Goal: Task Accomplishment & Management: Complete application form

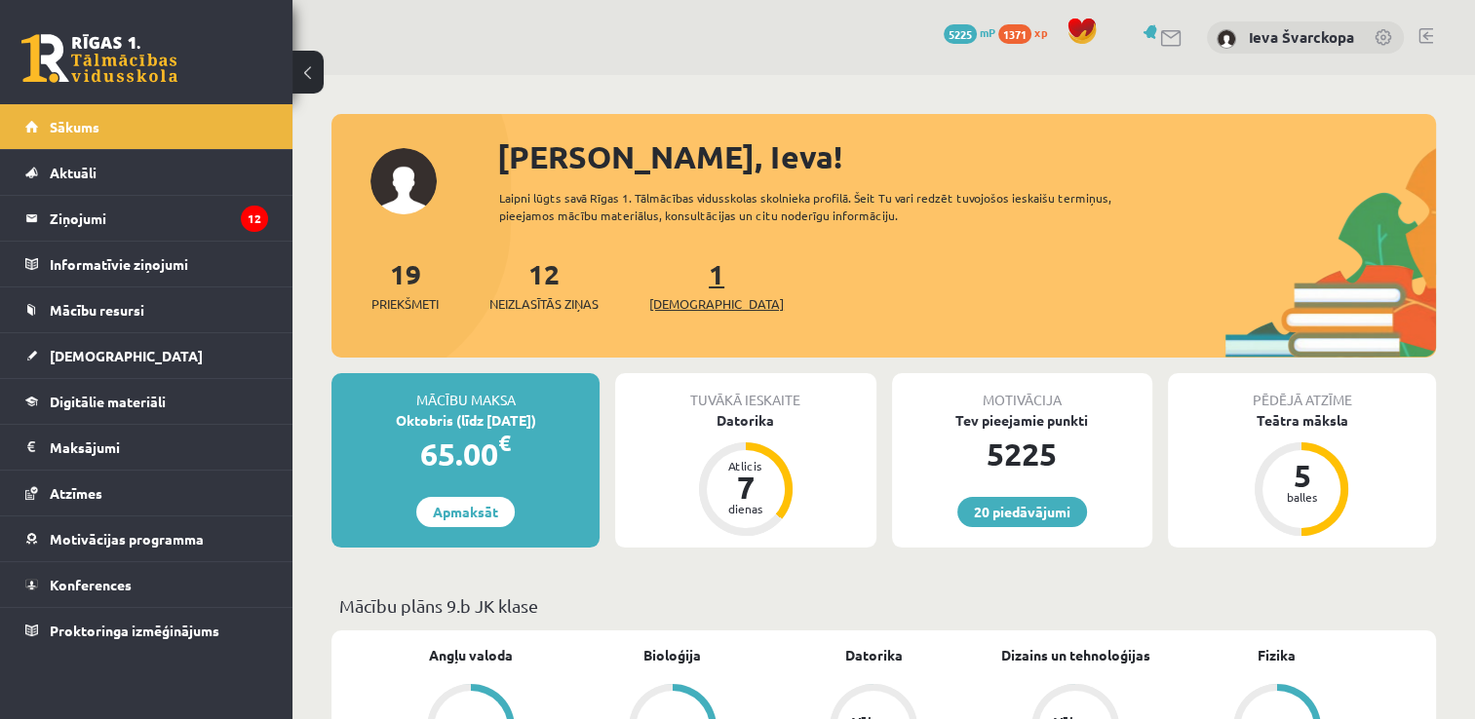
click at [686, 309] on span "[DEMOGRAPHIC_DATA]" at bounding box center [716, 303] width 135 height 19
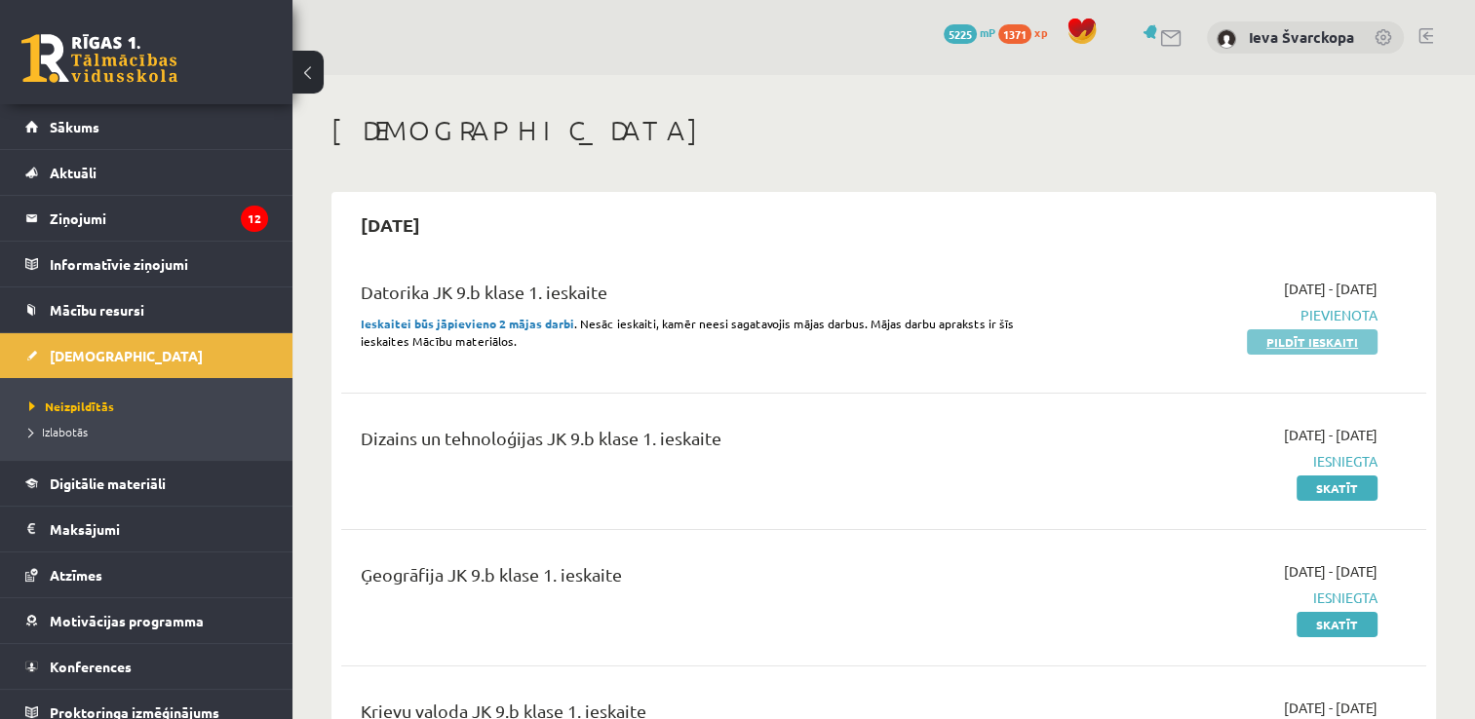
click at [1300, 341] on link "Pildīt ieskaiti" at bounding box center [1312, 342] width 131 height 25
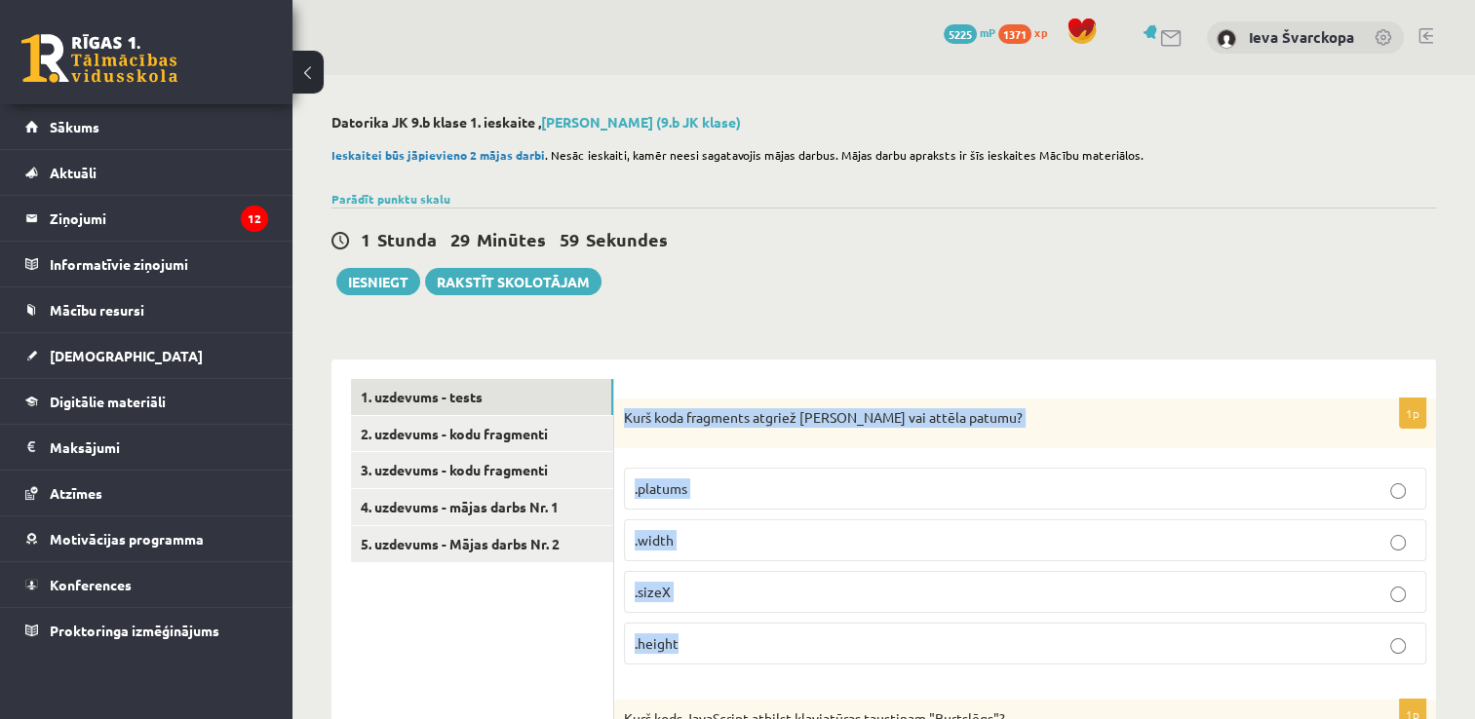
drag, startPoint x: 623, startPoint y: 413, endPoint x: 839, endPoint y: 648, distance: 319.4
click at [839, 648] on div "1p Kurš koda fragments atgriež Canvas vai attēla patumu? .platums .width .sizeX…" at bounding box center [1025, 540] width 822 height 283
copy div "Kurš koda fragments atgriež Canvas vai attēla patumu? .platums .width .sizeX .h…"
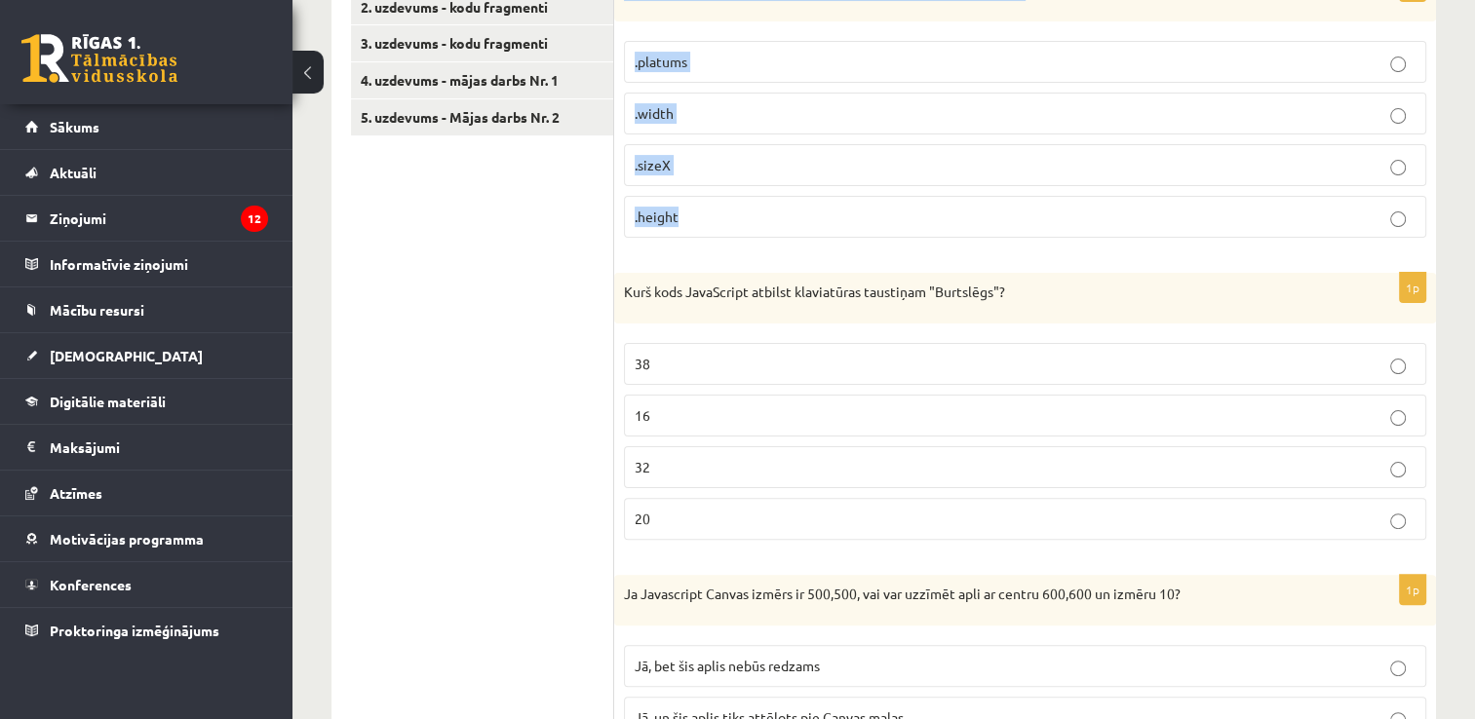
scroll to position [439, 0]
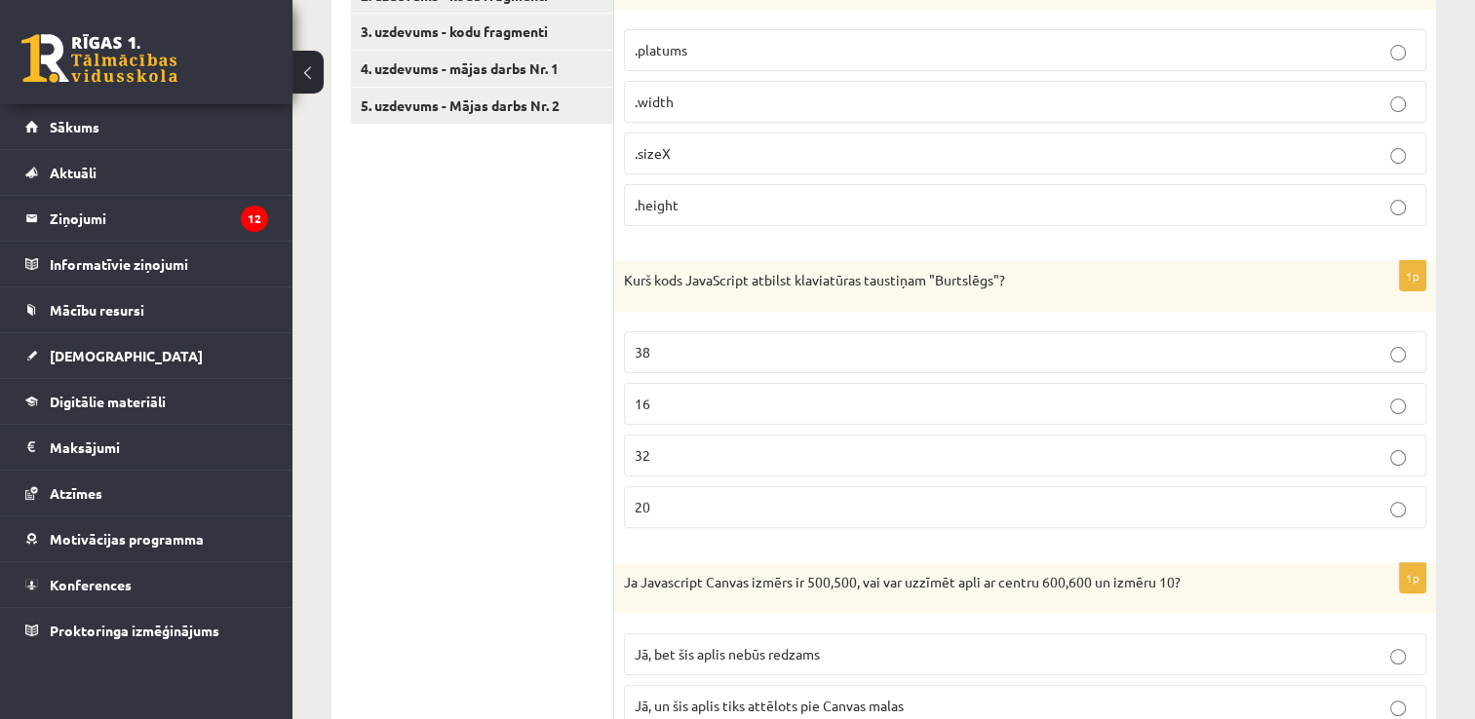
drag, startPoint x: 625, startPoint y: 272, endPoint x: 699, endPoint y: 485, distance: 226.0
click at [699, 485] on div "1p Kurš kods JavaScript atbilst klaviatūras taustiņam "Burtslēgs"? 38 16 32 20" at bounding box center [1025, 402] width 822 height 283
drag, startPoint x: 699, startPoint y: 485, endPoint x: 642, endPoint y: 501, distance: 58.7
copy div "Kurš kods JavaScript atbilst klaviatūras taustiņam "Burtslēgs"? 38 16 32 20"
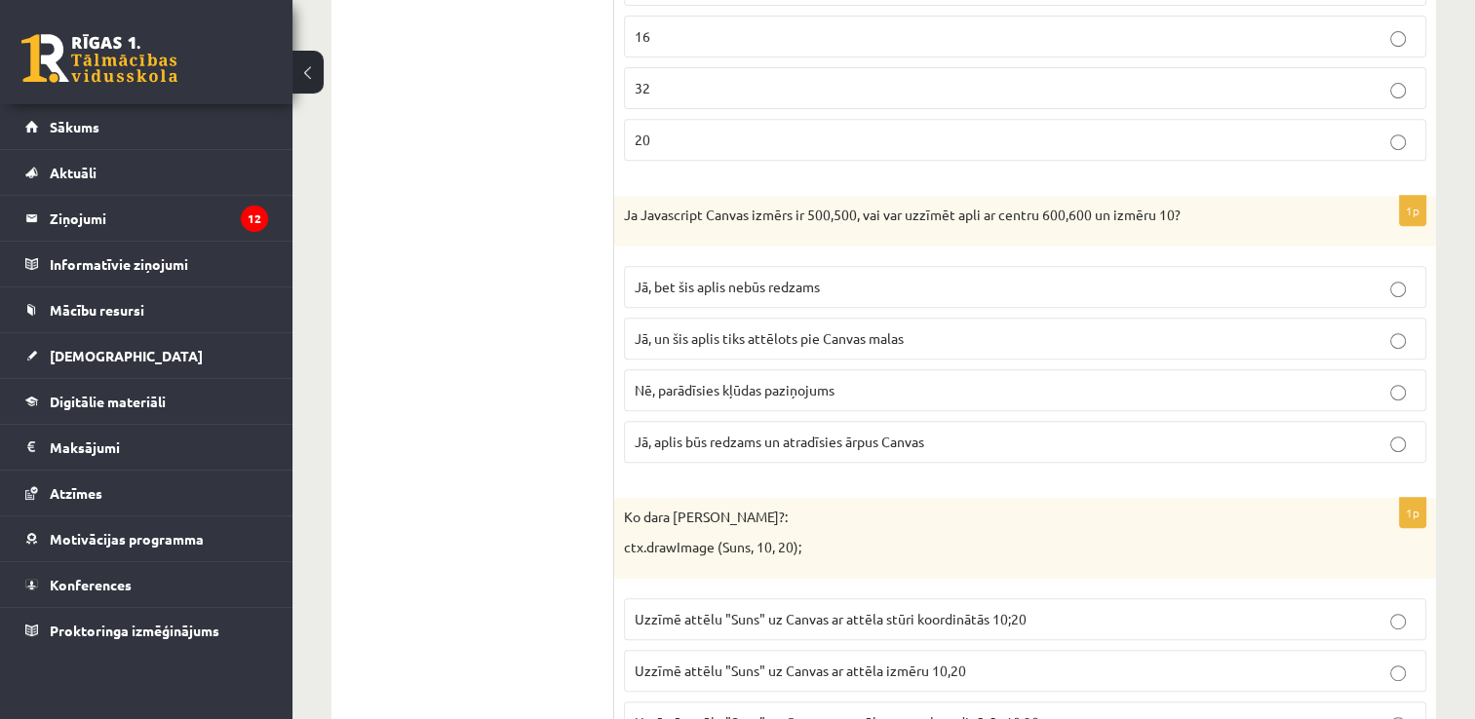
scroll to position [832, 0]
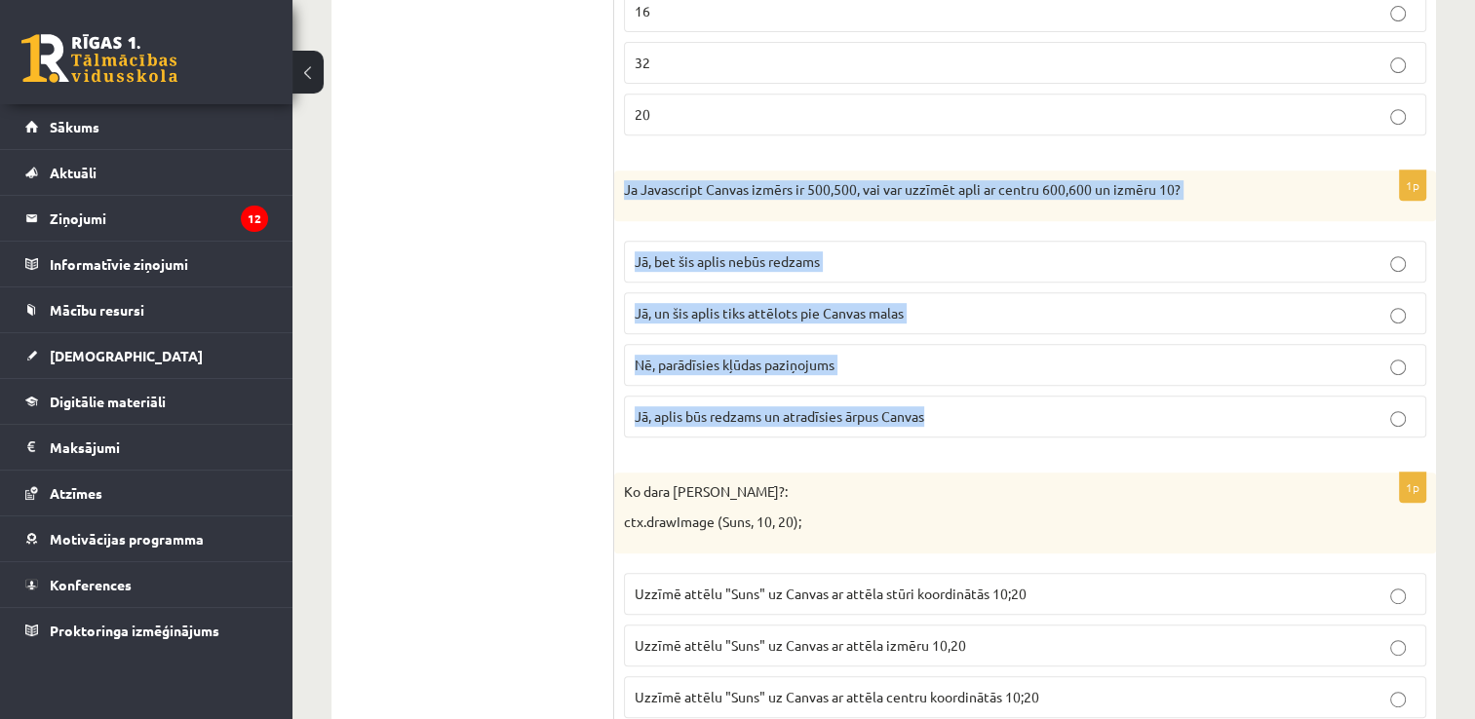
drag, startPoint x: 623, startPoint y: 177, endPoint x: 951, endPoint y: 411, distance: 403.3
click at [951, 411] on div "1p Ja Javascript Canvas izmērs ir 500,500, vai var uzzīmēt apli ar centru 600,6…" at bounding box center [1025, 312] width 822 height 283
drag, startPoint x: 951, startPoint y: 411, endPoint x: 880, endPoint y: 411, distance: 71.2
copy div "Ja Javascript Canvas izmērs ir 500,500, vai var uzzīmēt apli ar centru 600,600 …"
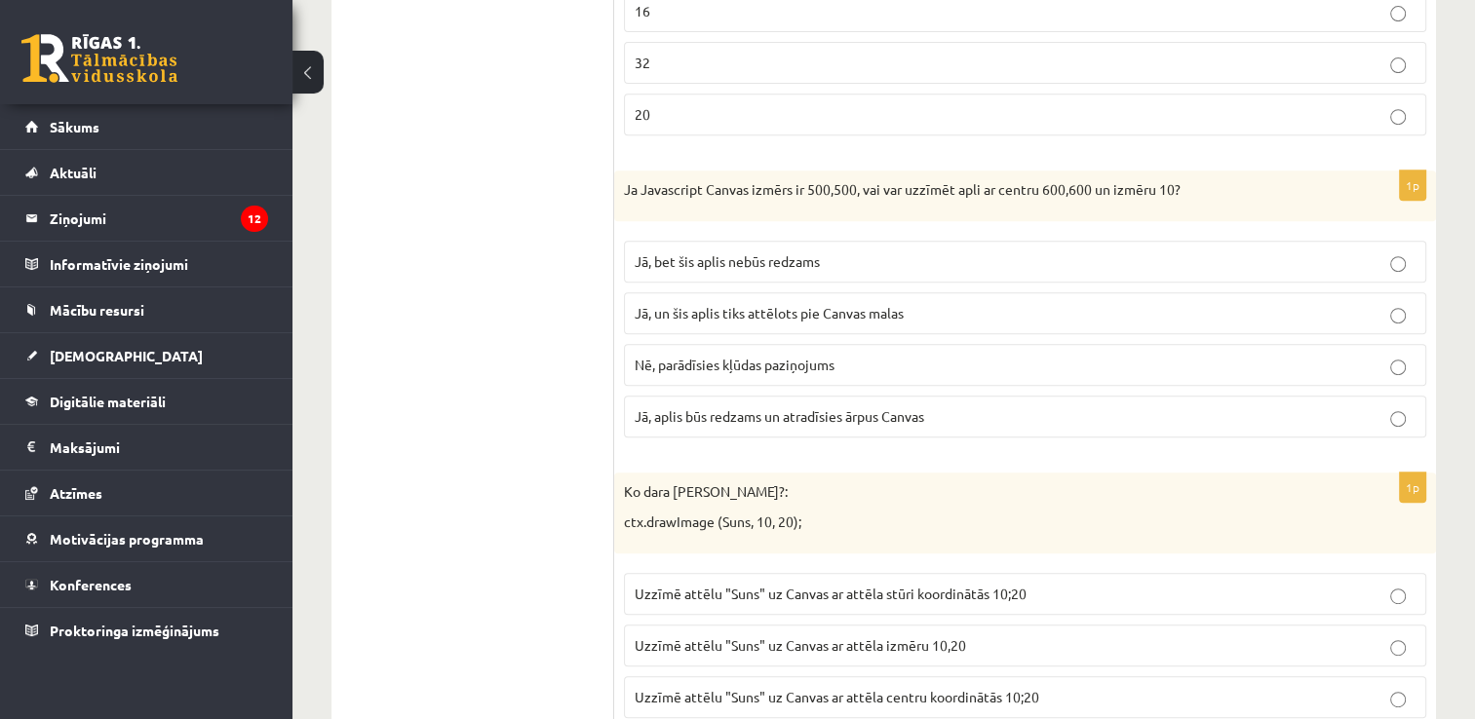
click at [516, 367] on ul "1. uzdevums - tests 2. uzdevums - kodu fragmenti 3. uzdevums - kodu fragmenti 4…" at bounding box center [482, 561] width 263 height 2027
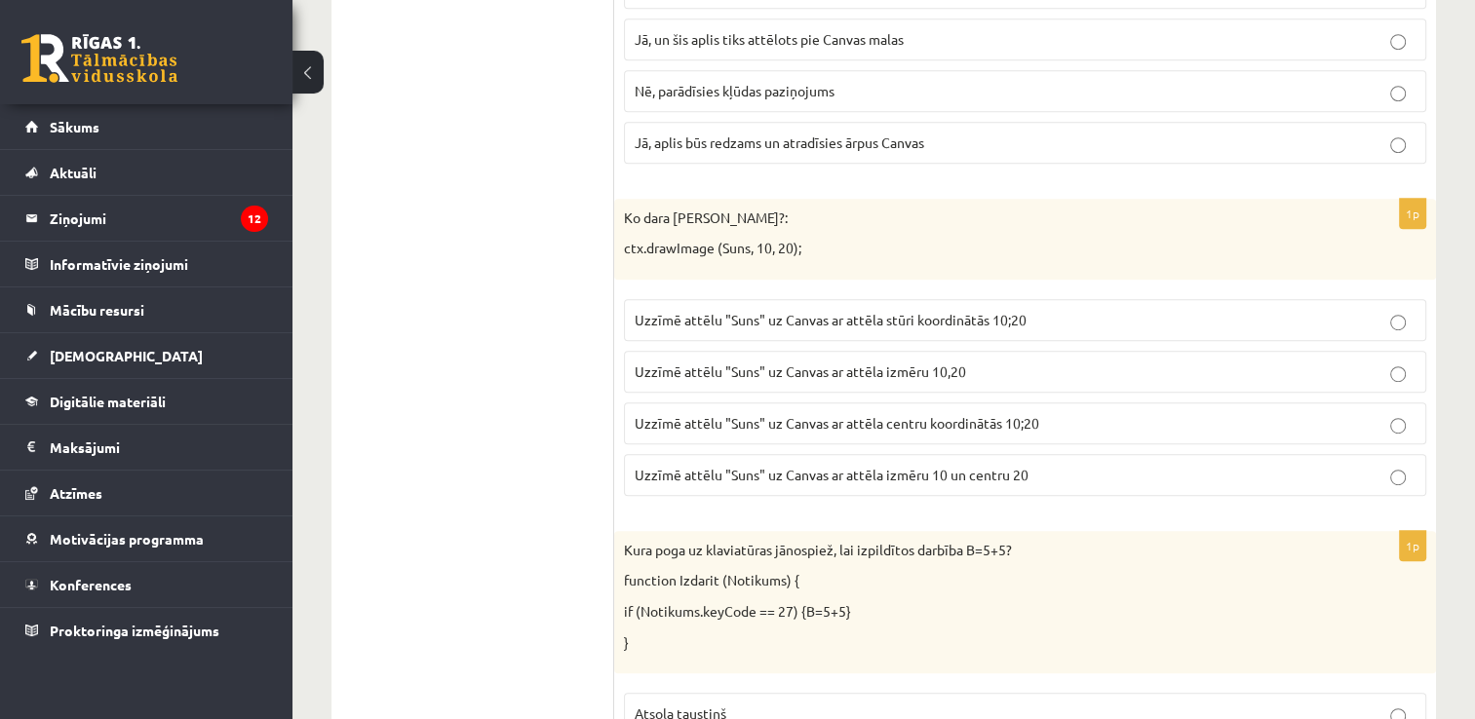
scroll to position [1126, 0]
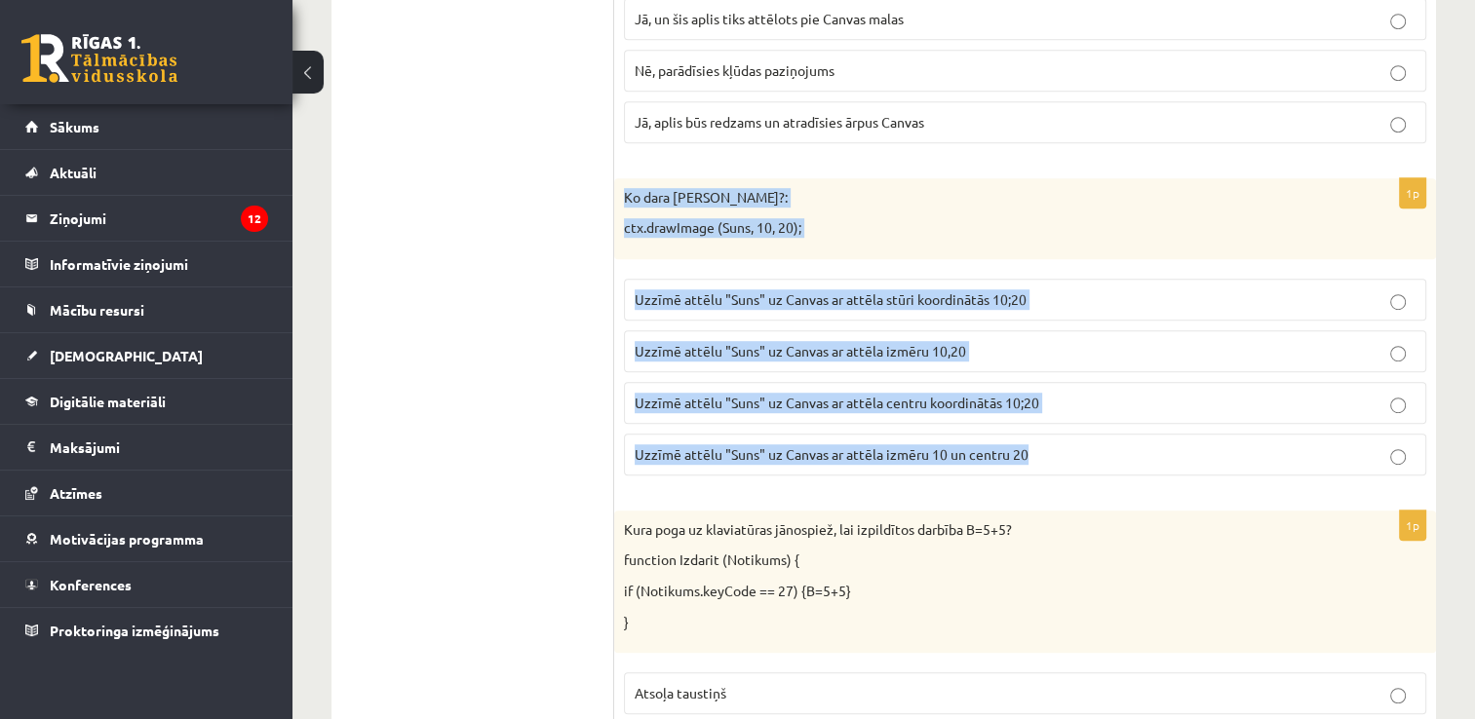
drag, startPoint x: 624, startPoint y: 176, endPoint x: 1050, endPoint y: 461, distance: 512.4
click at [1050, 461] on div "1p Ko dara koda rindiņa?: ctx.drawImage (Suns, 10, 20); Uzzīmē attēlu "Suns" uz…" at bounding box center [1025, 334] width 822 height 313
drag, startPoint x: 1050, startPoint y: 461, endPoint x: 967, endPoint y: 439, distance: 85.8
click at [967, 439] on label "Uzzīmē attēlu "Suns" uz Canvas ar attēla izmēru 10 un centru 20" at bounding box center [1025, 455] width 802 height 42
copy div "Ko dara koda rindiņa?: ctx.drawImage (Suns, 10, 20); Uzzīmē attēlu "Suns" uz Ca…"
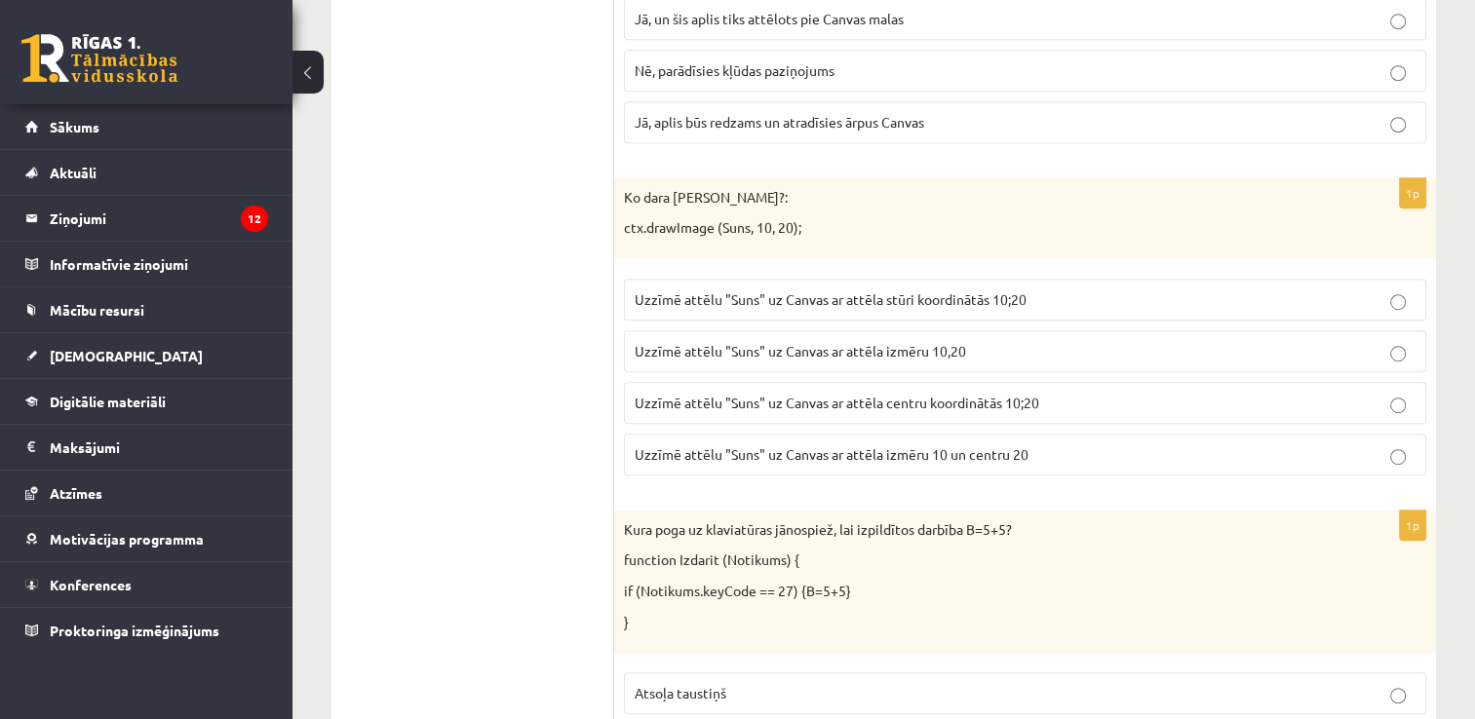
click at [553, 332] on ul "1. uzdevums - tests 2. uzdevums - kodu fragmenti 3. uzdevums - kodu fragmenti 4…" at bounding box center [482, 266] width 263 height 2027
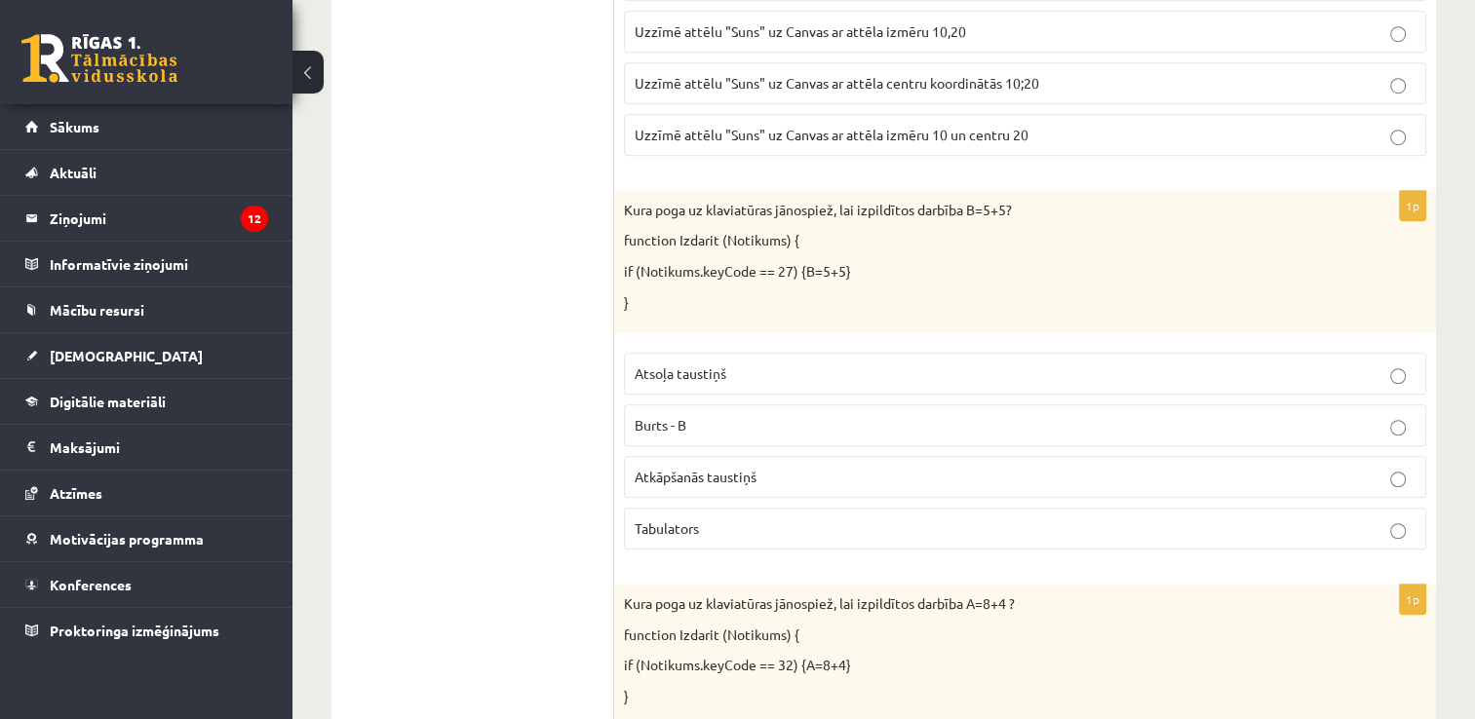
scroll to position [1479, 0]
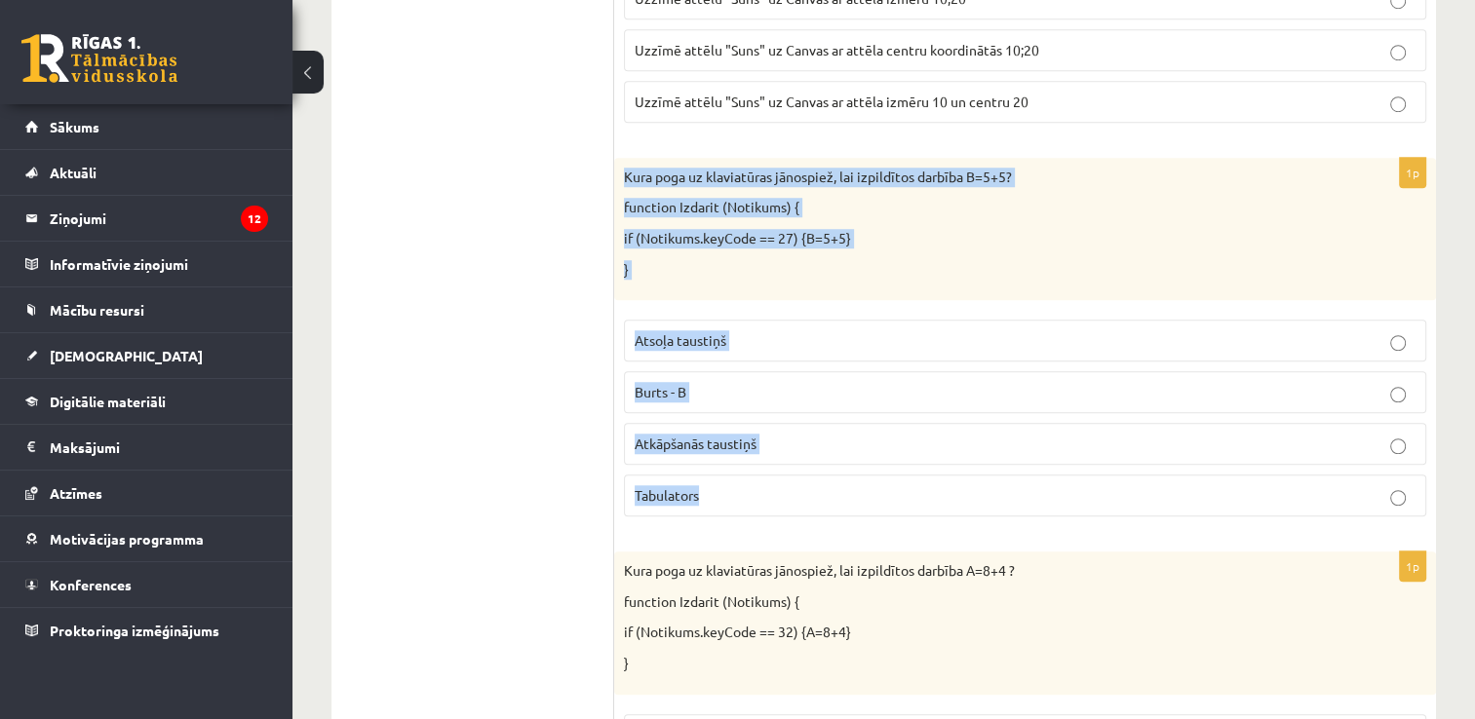
drag, startPoint x: 622, startPoint y: 164, endPoint x: 793, endPoint y: 472, distance: 352.1
click at [793, 472] on div "1p Kura poga uz klaviatūras jānospiež, lai izpildītos darbība B=5+5? function I…" at bounding box center [1025, 345] width 822 height 374
drag, startPoint x: 793, startPoint y: 472, endPoint x: 830, endPoint y: 500, distance: 46.6
copy div "Kura poga uz klaviatūras jānospiež, lai izpildītos darbība B=5+5? function Izda…"
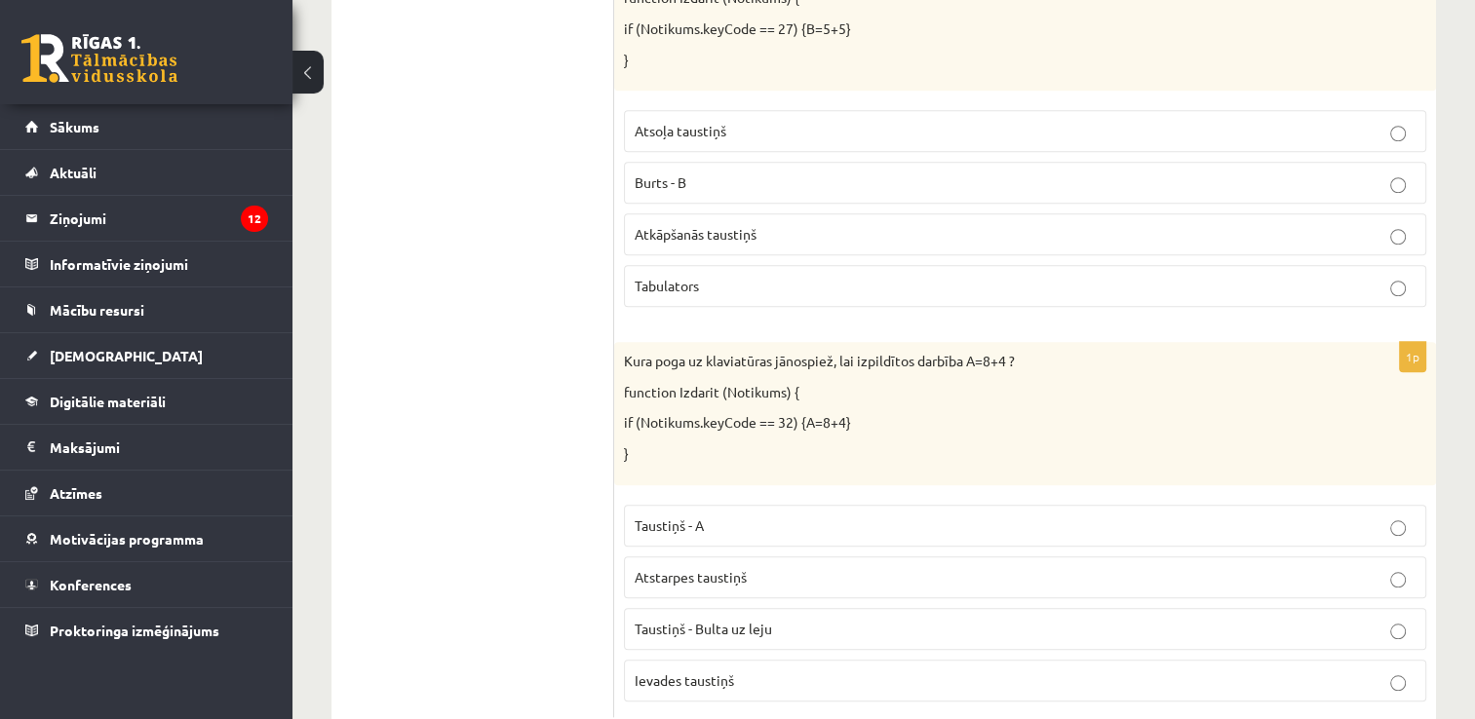
scroll to position [1735, 0]
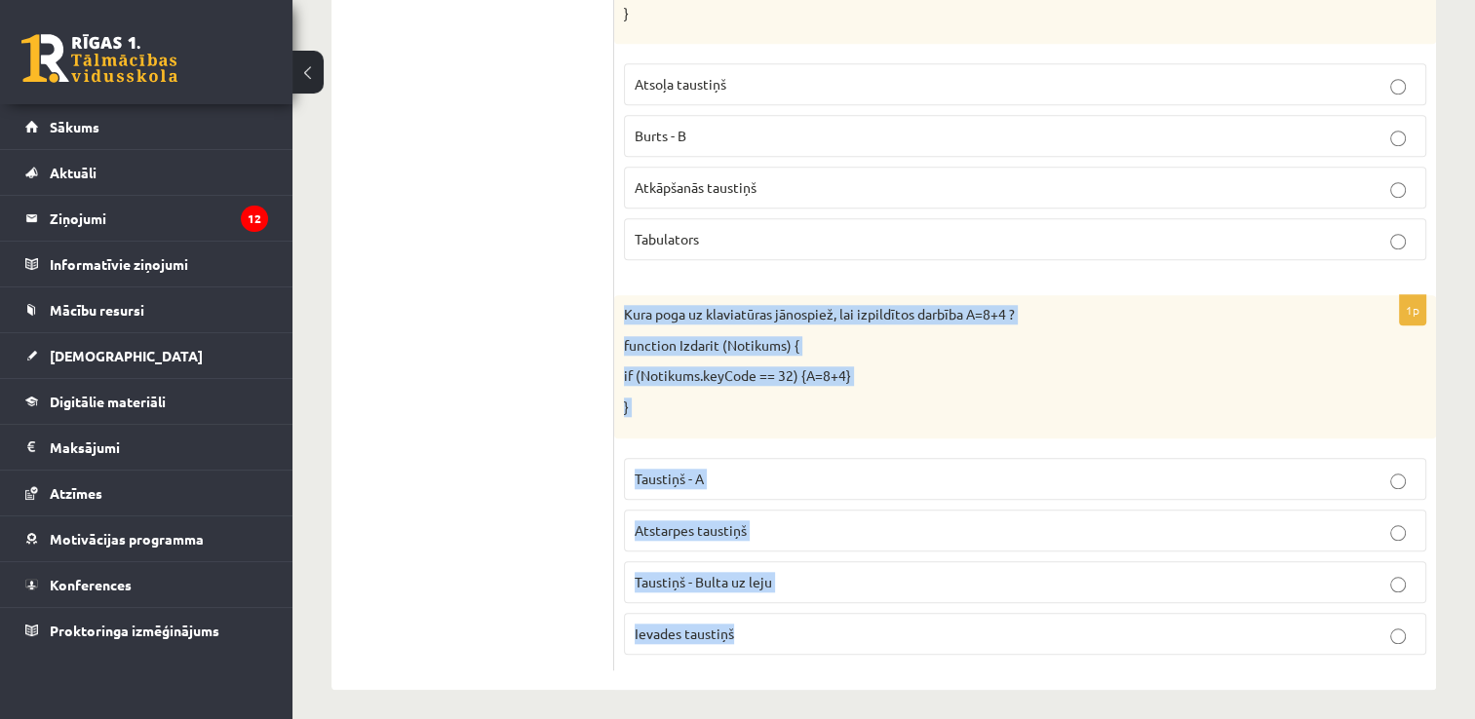
drag, startPoint x: 623, startPoint y: 295, endPoint x: 831, endPoint y: 626, distance: 390.3
click at [831, 626] on div "1p Kura poga uz klaviatūras jānospiež, lai izpildītos darbība A=8+4 ? function …" at bounding box center [1025, 482] width 822 height 374
drag, startPoint x: 831, startPoint y: 626, endPoint x: 687, endPoint y: 567, distance: 154.8
copy div "Kura poga uz klaviatūras jānospiež, lai izpildītos darbība A=8+4 ? function Izd…"
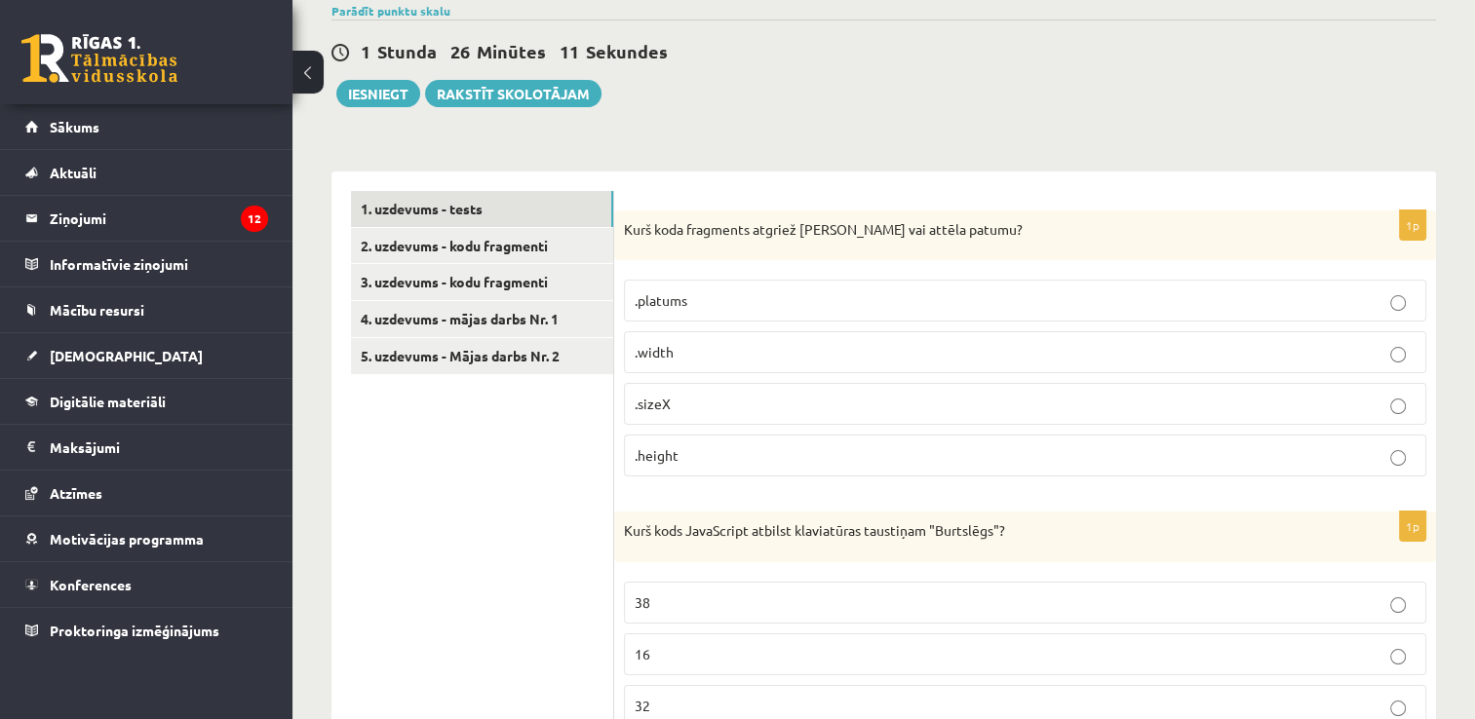
scroll to position [146, 0]
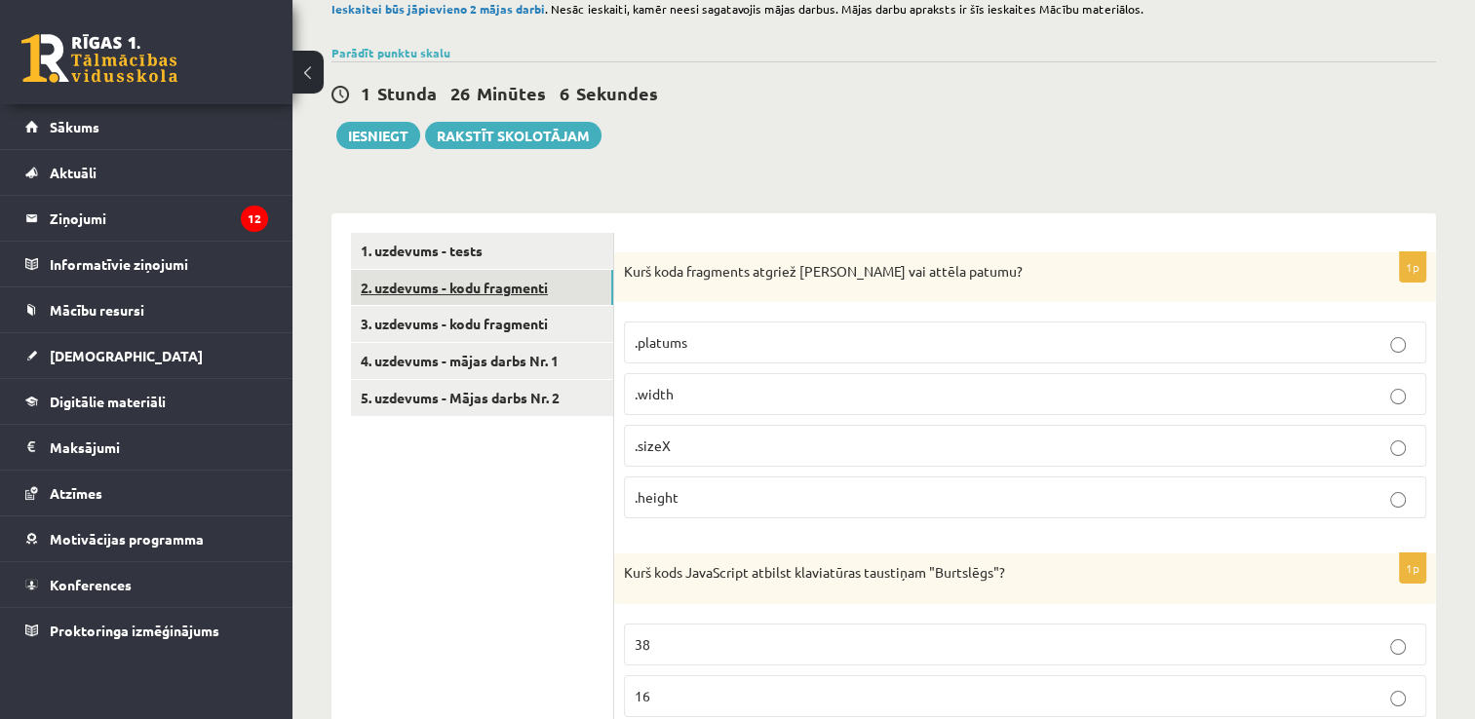
click at [416, 288] on link "2. uzdevums - kodu fragmenti" at bounding box center [482, 288] width 262 height 36
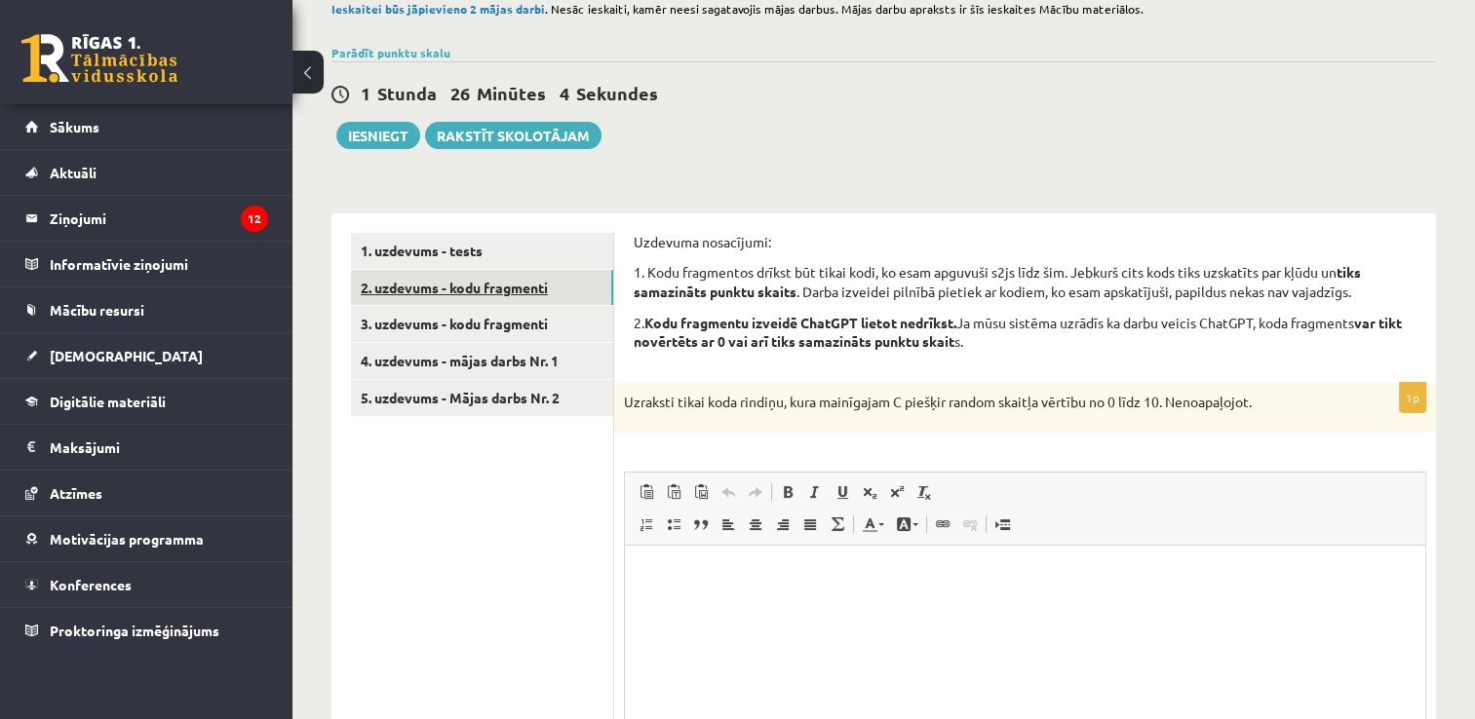
scroll to position [0, 0]
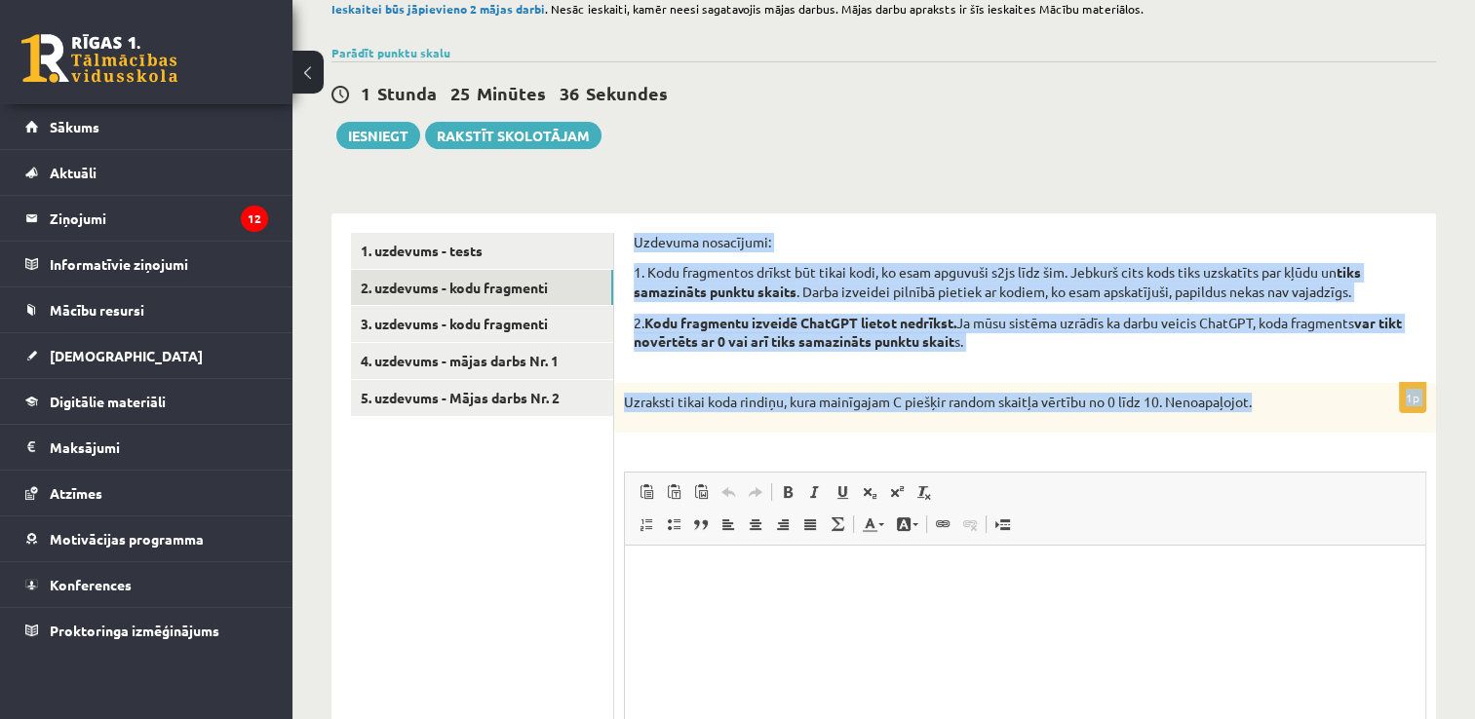
drag, startPoint x: 635, startPoint y: 236, endPoint x: 1291, endPoint y: 417, distance: 680.7
drag, startPoint x: 1291, startPoint y: 417, endPoint x: 1184, endPoint y: 406, distance: 107.9
copy form "Uzdevuma nosacījumi: 1. Kodu fragmentos drīkst būt tikai kodi, ko esam apguvuši…"
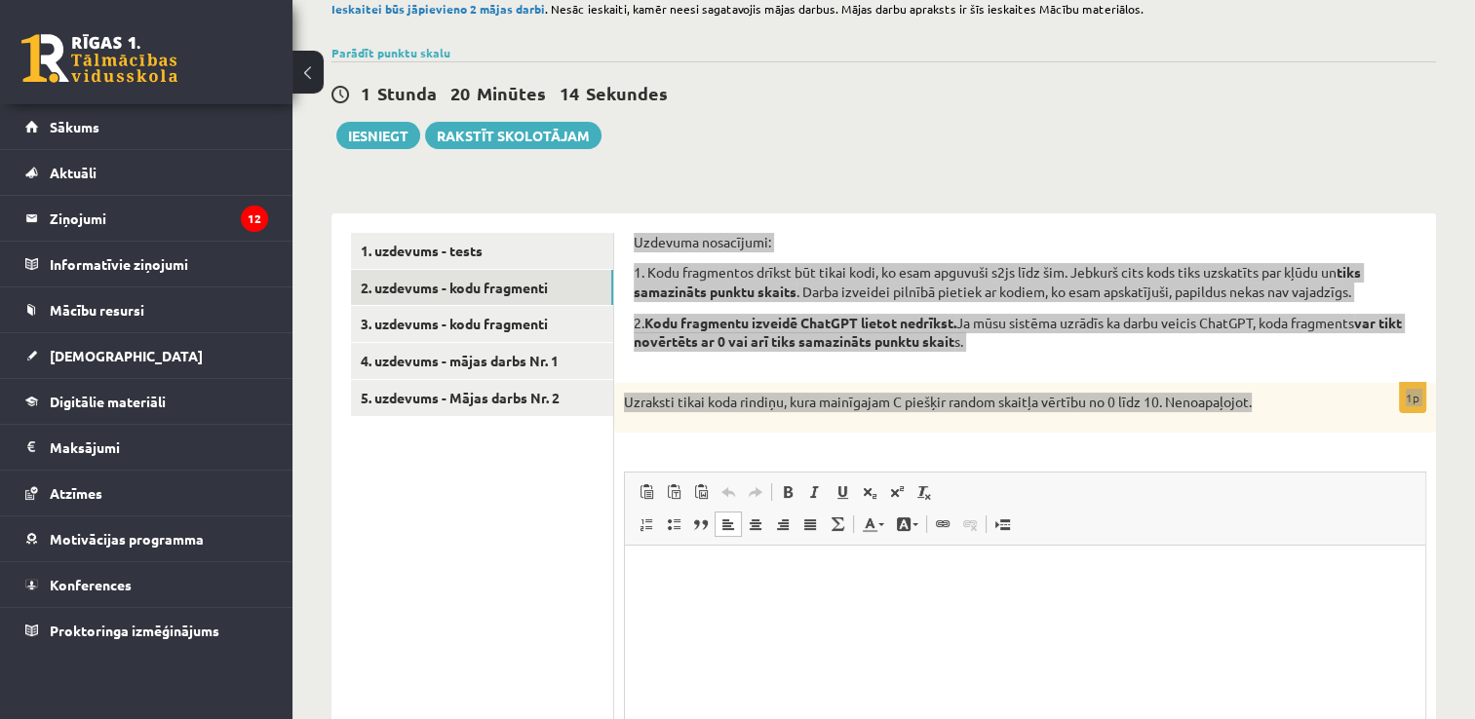
click at [673, 566] on p "Editor, wiswyg-editor-user-answer-47434004179600" at bounding box center [1024, 575] width 761 height 20
click at [721, 583] on span "Paste" at bounding box center [726, 581] width 60 height 28
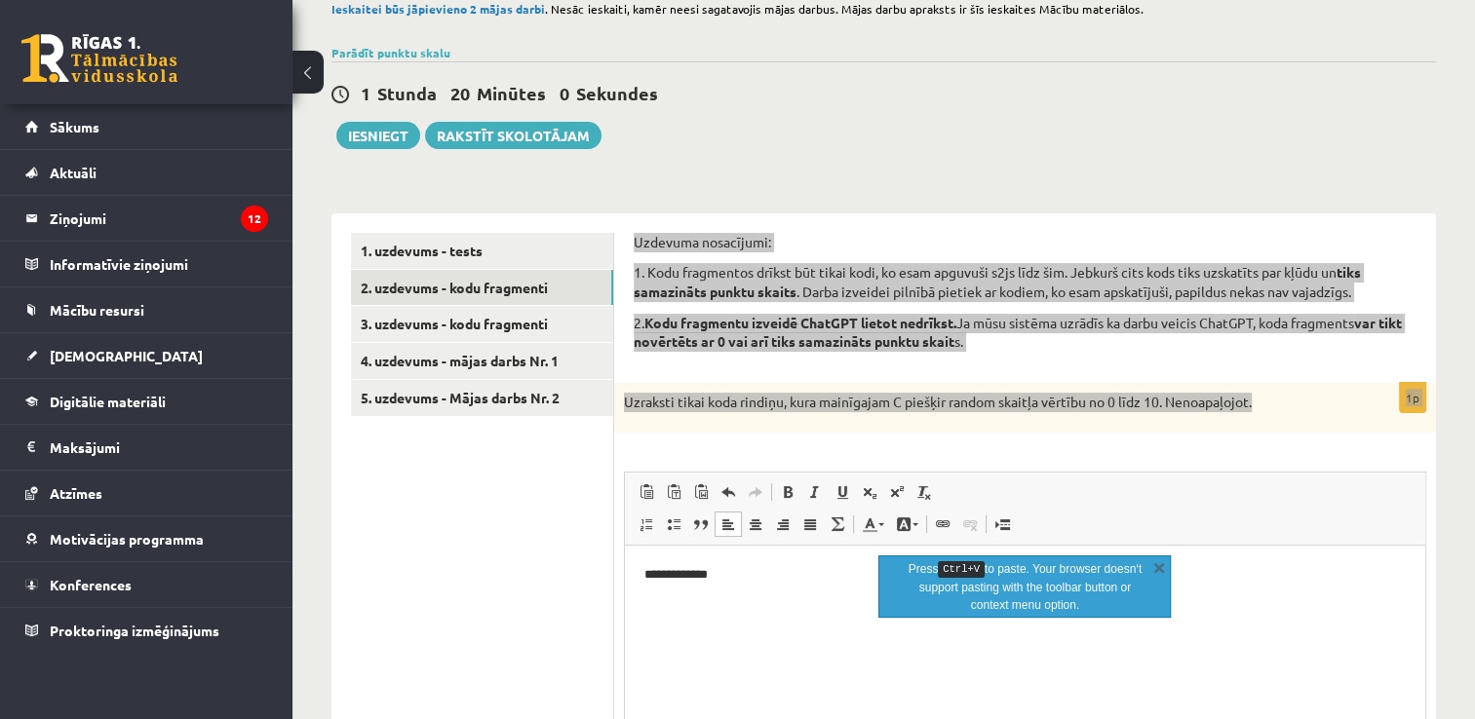
click at [636, 573] on html "**********" at bounding box center [1025, 575] width 800 height 59
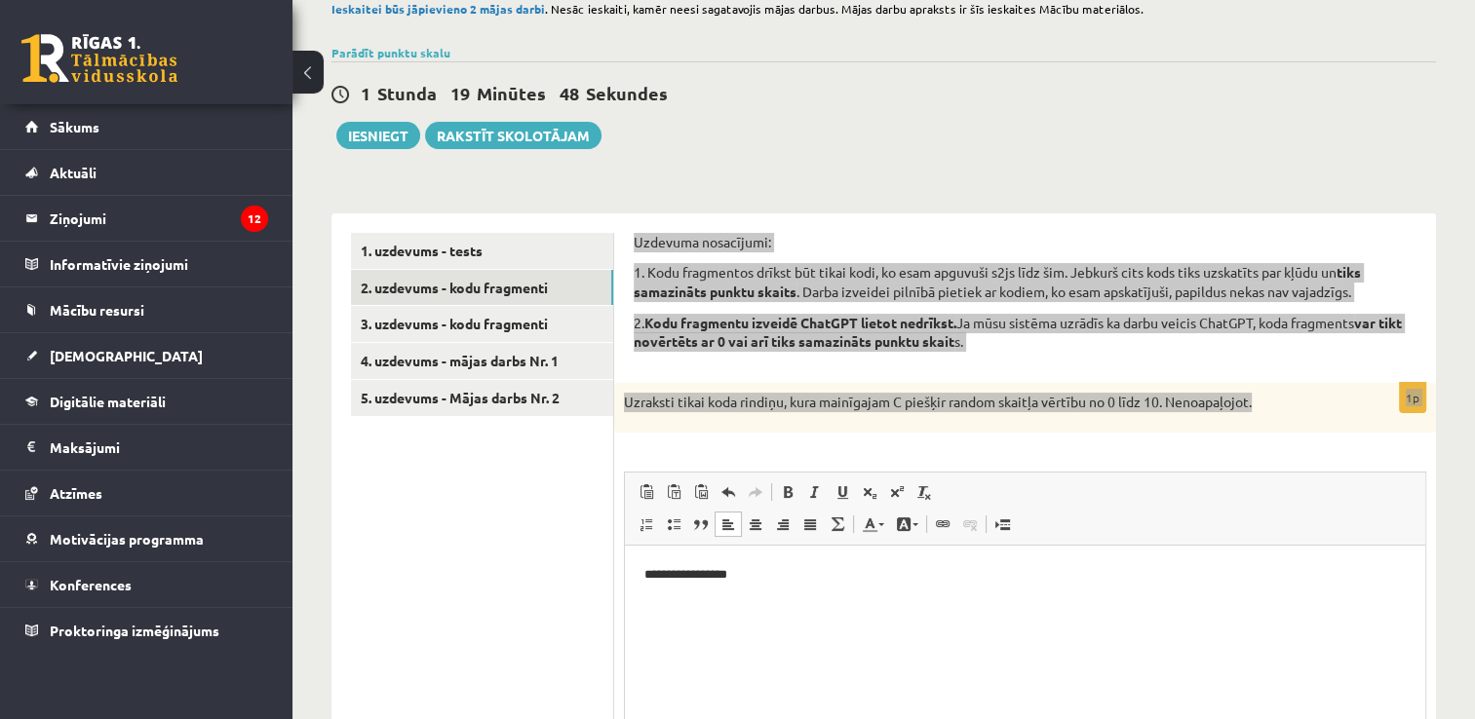
click at [761, 576] on p "**********" at bounding box center [1025, 575] width 762 height 20
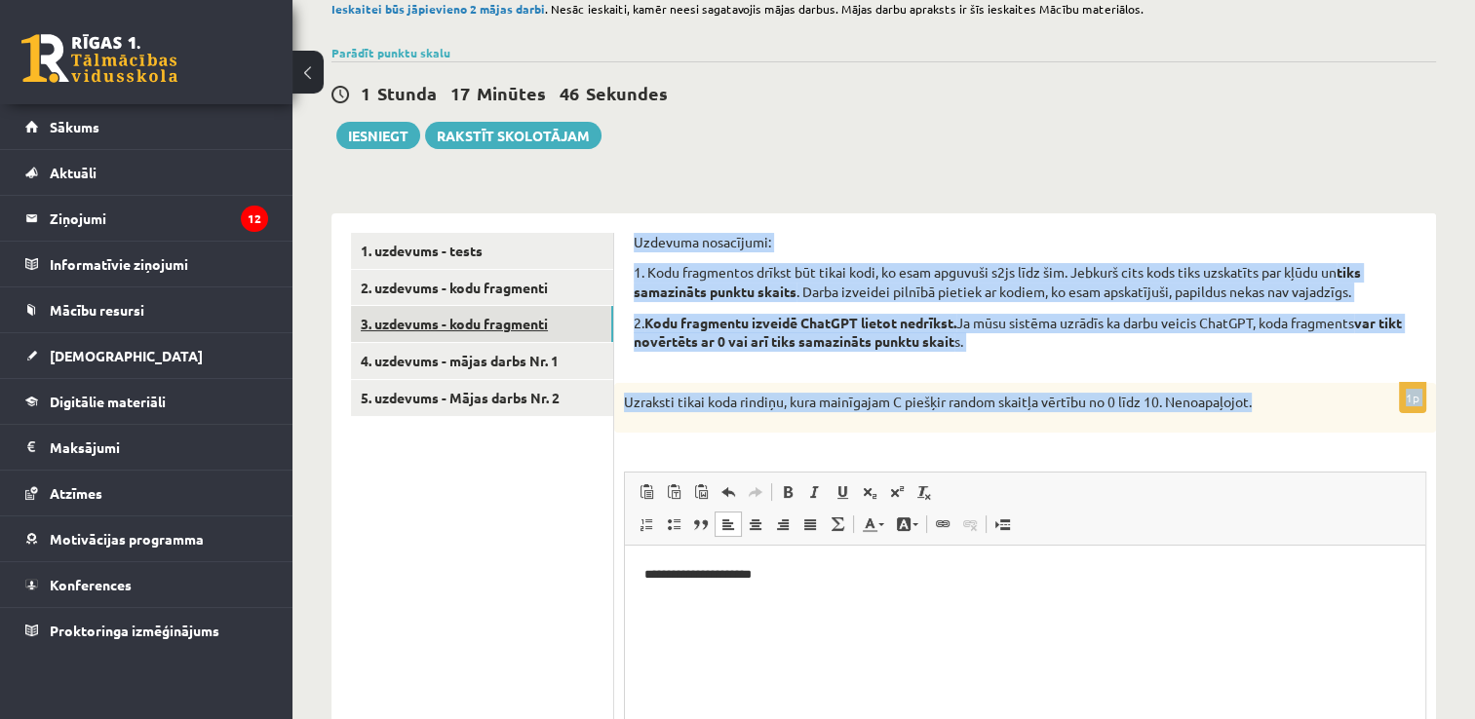
click at [428, 322] on link "3. uzdevums - kodu fragmenti" at bounding box center [482, 324] width 262 height 36
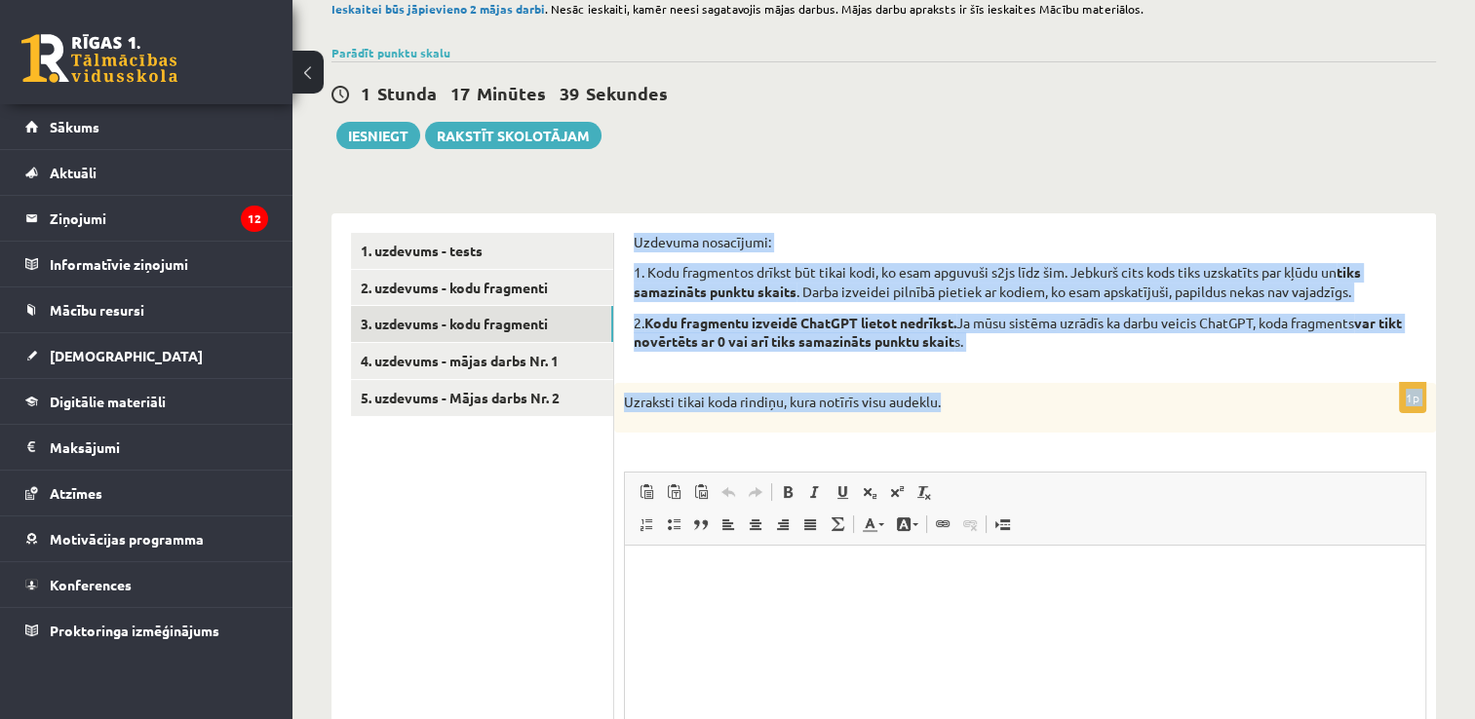
drag, startPoint x: 632, startPoint y: 231, endPoint x: 979, endPoint y: 400, distance: 385.9
drag, startPoint x: 979, startPoint y: 400, endPoint x: 878, endPoint y: 400, distance: 100.4
copy form "Uzdevuma nosacījumi: 1. Kodu fragmentos drīkst būt tikai kodi, ko esam apguvuši…"
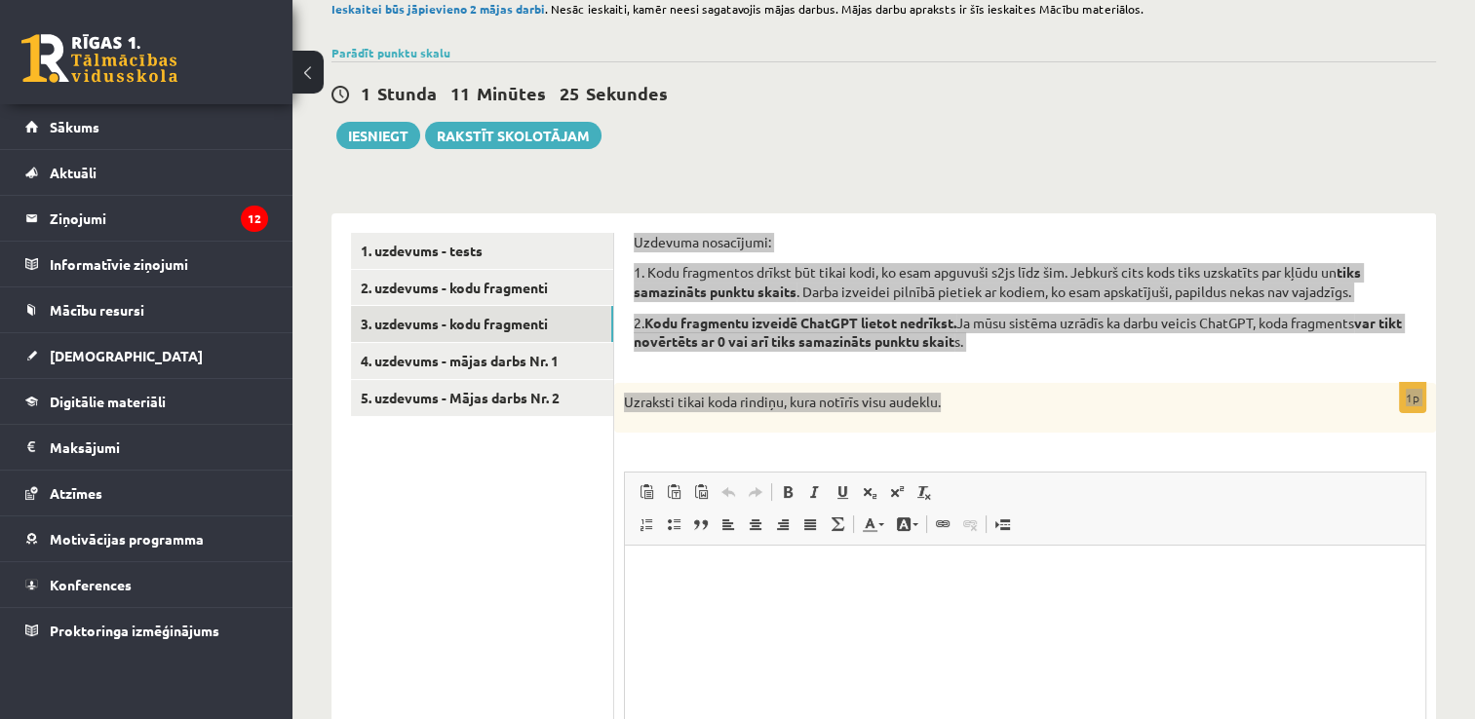
click at [670, 581] on p "Editor, wiswyg-editor-user-answer-47433805007080" at bounding box center [1024, 575] width 761 height 20
click at [712, 596] on span "Paste" at bounding box center [723, 596] width 60 height 28
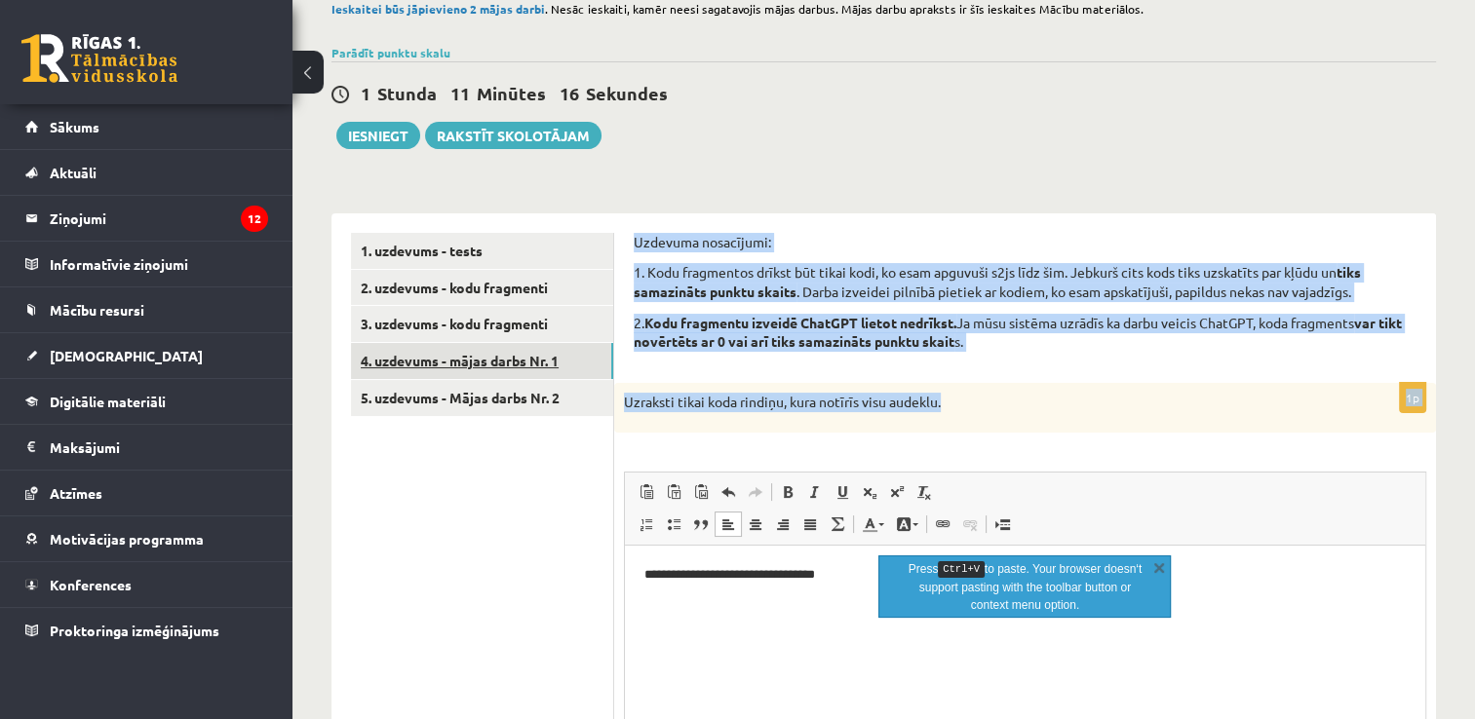
click at [468, 366] on link "4. uzdevums - mājas darbs Nr. 1" at bounding box center [482, 361] width 262 height 36
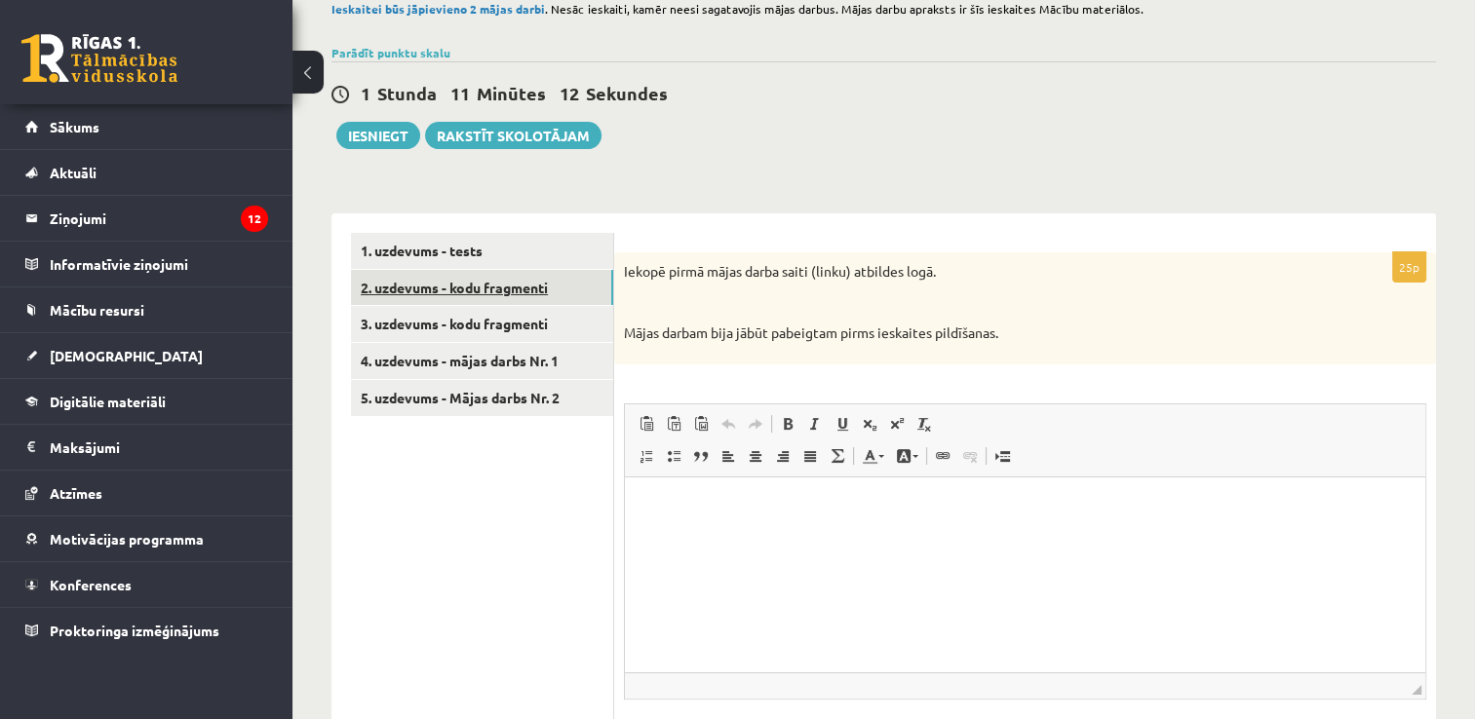
click at [466, 280] on link "2. uzdevums - kodu fragmenti" at bounding box center [482, 288] width 262 height 36
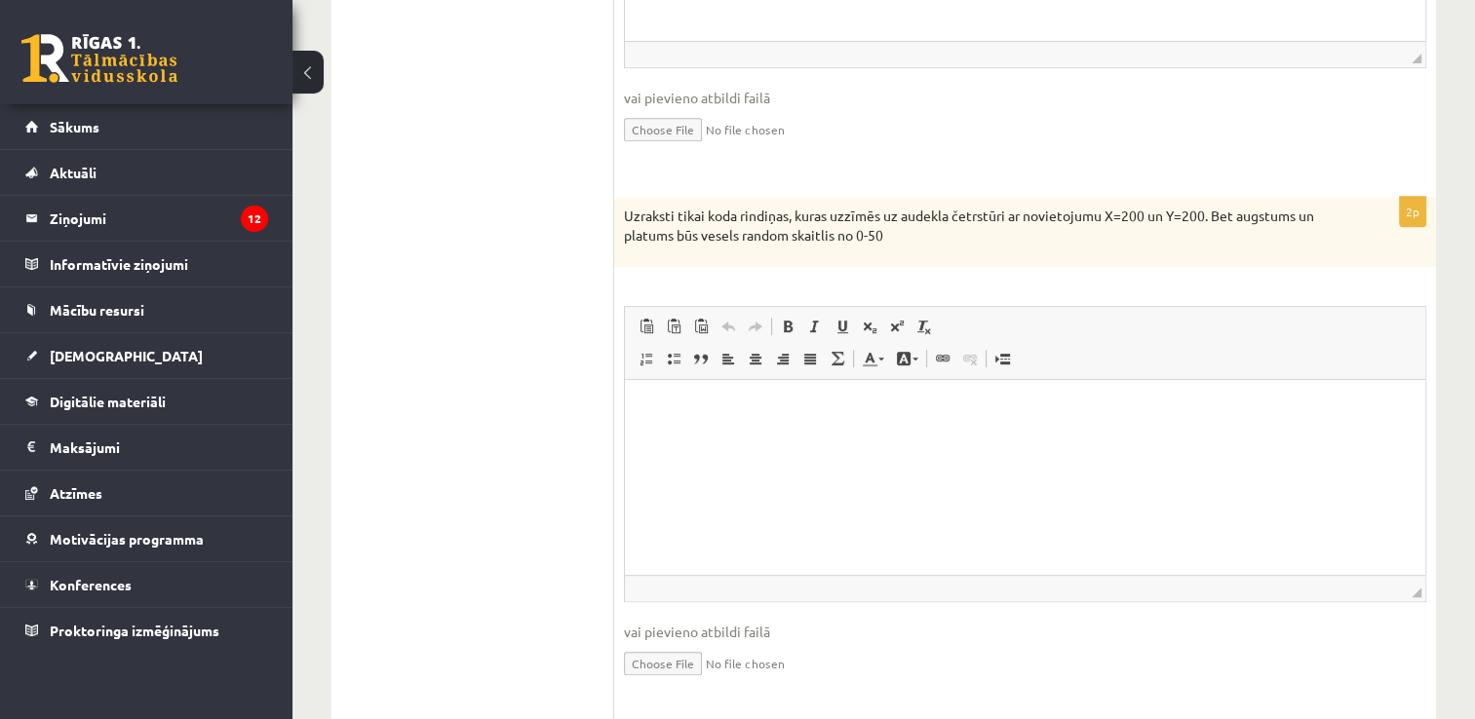
scroll to position [891, 0]
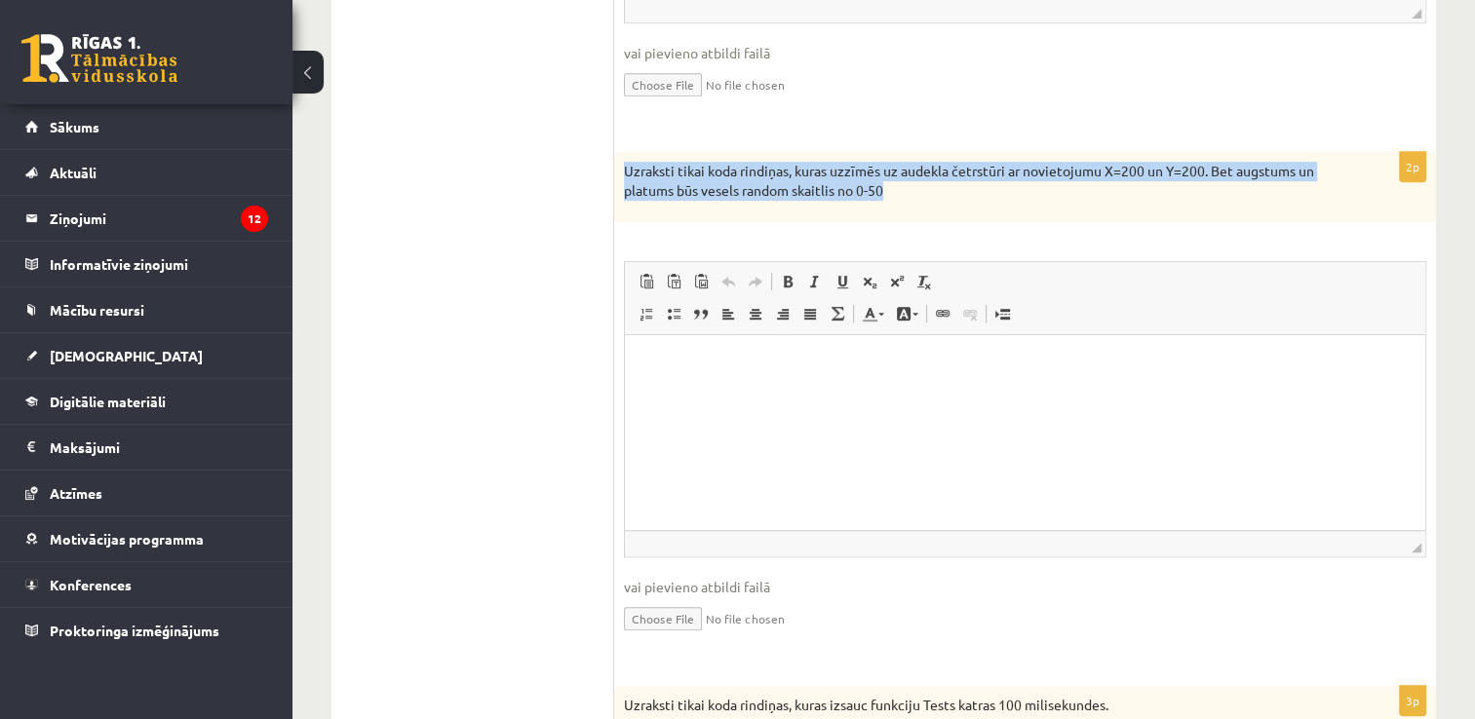
drag, startPoint x: 620, startPoint y: 162, endPoint x: 912, endPoint y: 200, distance: 294.0
click at [912, 200] on div "Uzraksti tikai koda rindiņas, kuras uzzīmēs uz audekla četrstūri ar novietojumu…" at bounding box center [1025, 186] width 822 height 69
drag, startPoint x: 912, startPoint y: 200, endPoint x: 799, endPoint y: 174, distance: 115.2
copy p "Uzraksti tikai koda rindiņas, kuras uzzīmēs uz audekla četrstūri ar novietojumu…"
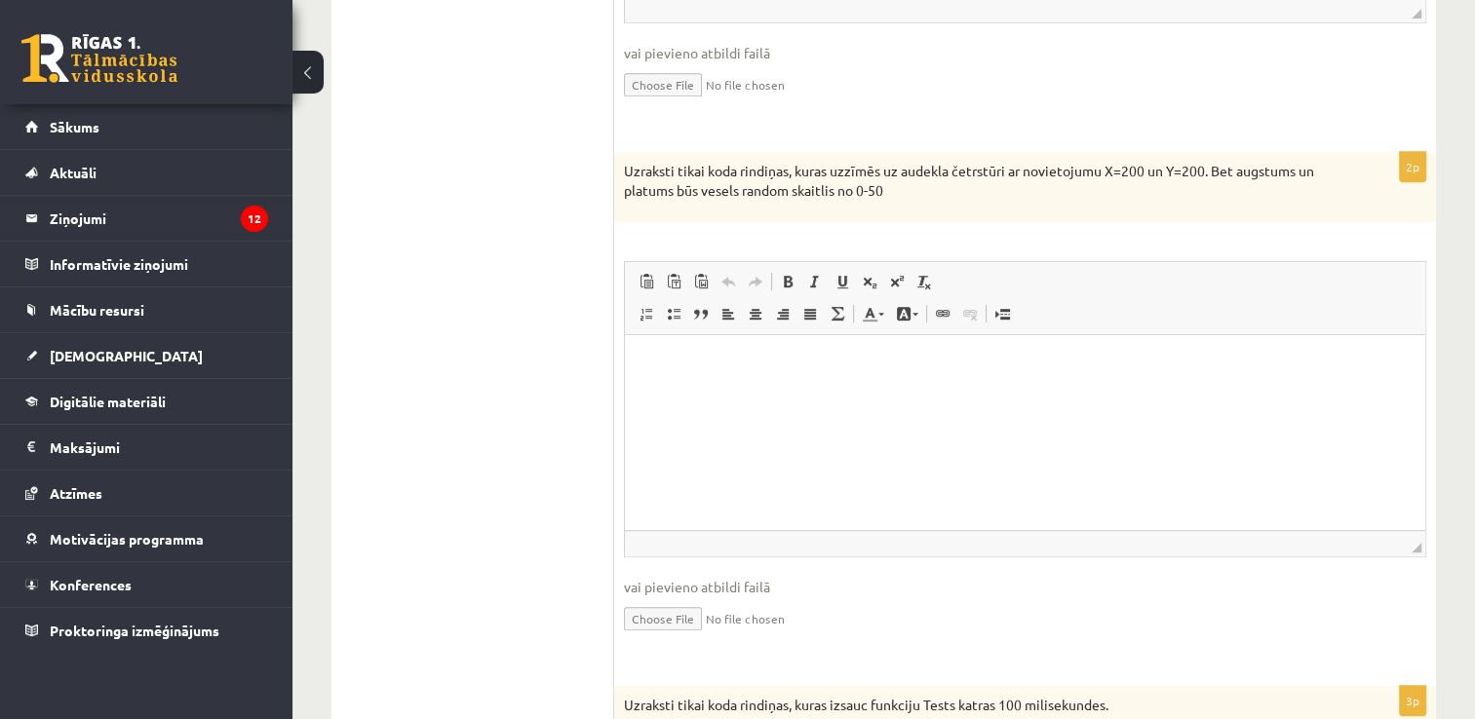
click at [484, 255] on ul "1. uzdevums - tests 2. uzdevums - kodu fragmenti 3. uzdevums - kodu fragmenti 4…" at bounding box center [482, 350] width 263 height 1724
click at [687, 389] on html at bounding box center [1025, 363] width 800 height 59
drag, startPoint x: 686, startPoint y: 390, endPoint x: 660, endPoint y: 371, distance: 32.2
click at [696, 380] on span "Paste" at bounding box center [713, 384] width 60 height 28
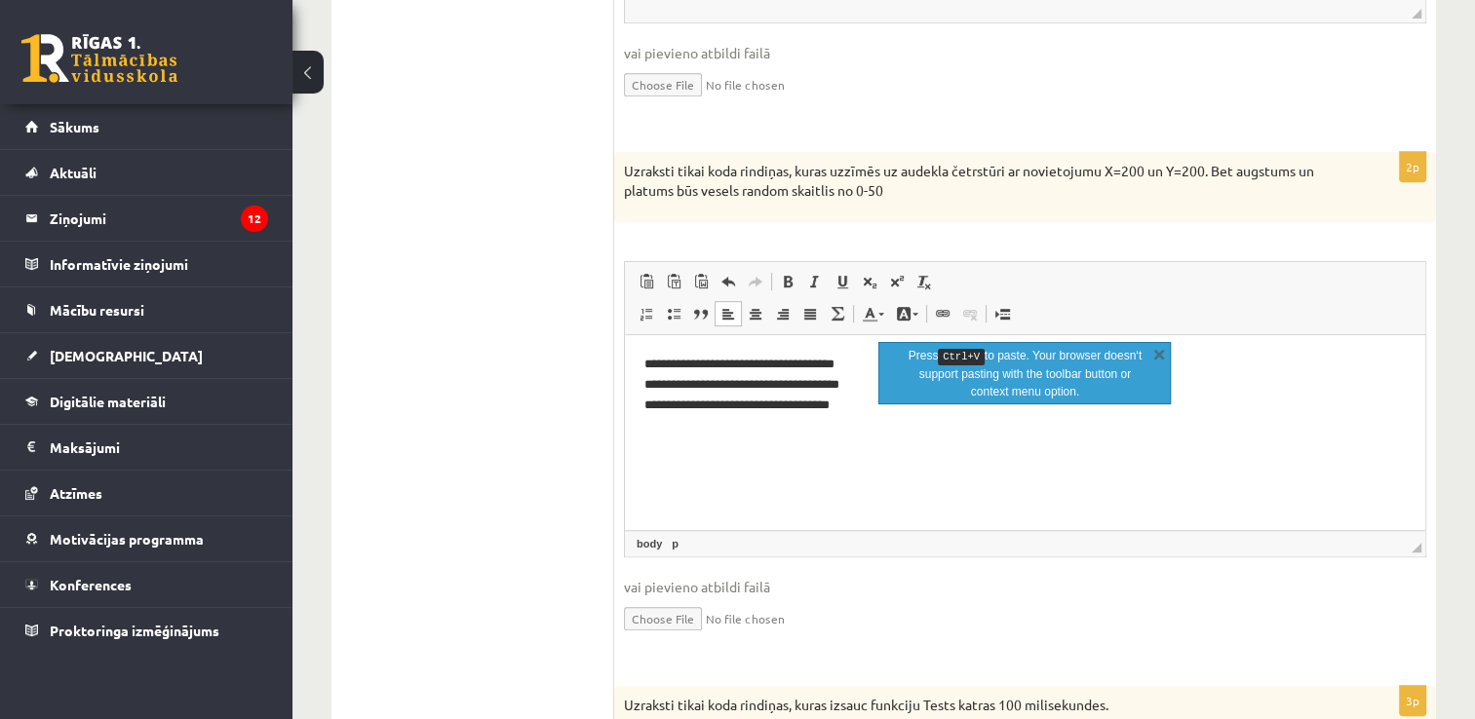
click at [816, 434] on html "**********" at bounding box center [1025, 383] width 800 height 99
click at [888, 423] on html "**********" at bounding box center [1025, 383] width 800 height 99
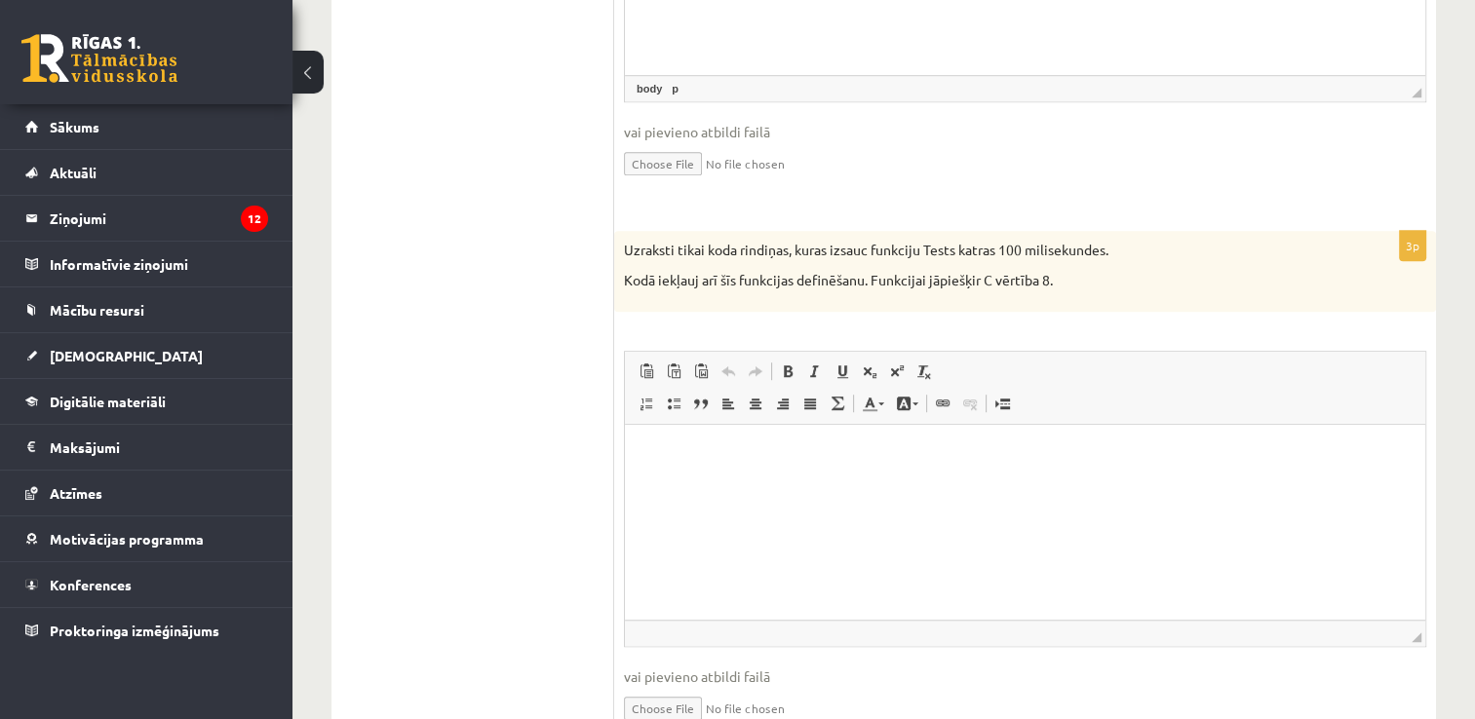
scroll to position [1384, 0]
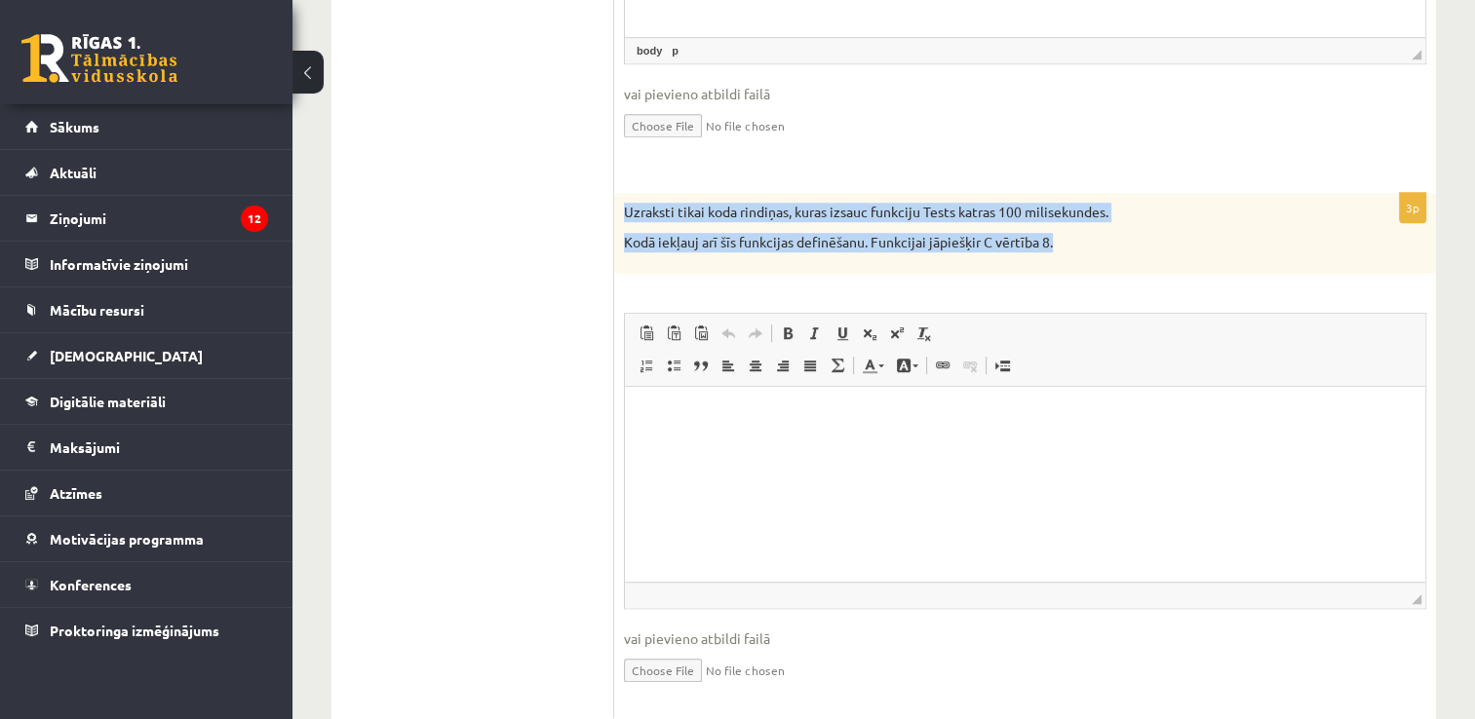
drag, startPoint x: 624, startPoint y: 200, endPoint x: 1076, endPoint y: 252, distance: 455.3
click at [1076, 252] on div "Uzraksti tikai koda rindiņas, kuras izsauc funkciju Tests katras 100 milisekund…" at bounding box center [1025, 233] width 822 height 81
drag, startPoint x: 1076, startPoint y: 252, endPoint x: 1003, endPoint y: 237, distance: 74.6
click at [1003, 237] on p "Kodā iekļauj arī šīs funkcijas definēšanu. Funkcijai jāpiešķir C vērtība 8." at bounding box center [976, 242] width 705 height 19
copy div "Uzraksti tikai koda rindiņas, kuras izsauc funkciju Tests katras 100 milisekund…"
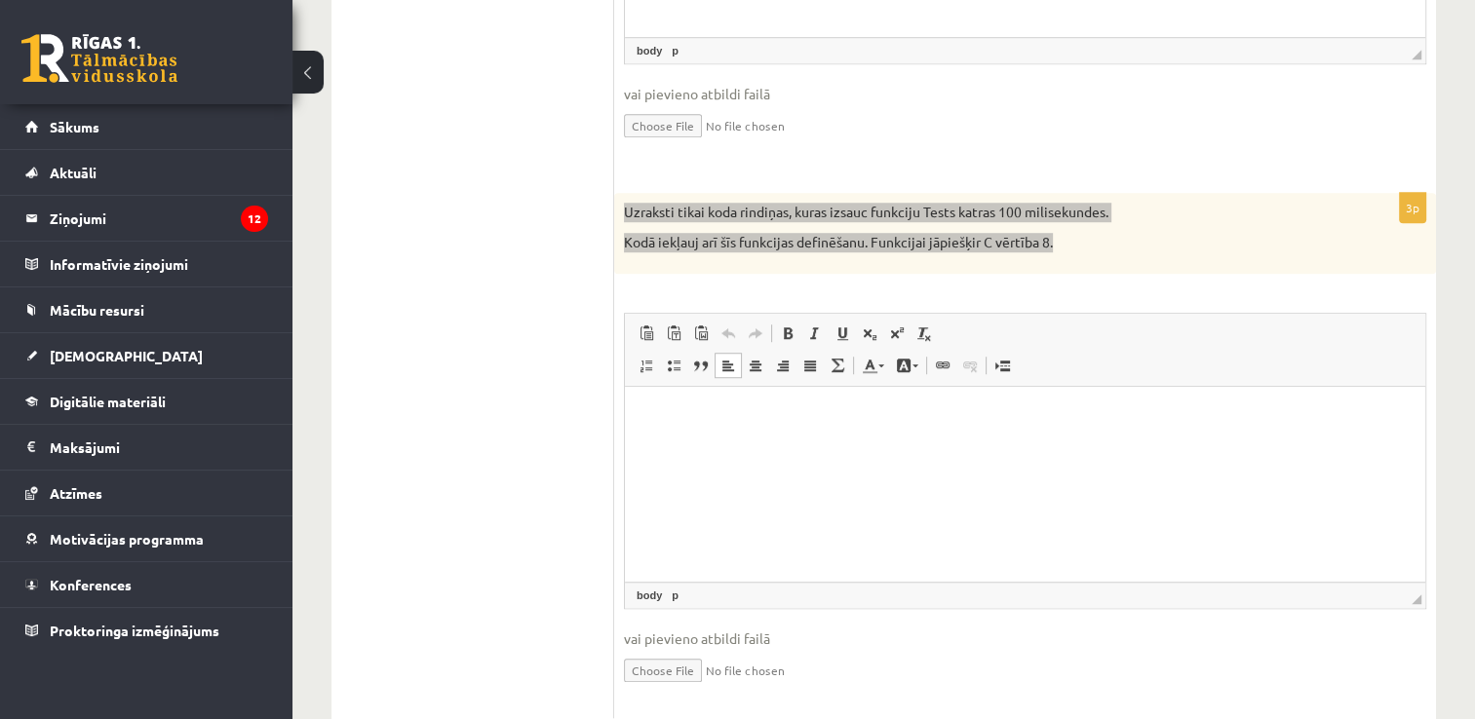
click at [679, 423] on p "Editor, wiswyg-editor-user-answer-47433817621400" at bounding box center [1024, 416] width 761 height 20
click at [715, 432] on span "Paste" at bounding box center [732, 435] width 60 height 28
click at [679, 496] on span "Paste" at bounding box center [707, 502] width 60 height 28
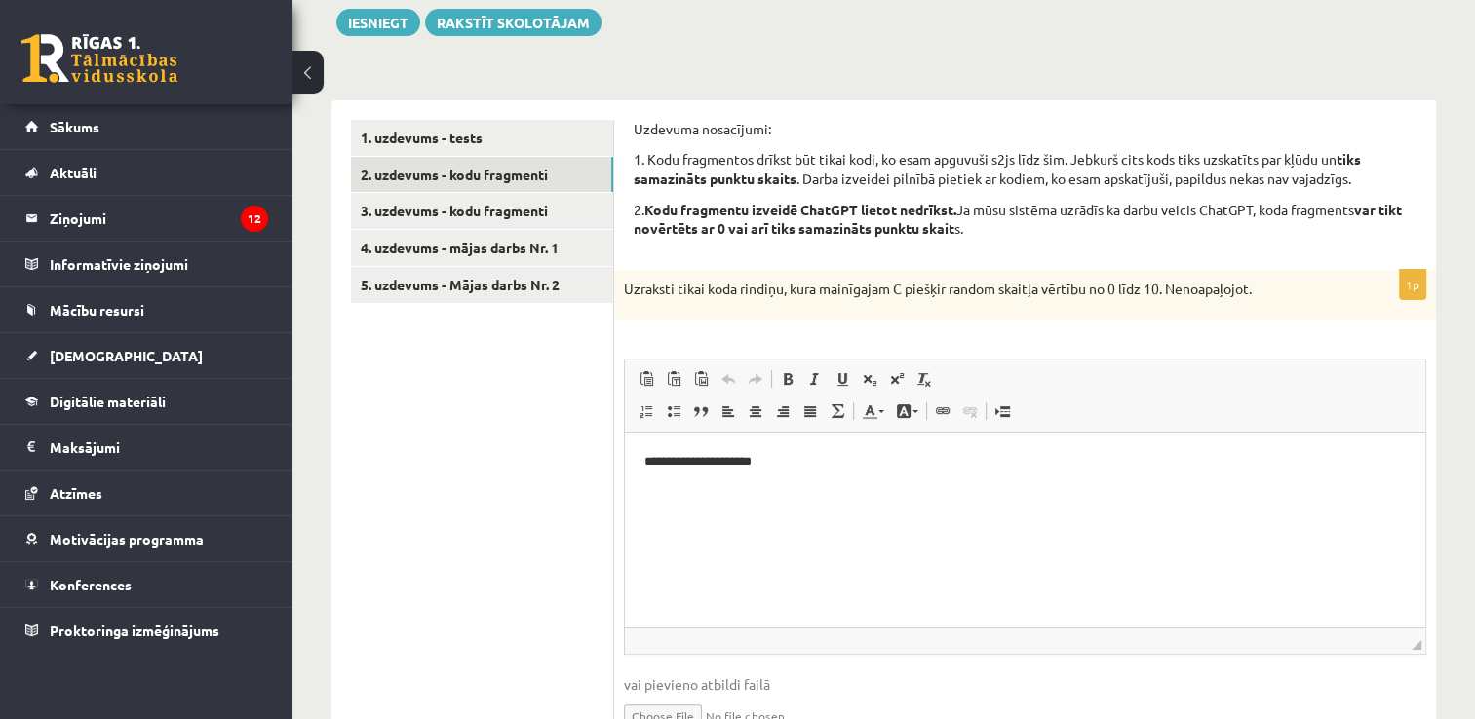
scroll to position [239, 0]
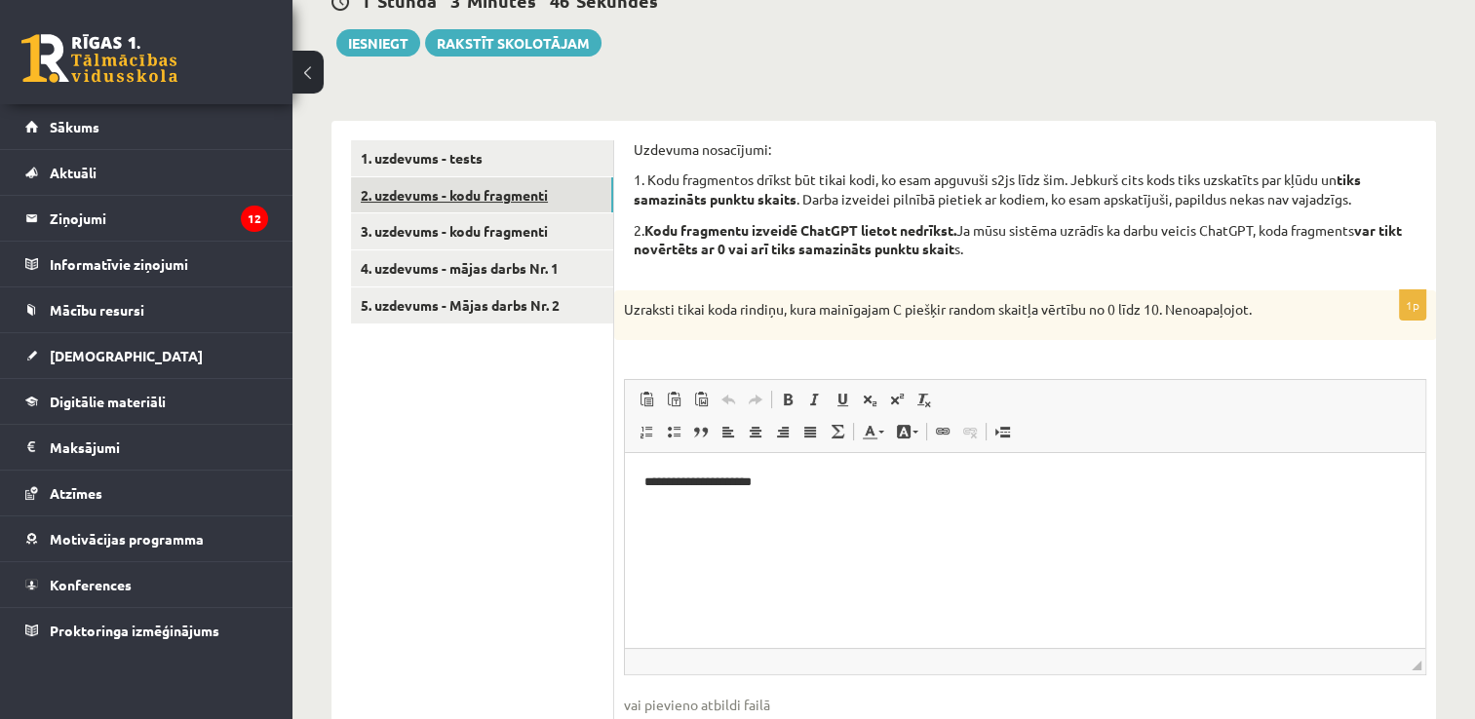
click at [534, 186] on link "2. uzdevums - kodu fragmenti" at bounding box center [482, 195] width 262 height 36
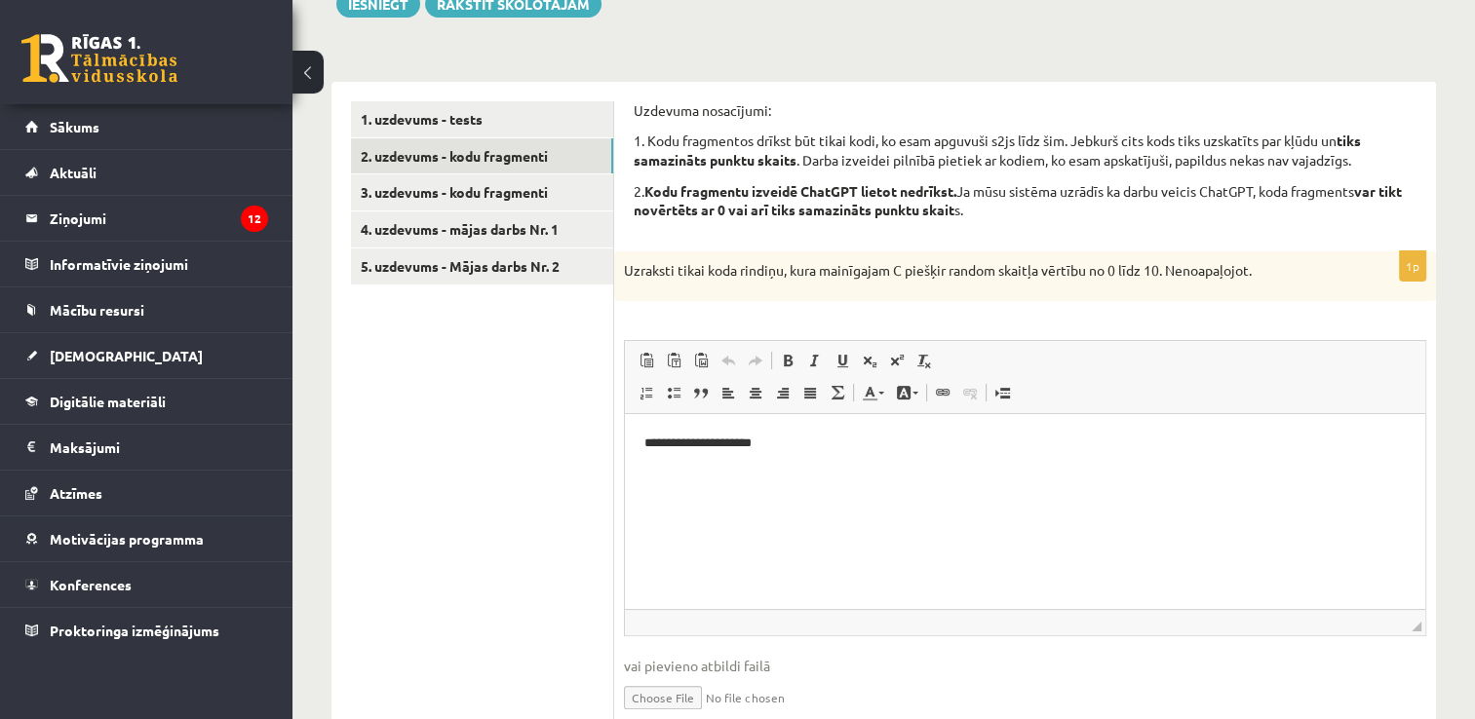
scroll to position [241, 0]
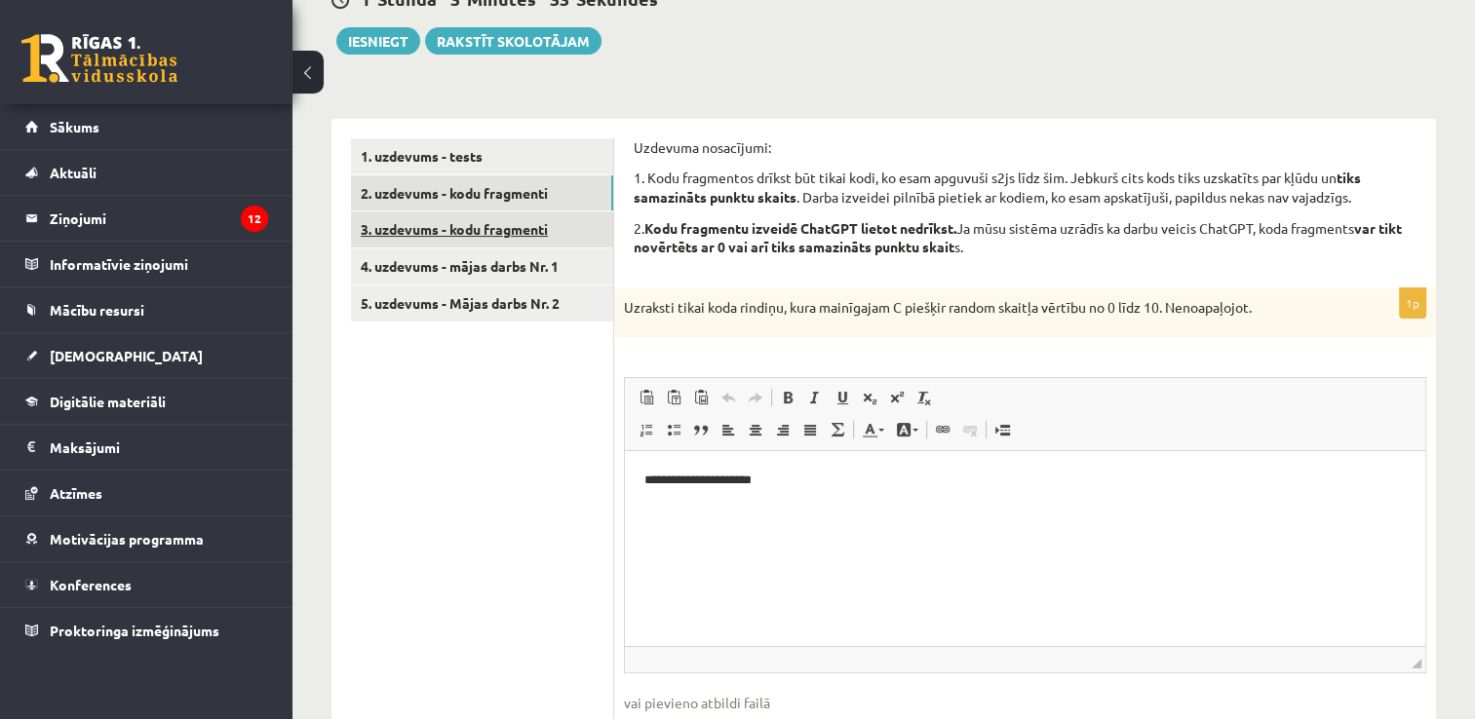
click at [532, 232] on link "3. uzdevums - kodu fragmenti" at bounding box center [482, 230] width 262 height 36
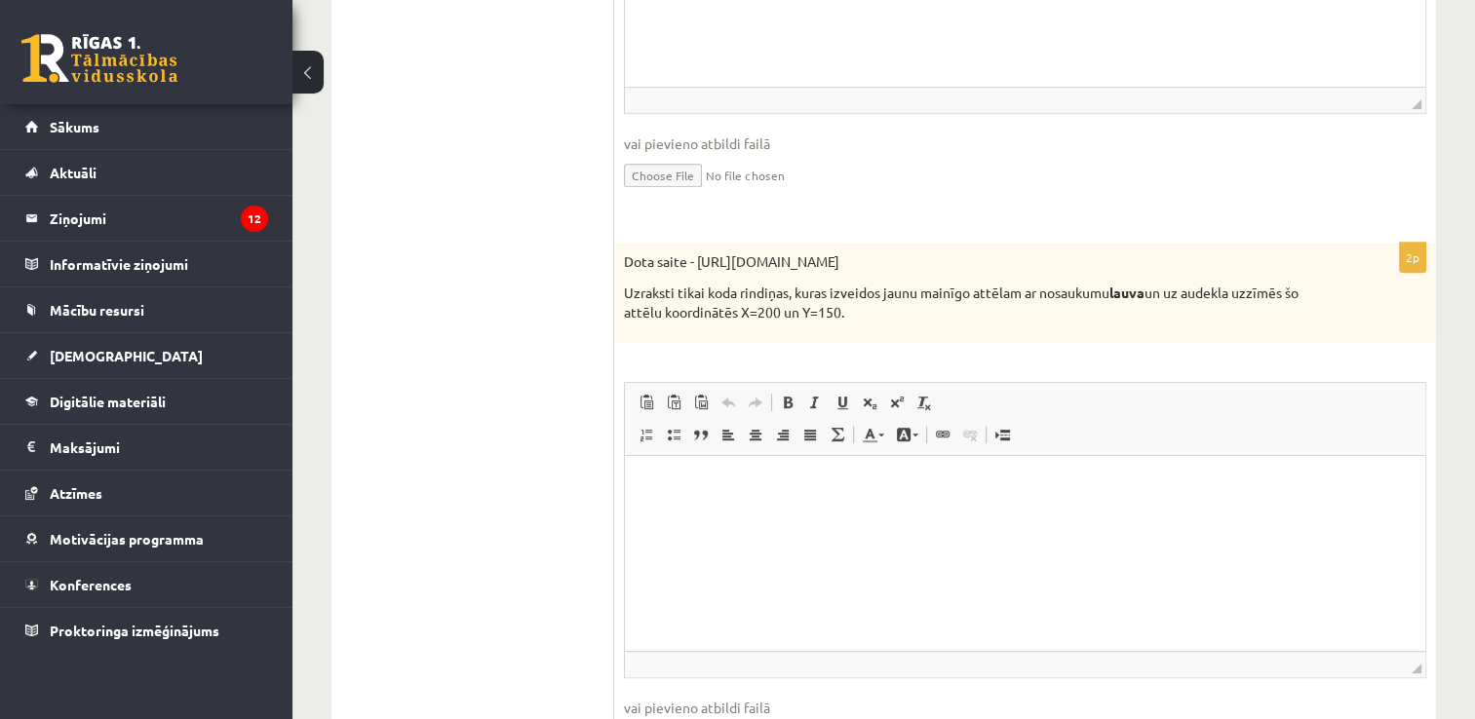
scroll to position [807, 0]
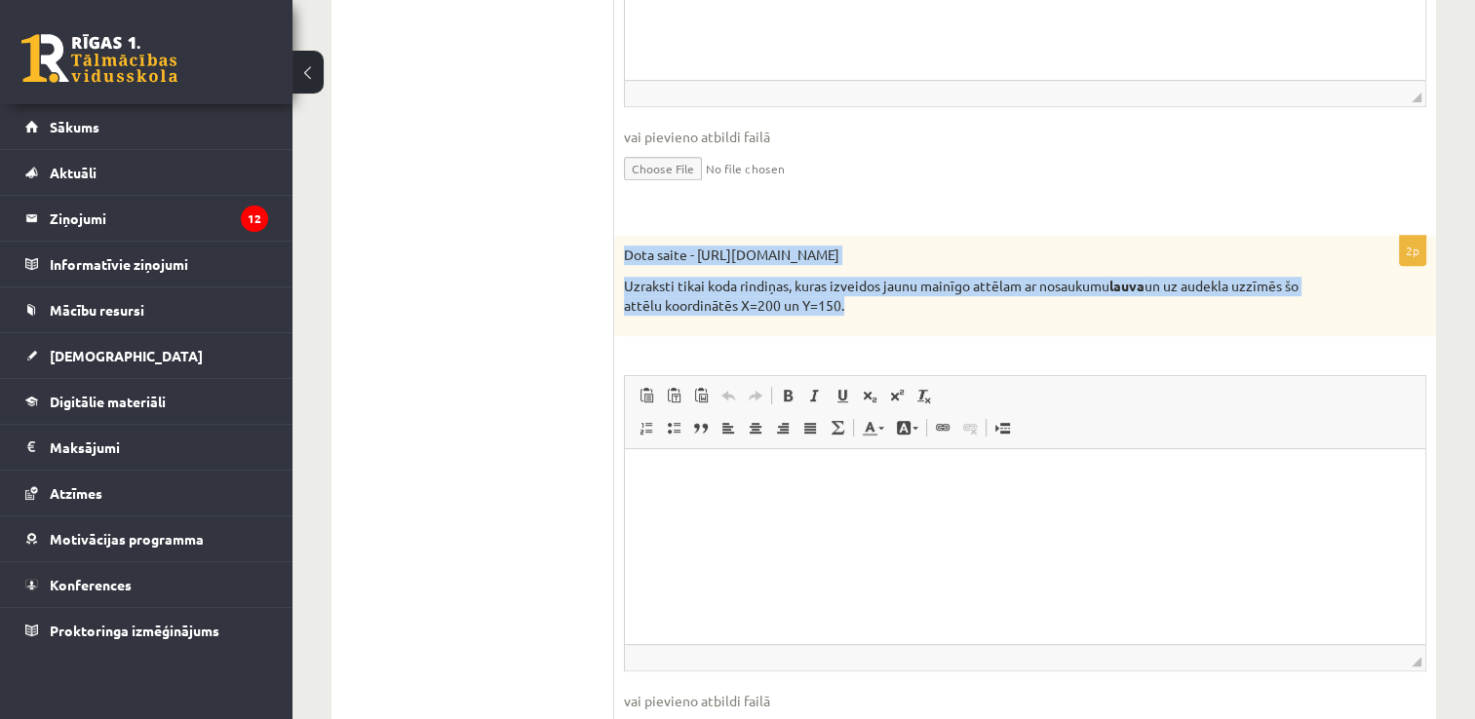
drag, startPoint x: 625, startPoint y: 248, endPoint x: 878, endPoint y: 326, distance: 265.2
click at [878, 326] on div "Dota saite - https://clipart4school.com/wp-content/uploads/2018/03/lion-color-p…" at bounding box center [1025, 286] width 822 height 100
drag, startPoint x: 878, startPoint y: 326, endPoint x: 814, endPoint y: 294, distance: 71.5
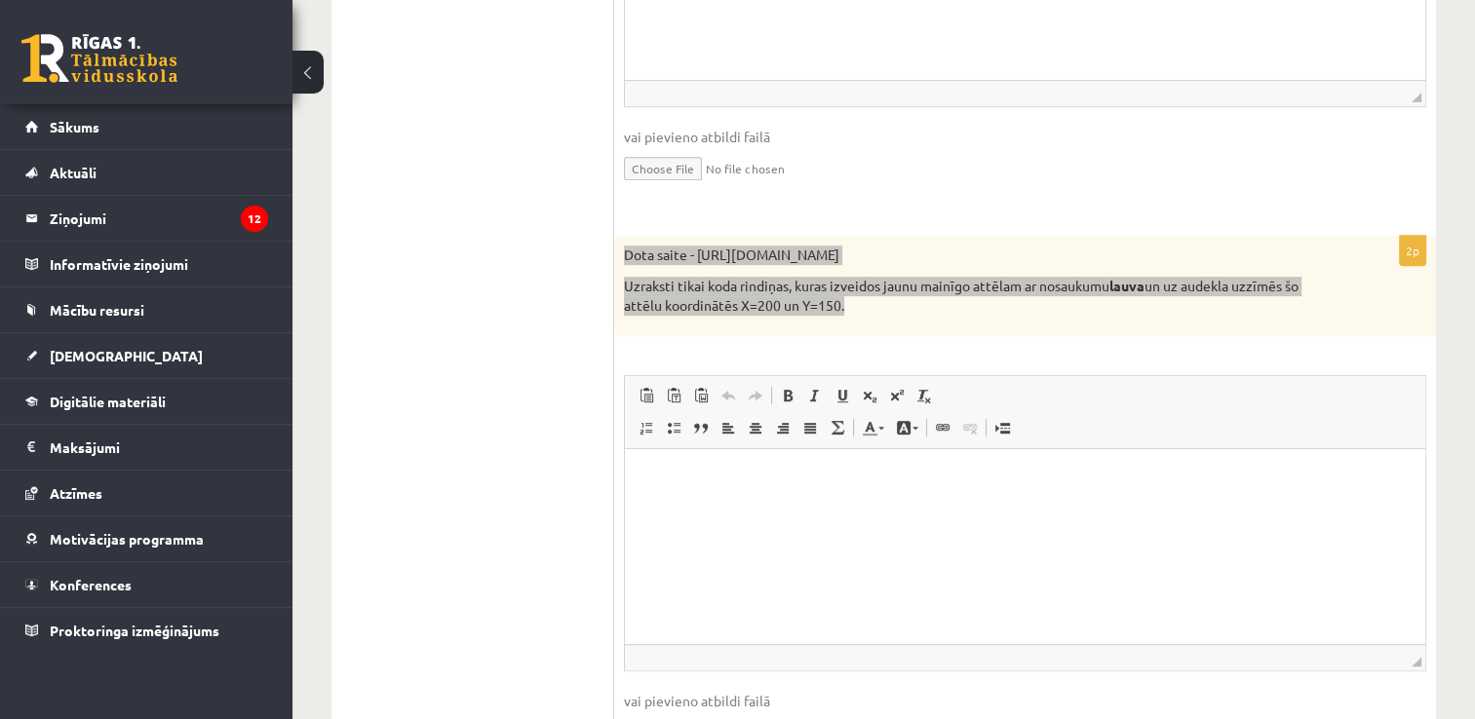
click at [693, 484] on p "Editor, wiswyg-editor-user-answer-47433943836720" at bounding box center [1024, 479] width 761 height 20
click at [726, 497] on span "Paste" at bounding box center [747, 497] width 60 height 28
drag, startPoint x: 746, startPoint y: 558, endPoint x: 695, endPoint y: 473, distance: 98.8
click at [695, 473] on p "Editor, wiswyg-editor-user-answer-47433943836720" at bounding box center [1024, 479] width 761 height 20
click at [731, 490] on span "Paste" at bounding box center [748, 486] width 60 height 28
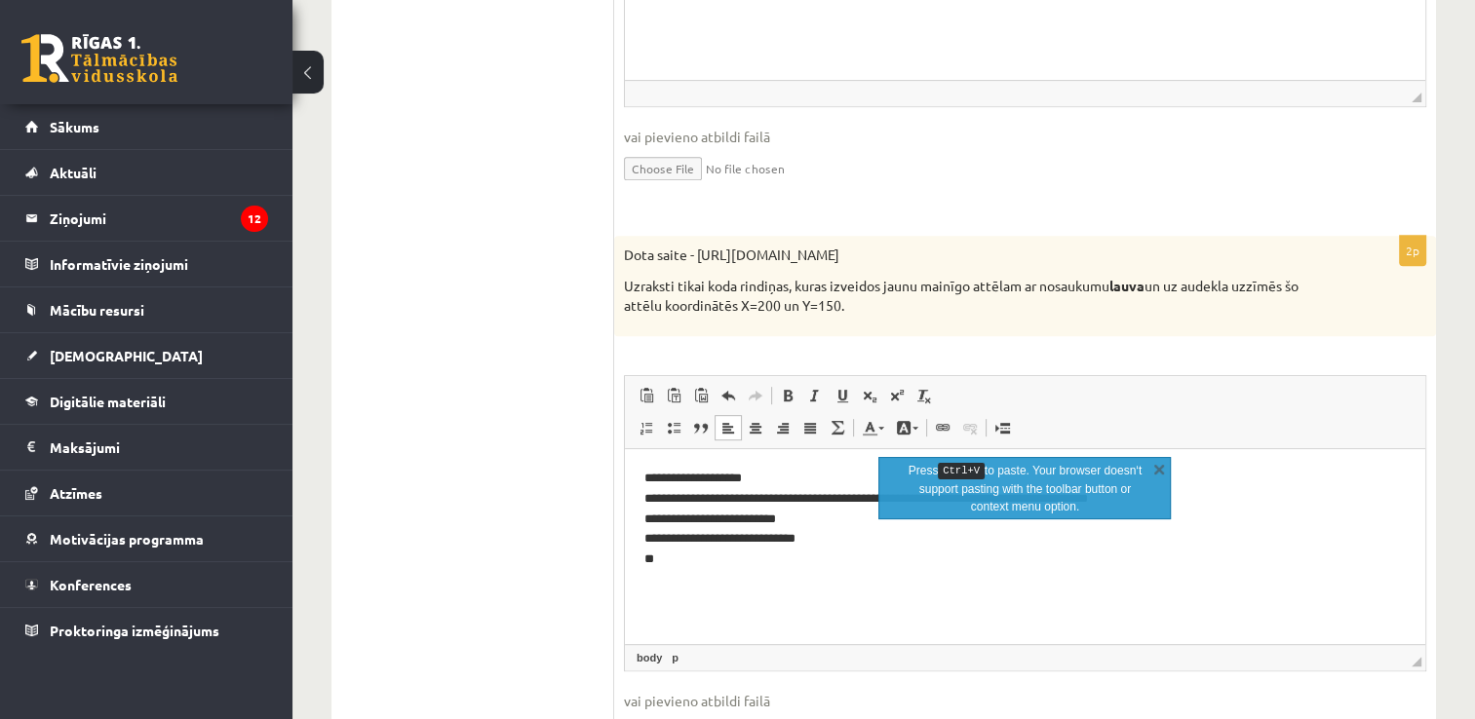
click at [530, 556] on ul "1. uzdevums - tests 2. uzdevums - kodu fragmenti 3. uzdevums - kodu fragmenti 4…" at bounding box center [482, 443] width 263 height 1743
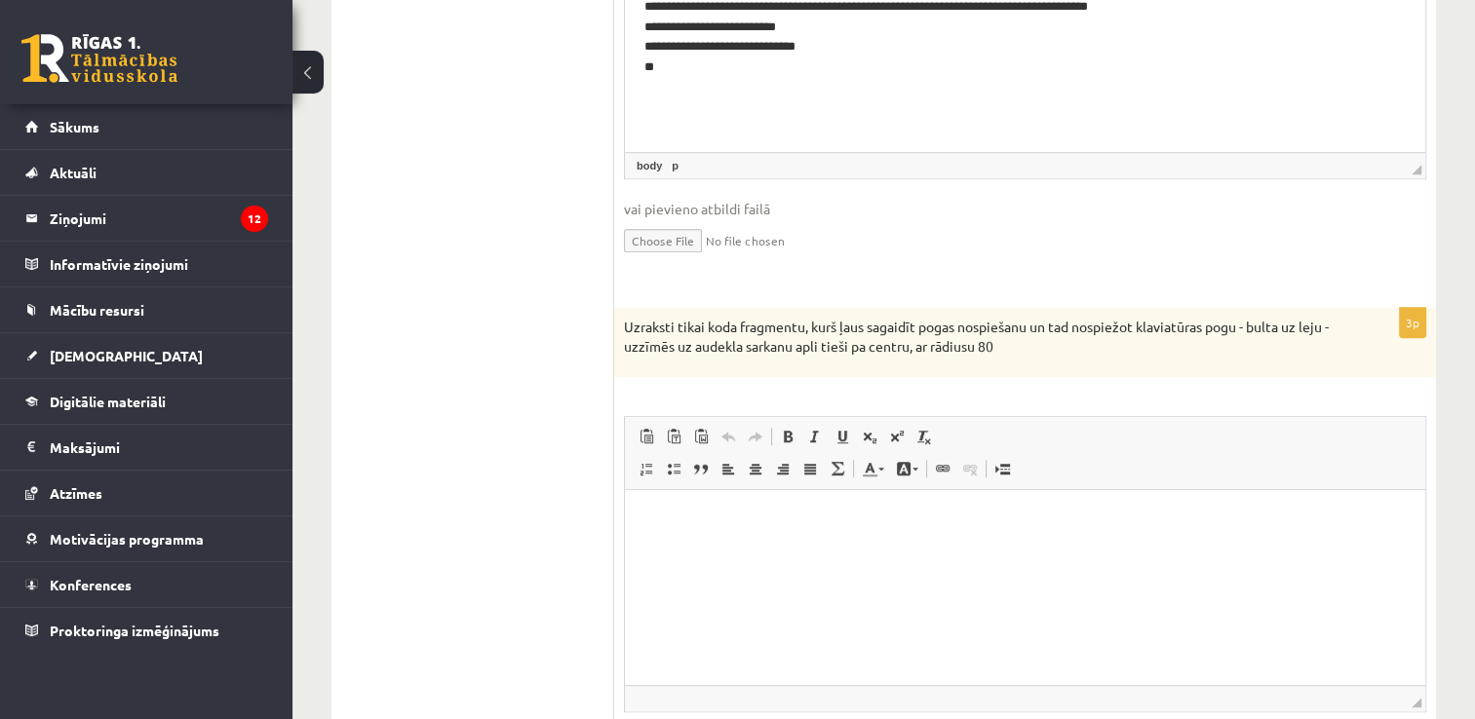
scroll to position [1302, 0]
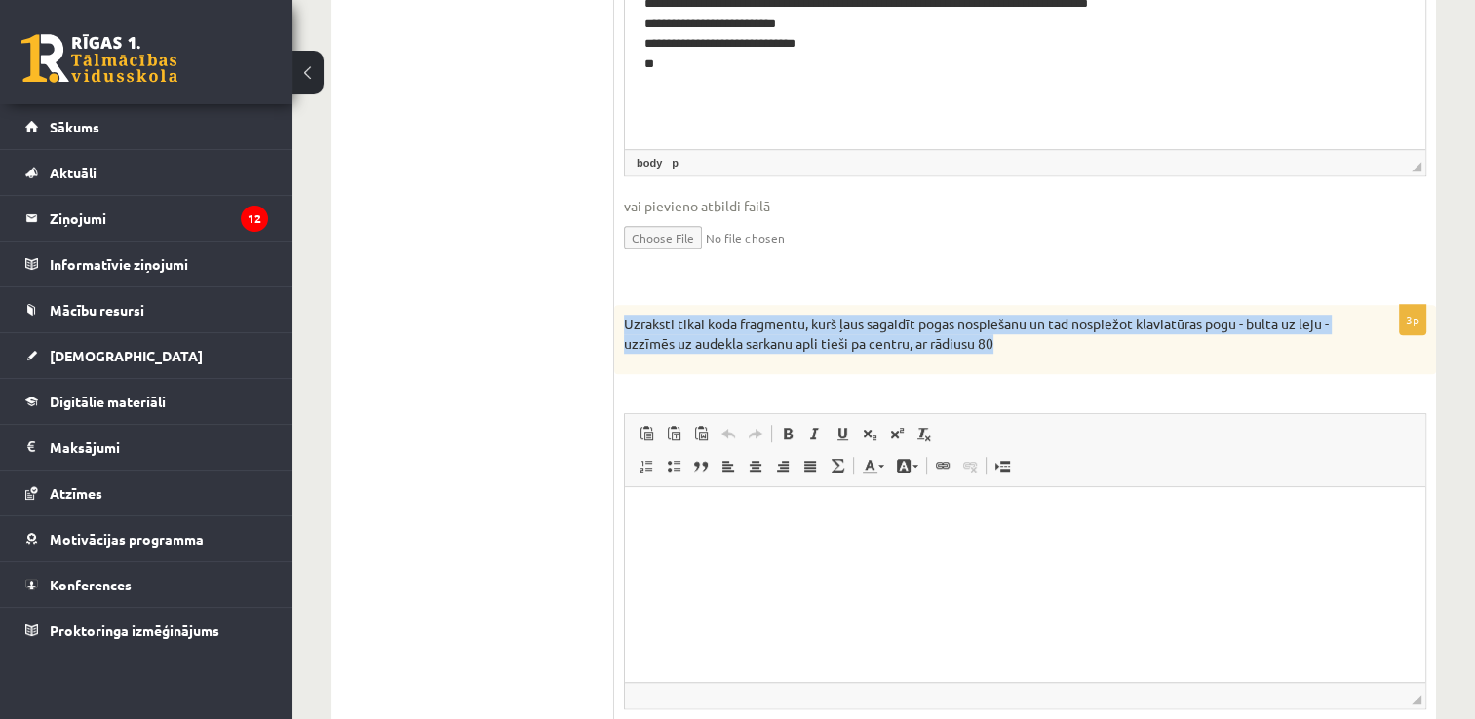
drag, startPoint x: 624, startPoint y: 309, endPoint x: 1065, endPoint y: 343, distance: 442.0
click at [1065, 343] on div "Uzraksti tikai koda fragmentu, kurš ļaus sagaidīt pogas nospiešanu un tad nospi…" at bounding box center [1025, 339] width 822 height 69
drag, startPoint x: 1065, startPoint y: 343, endPoint x: 979, endPoint y: 337, distance: 86.0
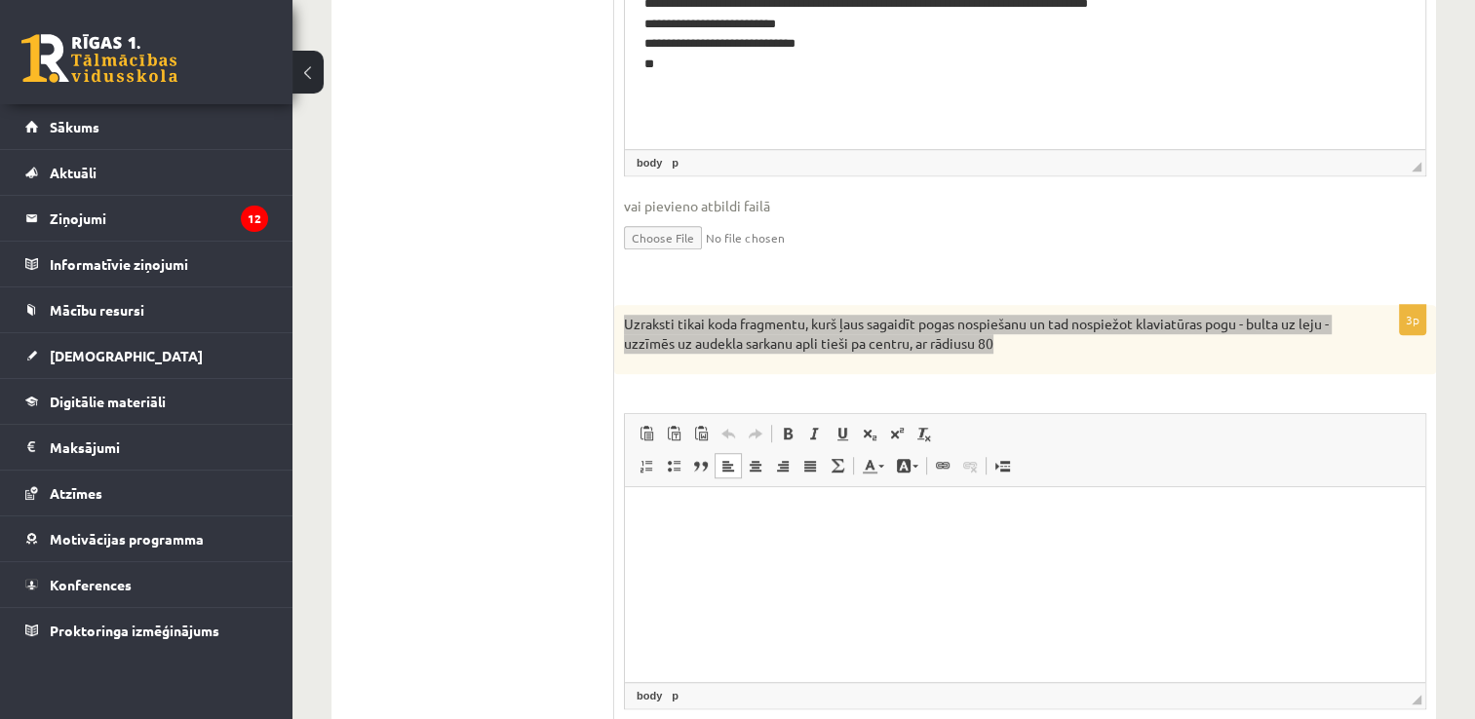
click at [695, 523] on p "Editor, wiswyg-editor-user-answer-47433950115480" at bounding box center [1024, 517] width 761 height 20
click at [734, 535] on span "Paste" at bounding box center [748, 535] width 60 height 28
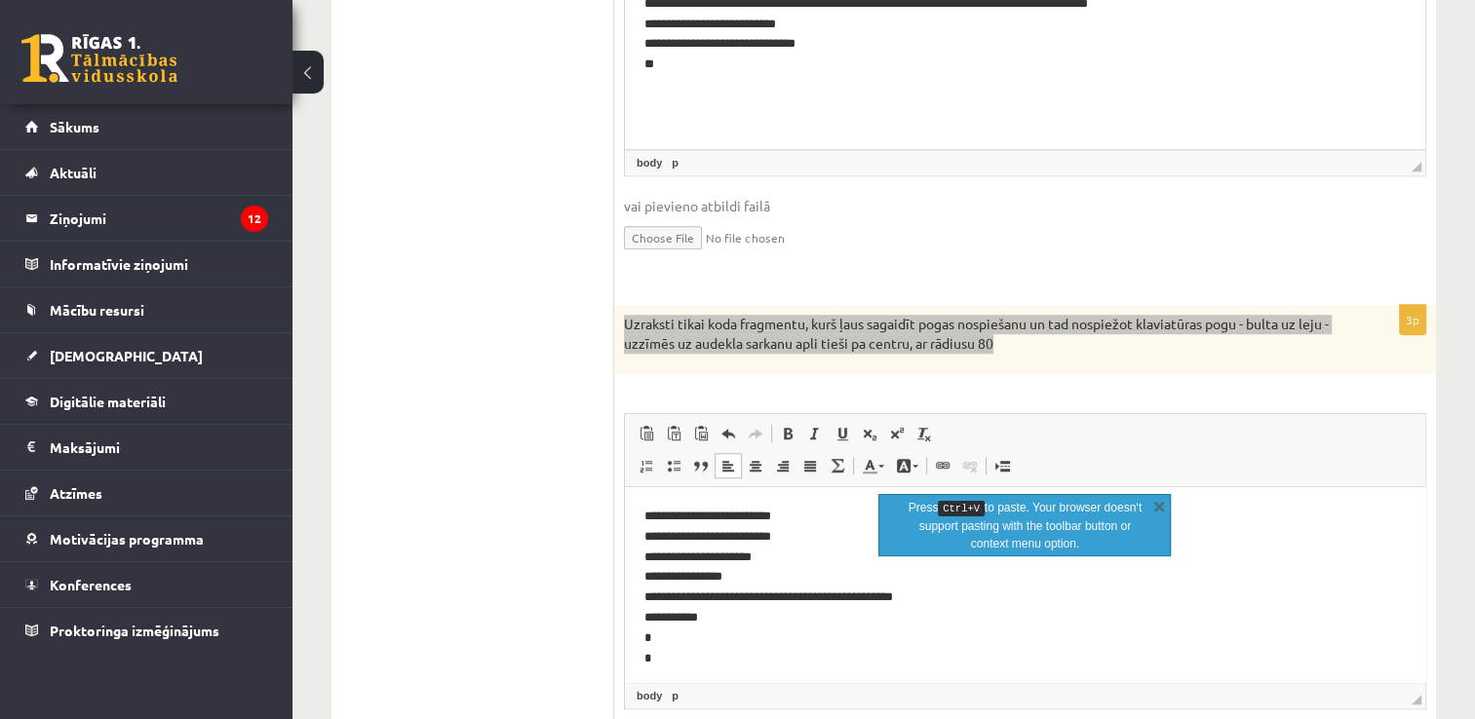
scroll to position [16, 0]
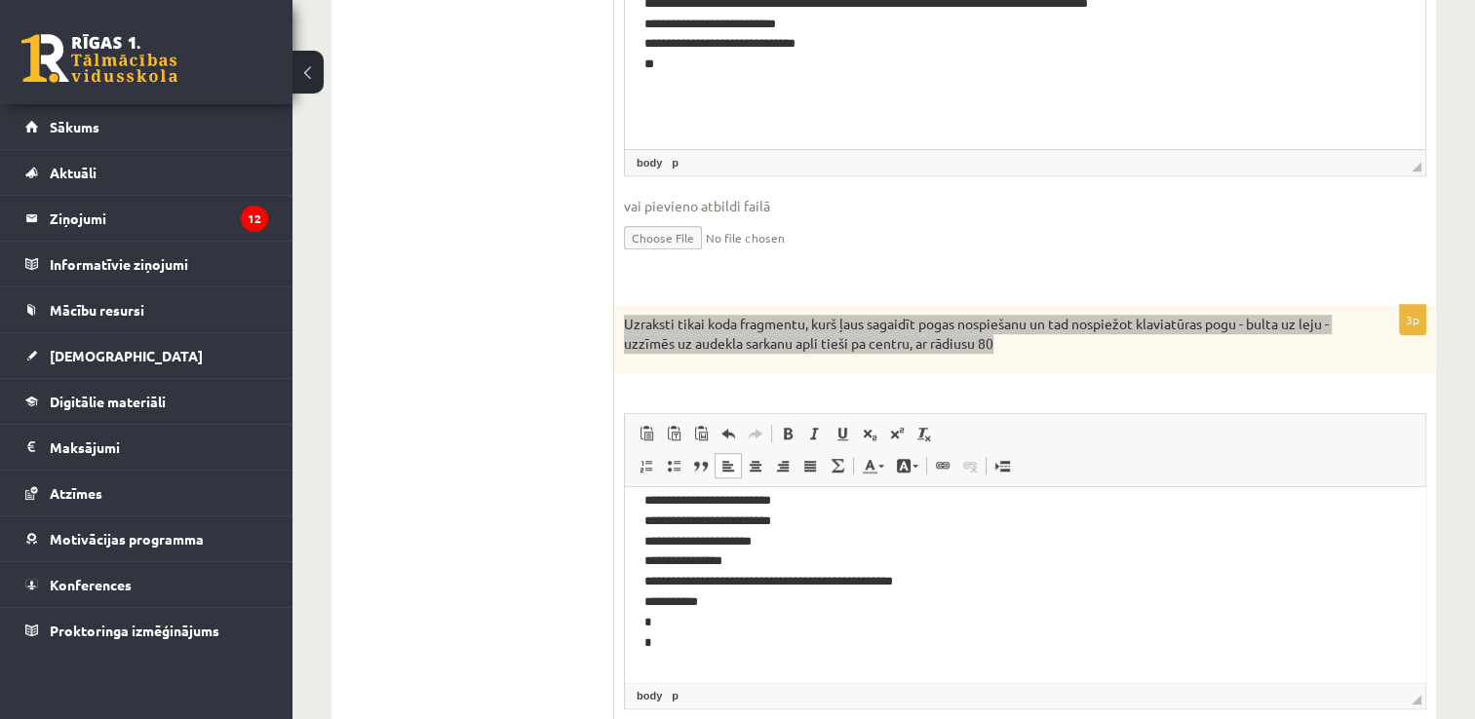
click at [703, 652] on p "**********" at bounding box center [1017, 572] width 747 height 162
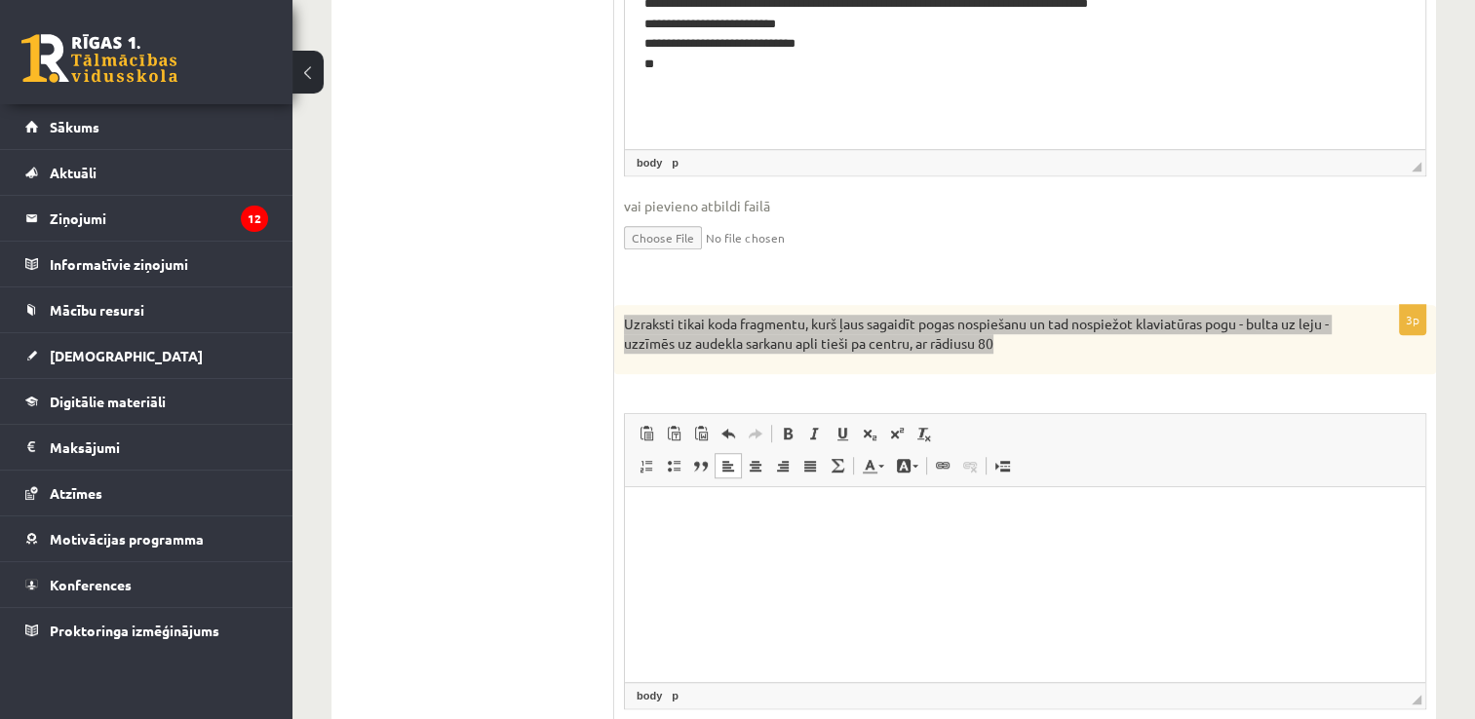
click at [671, 516] on p "Editor, wiswyg-editor-user-answer-47433950115480" at bounding box center [1025, 517] width 762 height 20
click at [699, 527] on span "Paste" at bounding box center [724, 528] width 60 height 28
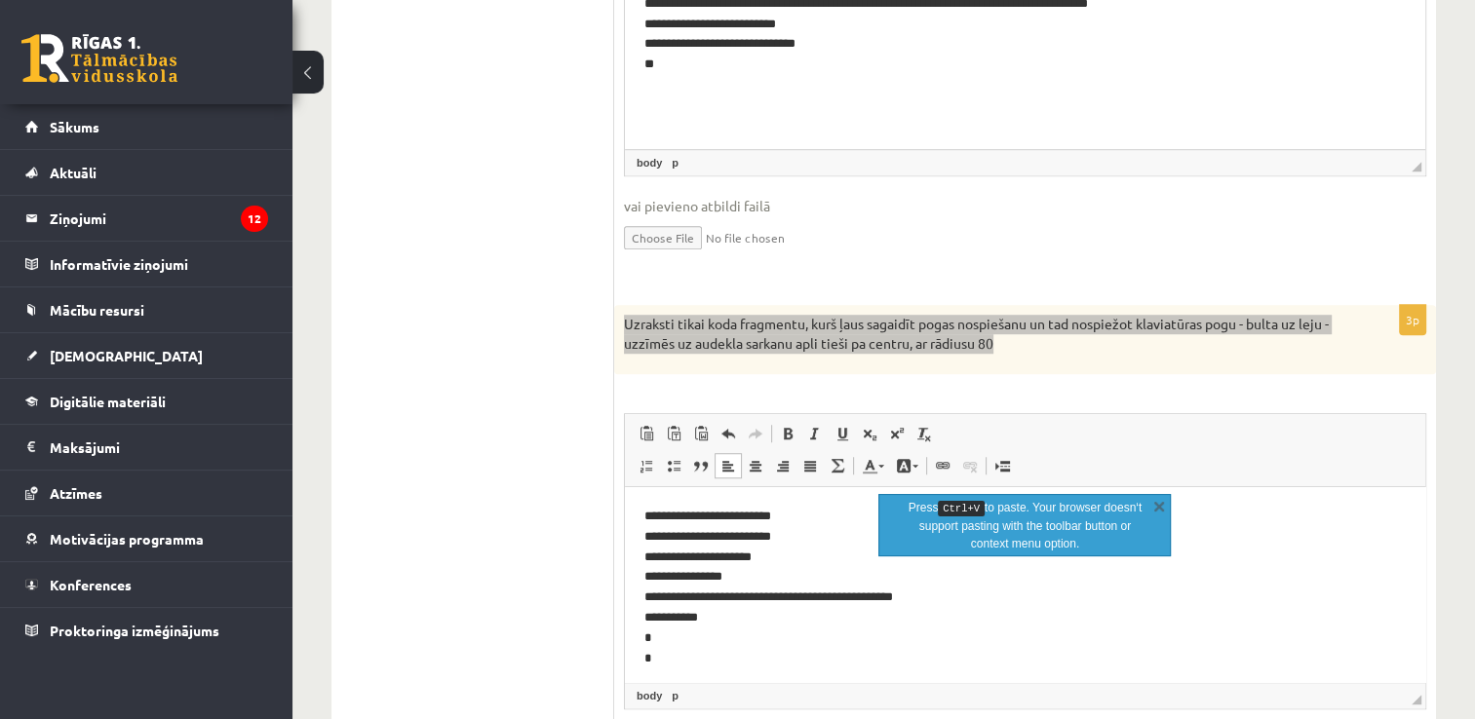
scroll to position [16, 0]
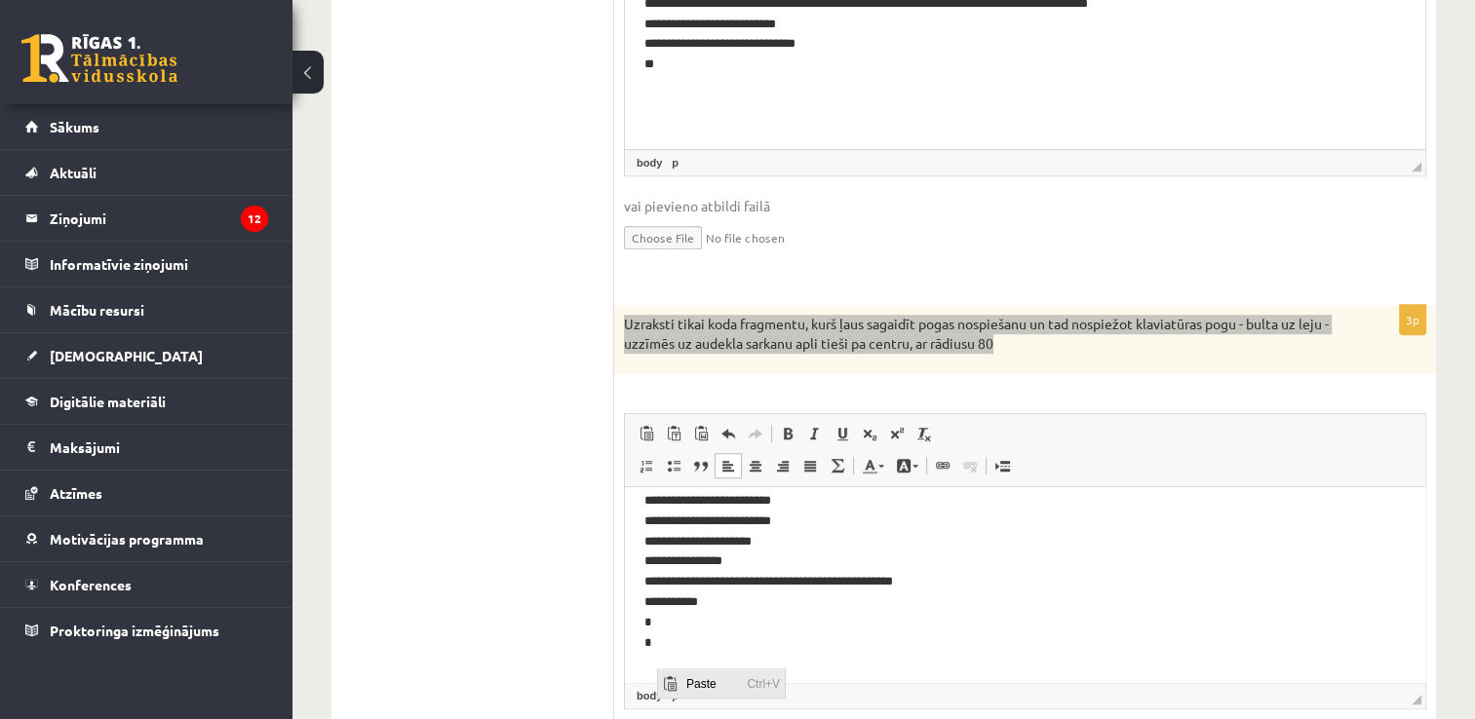
click at [692, 681] on span "Paste" at bounding box center [710, 684] width 60 height 28
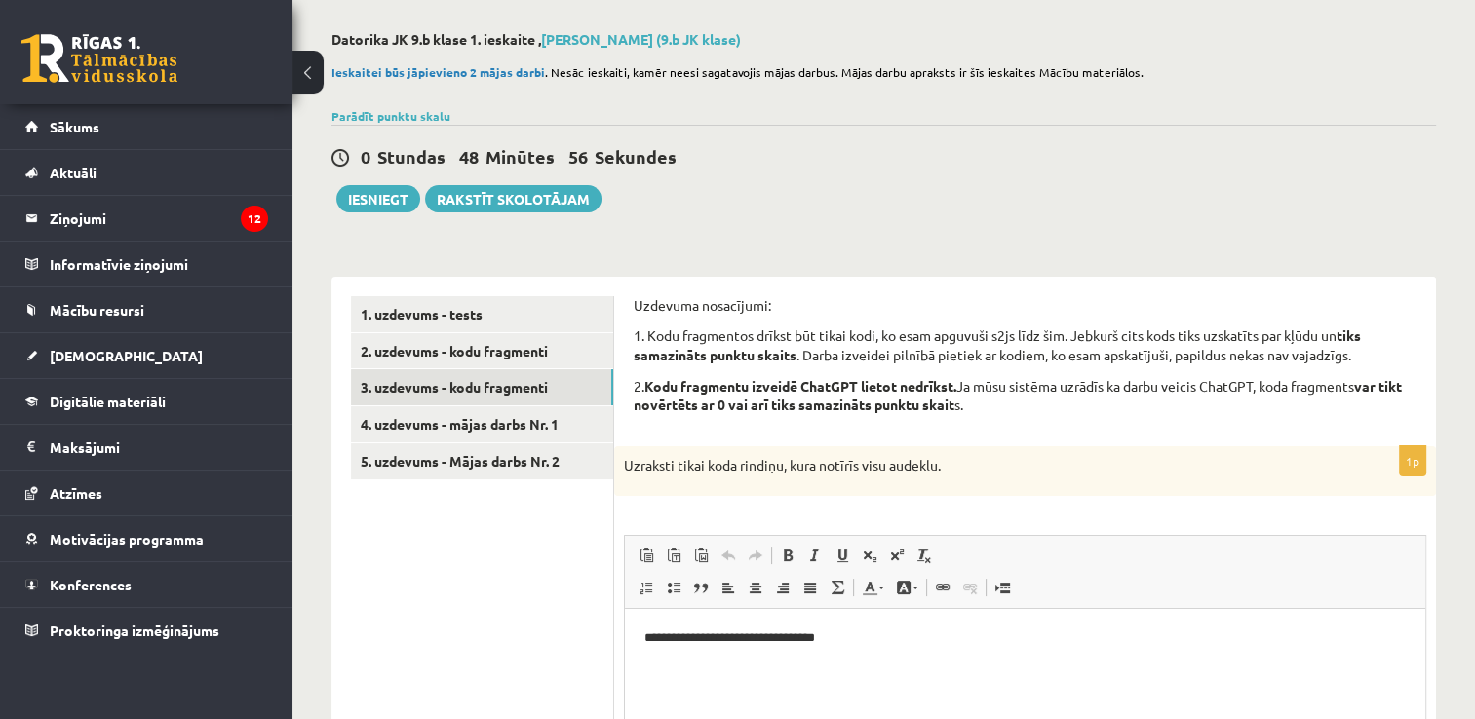
scroll to position [73, 0]
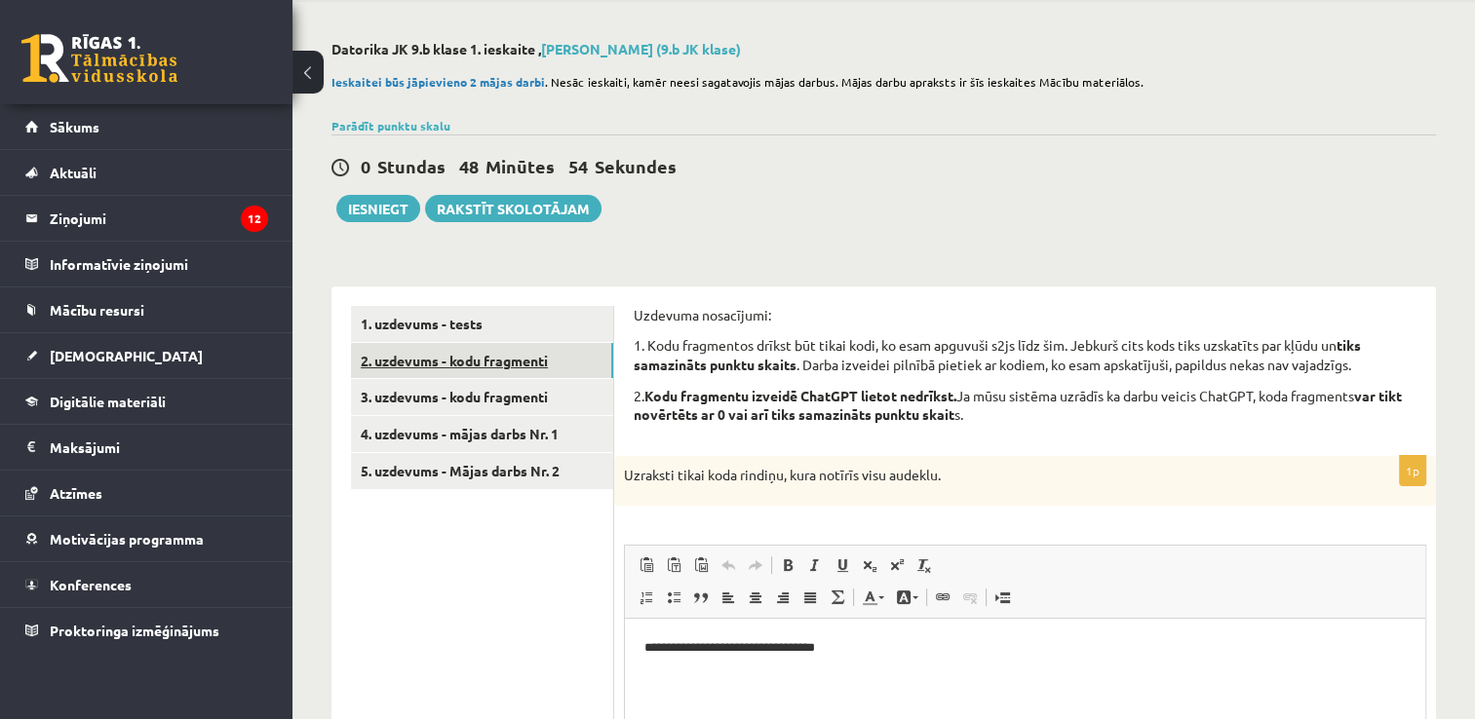
click at [507, 365] on link "2. uzdevums - kodu fragmenti" at bounding box center [482, 361] width 262 height 36
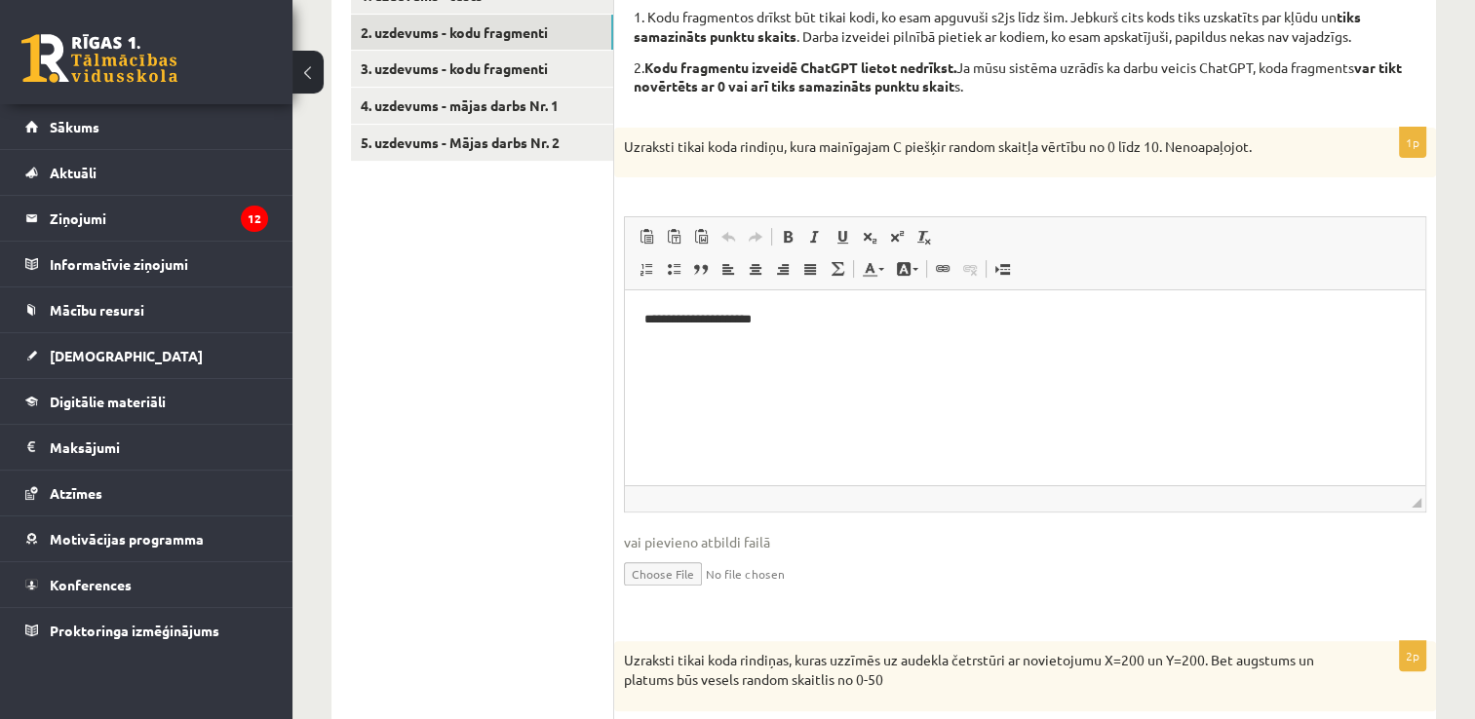
scroll to position [409, 0]
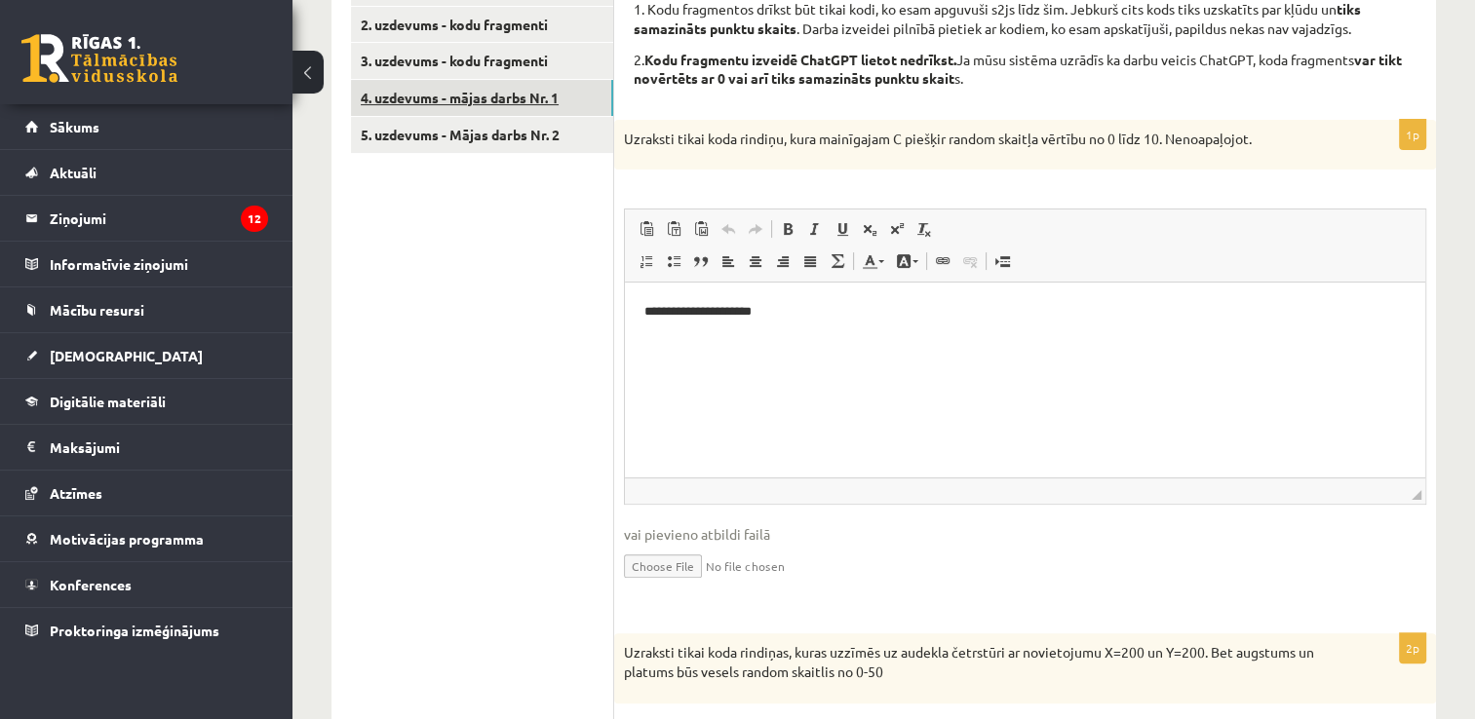
click at [526, 99] on link "4. uzdevums - mājas darbs Nr. 1" at bounding box center [482, 98] width 262 height 36
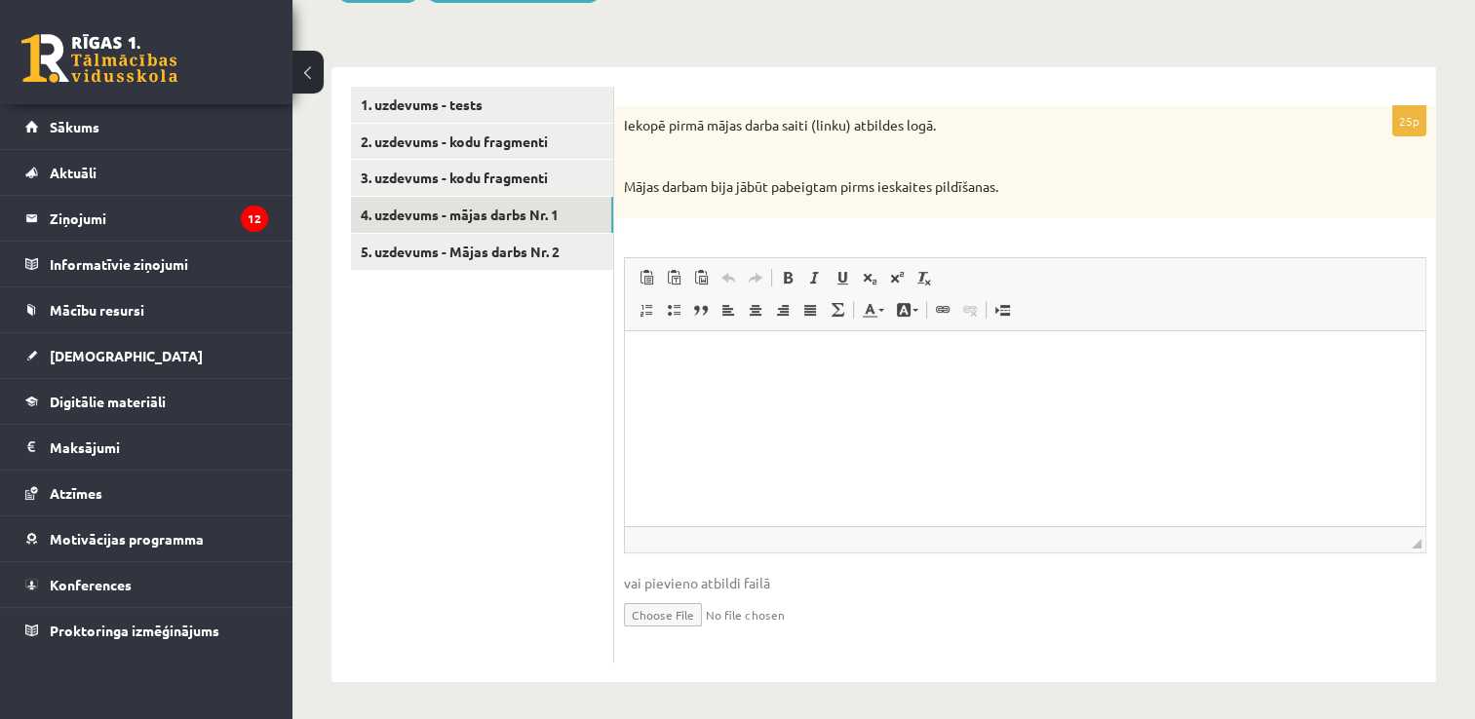
scroll to position [0, 0]
click at [715, 354] on p "Editor, wiswyg-editor-user-answer-47433907480200" at bounding box center [1024, 360] width 761 height 20
click at [752, 371] on span "Paste" at bounding box center [768, 369] width 60 height 28
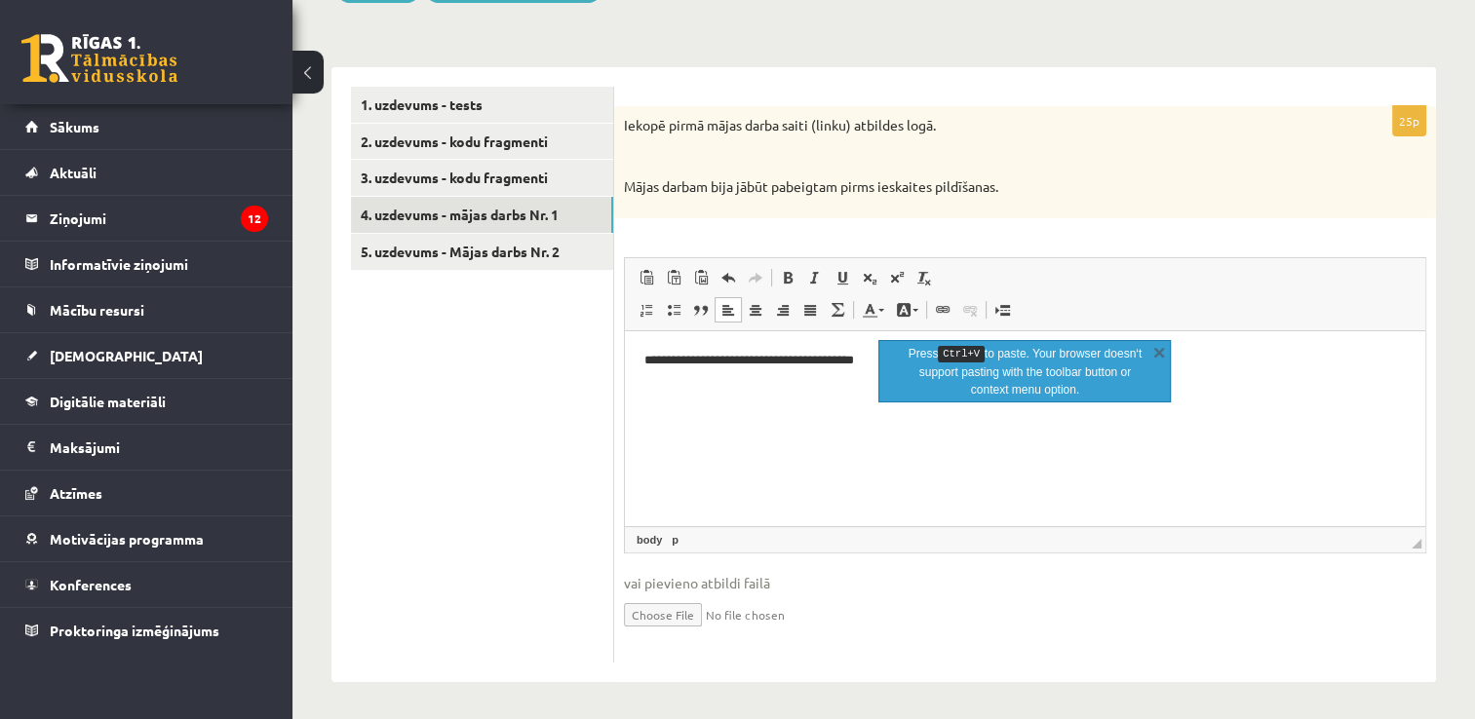
click at [918, 390] on html "**********" at bounding box center [1025, 359] width 800 height 59
click at [1158, 353] on link "X" at bounding box center [1158, 351] width 19 height 19
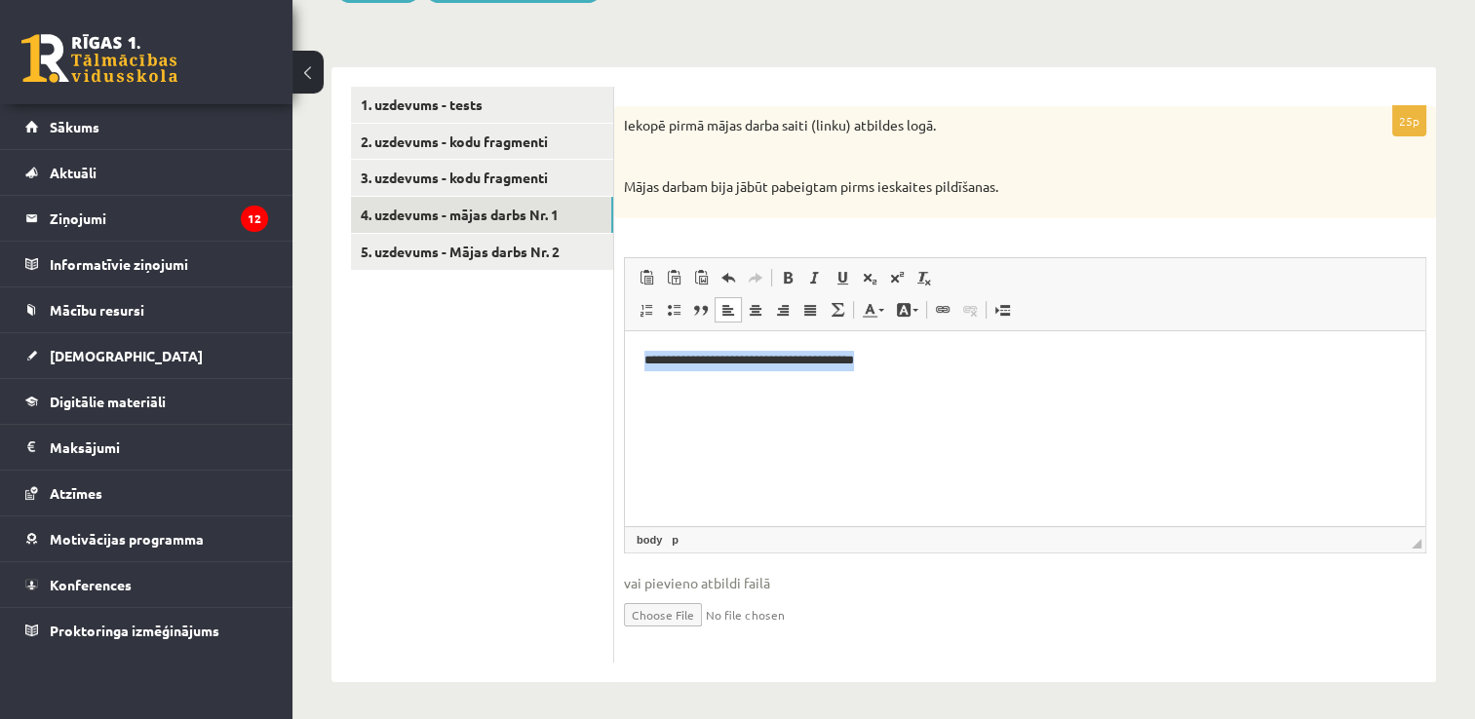
drag, startPoint x: 640, startPoint y: 358, endPoint x: 906, endPoint y: 370, distance: 266.4
click at [906, 370] on html "**********" at bounding box center [1025, 359] width 800 height 59
click at [916, 407] on span "Copy" at bounding box center [924, 409] width 60 height 28
click at [523, 354] on ul "1. uzdevums - tests 2. uzdevums - kodu fragmenti 3. uzdevums - kodu fragmenti 4…" at bounding box center [482, 375] width 263 height 576
click at [519, 388] on ul "1. uzdevums - tests 2. uzdevums - kodu fragmenti 3. uzdevums - kodu fragmenti 4…" at bounding box center [482, 375] width 263 height 576
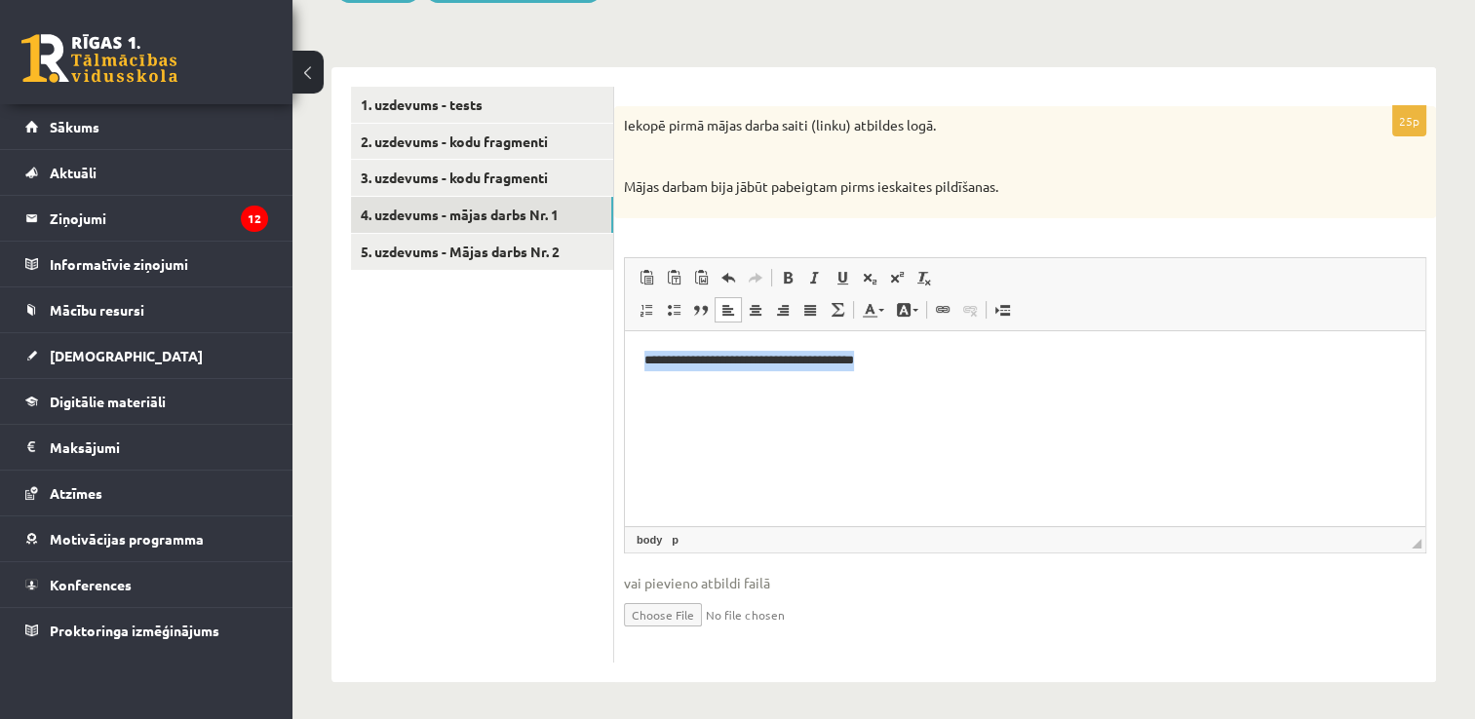
click at [690, 390] on html "**********" at bounding box center [1025, 359] width 800 height 59
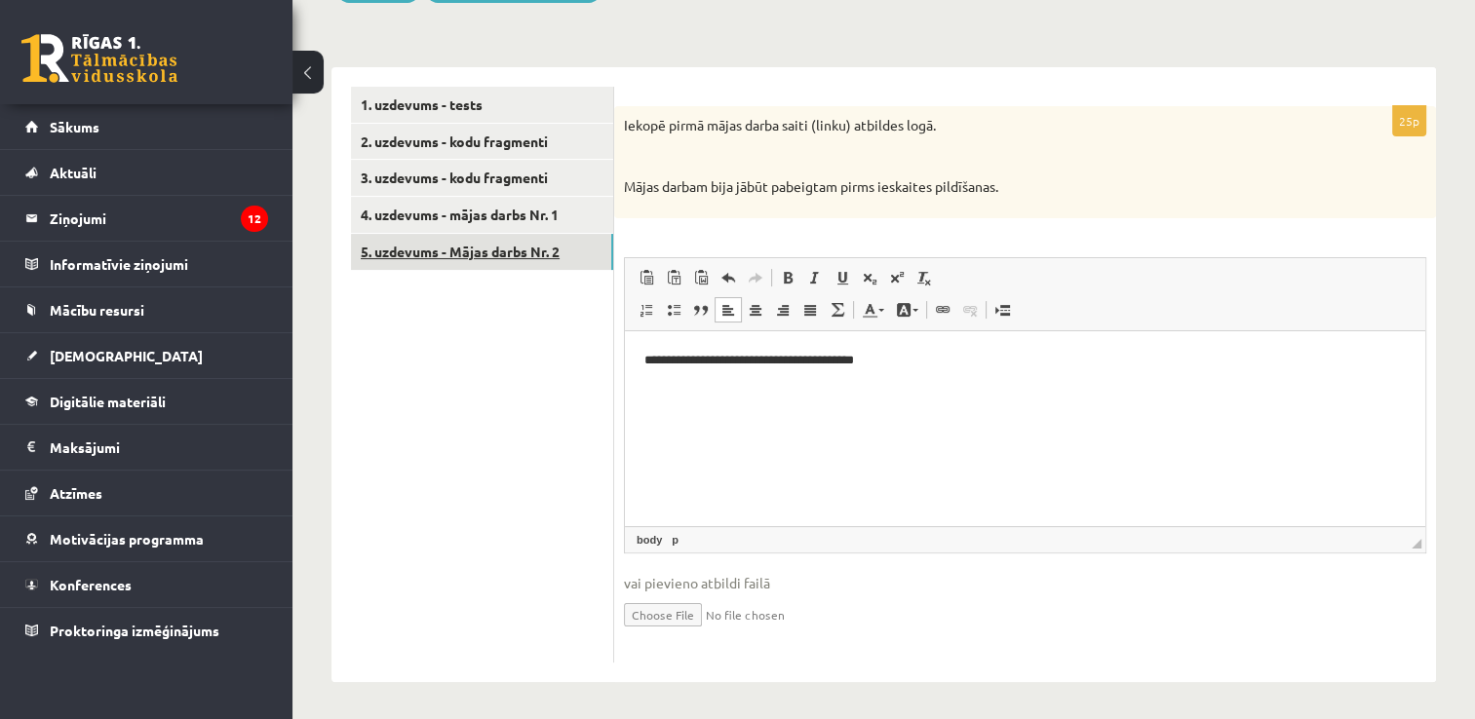
click at [499, 259] on link "5. uzdevums - Mājas darbs Nr. 2" at bounding box center [482, 252] width 262 height 36
drag, startPoint x: 669, startPoint y: 378, endPoint x: 653, endPoint y: 348, distance: 34.0
click at [653, 348] on html at bounding box center [1025, 359] width 800 height 59
drag, startPoint x: 653, startPoint y: 348, endPoint x: 640, endPoint y: 362, distance: 18.6
click at [640, 362] on html at bounding box center [1025, 359] width 800 height 59
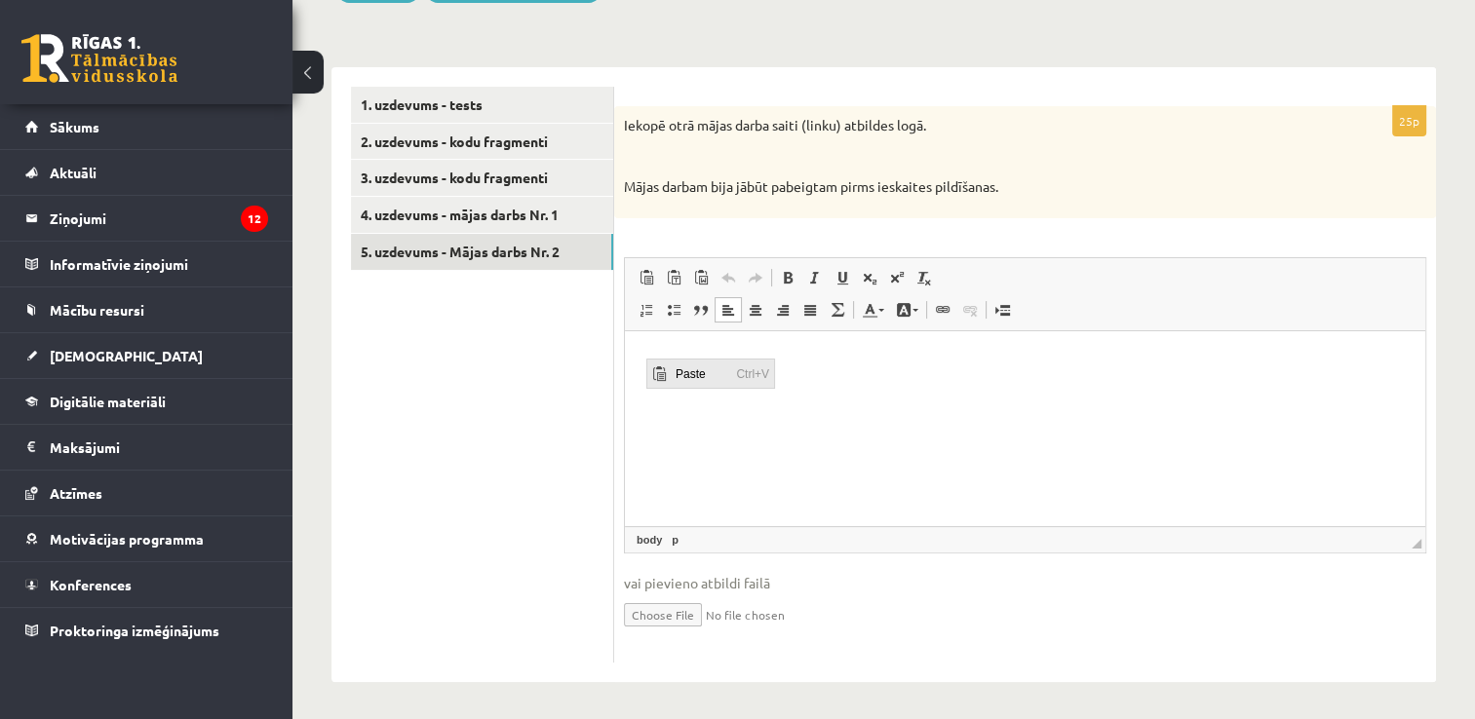
click at [680, 373] on span "Paste" at bounding box center [700, 374] width 60 height 28
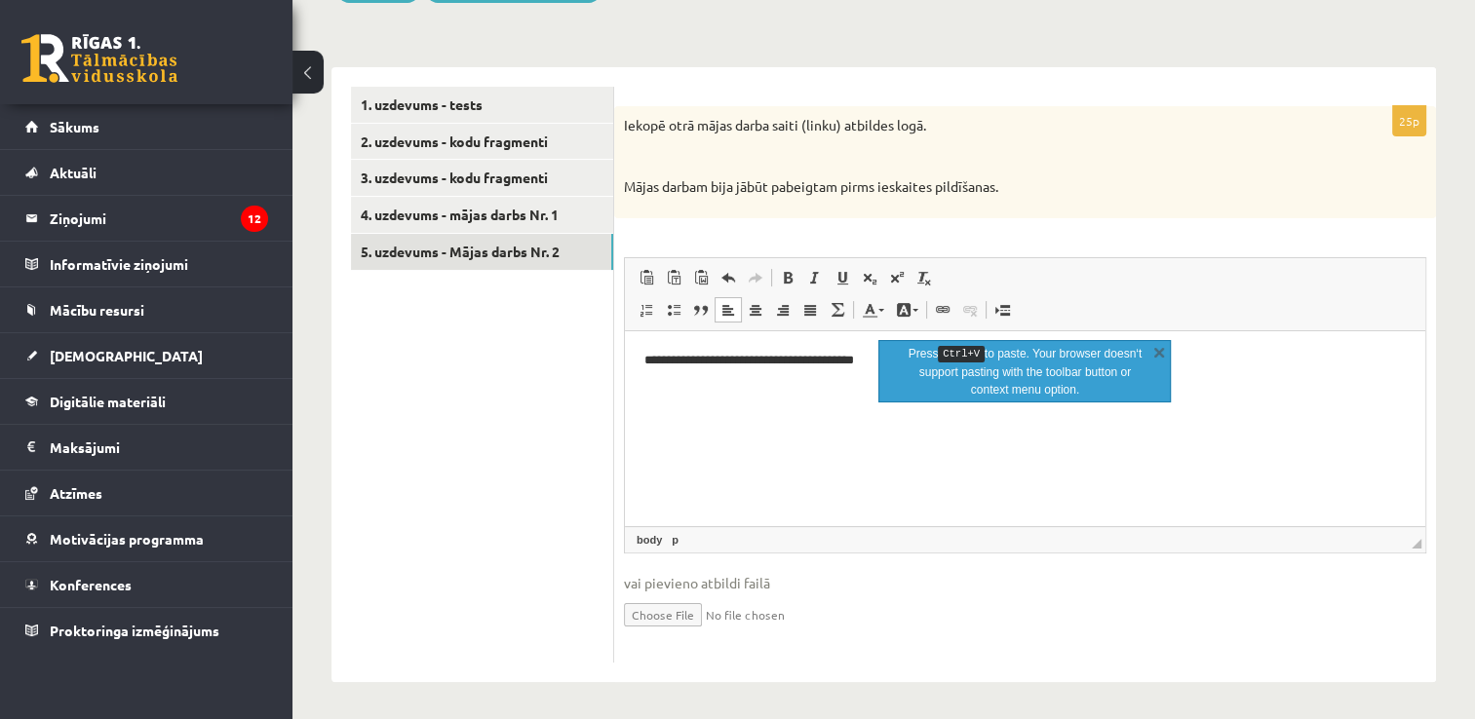
click at [737, 390] on html "**********" at bounding box center [1025, 359] width 800 height 59
click at [1158, 357] on link "X" at bounding box center [1158, 351] width 19 height 19
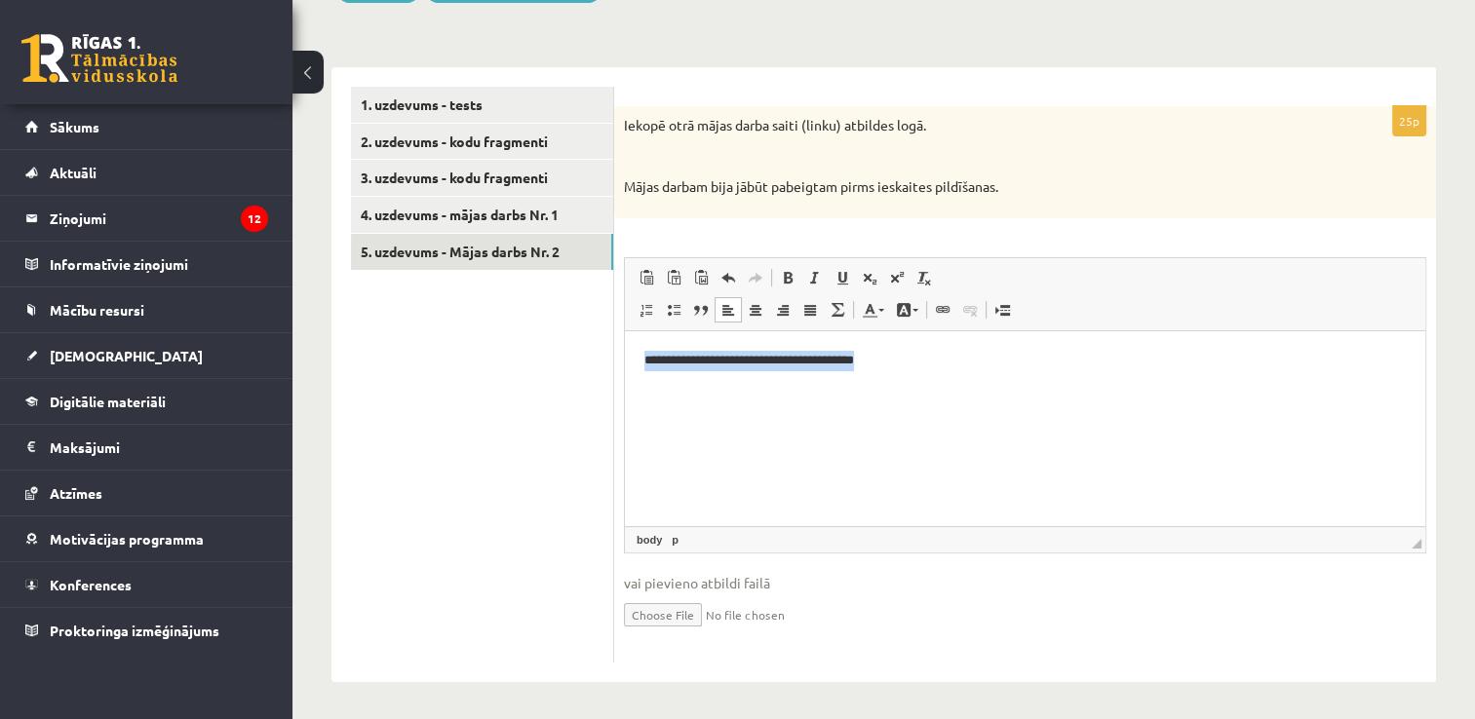
drag, startPoint x: 643, startPoint y: 356, endPoint x: 906, endPoint y: 341, distance: 262.6
click at [906, 341] on html "**********" at bounding box center [1025, 359] width 800 height 59
drag, startPoint x: 888, startPoint y: 407, endPoint x: 1110, endPoint y: 442, distance: 224.9
click at [888, 407] on span "Copy" at bounding box center [900, 407] width 60 height 28
click at [560, 365] on ul "1. uzdevums - tests 2. uzdevums - kodu fragmenti 3. uzdevums - kodu fragmenti 4…" at bounding box center [482, 375] width 263 height 576
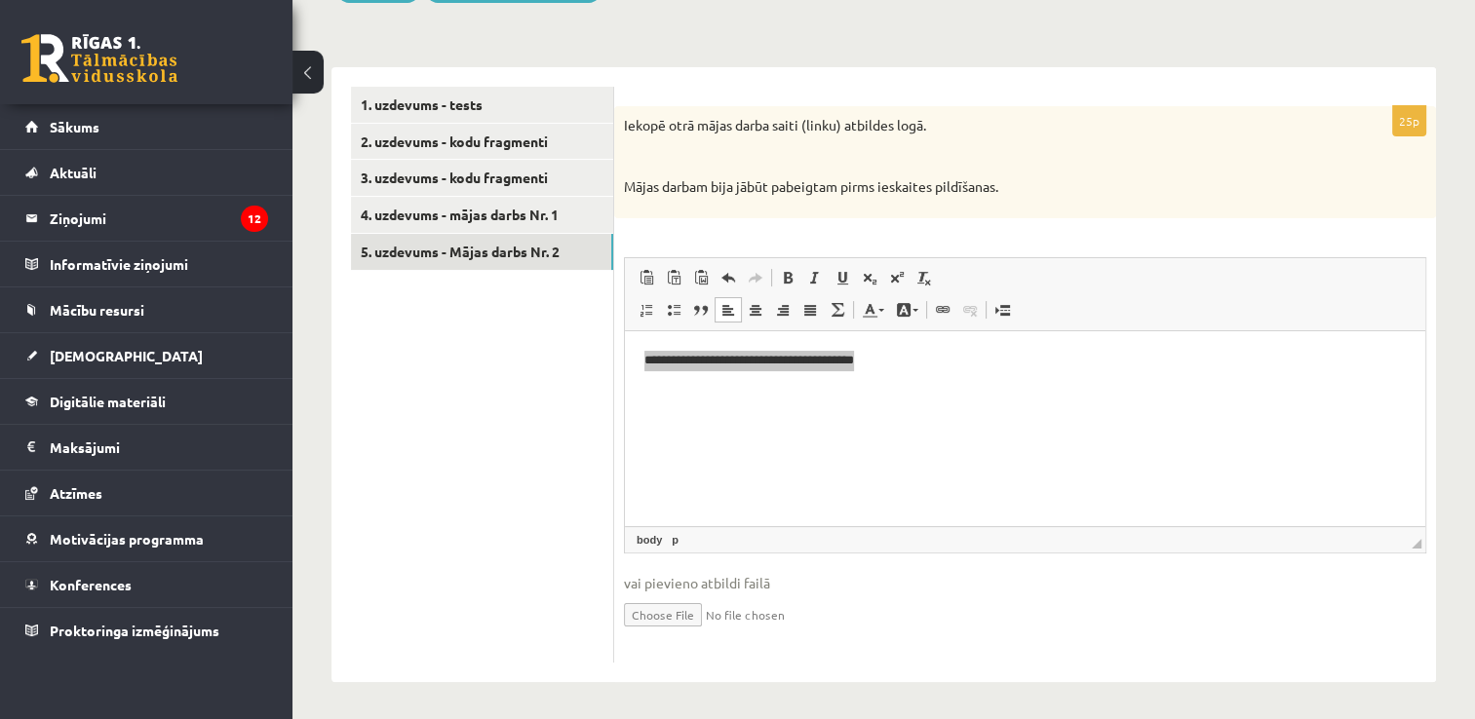
click at [554, 358] on ul "1. uzdevums - tests 2. uzdevums - kodu fragmenti 3. uzdevums - kodu fragmenti 4…" at bounding box center [482, 375] width 263 height 576
click at [667, 390] on html "**********" at bounding box center [1025, 359] width 800 height 59
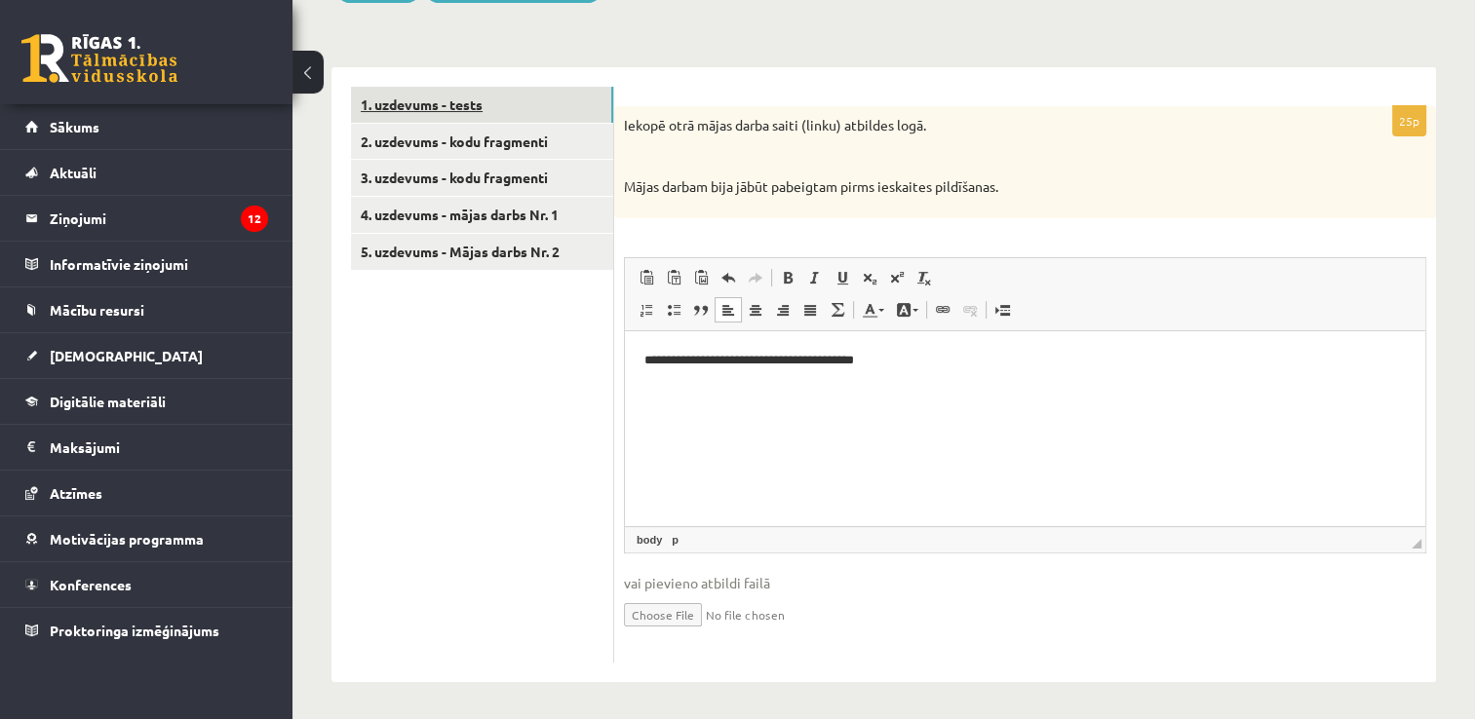
click at [408, 107] on link "1. uzdevums - tests" at bounding box center [482, 105] width 262 height 36
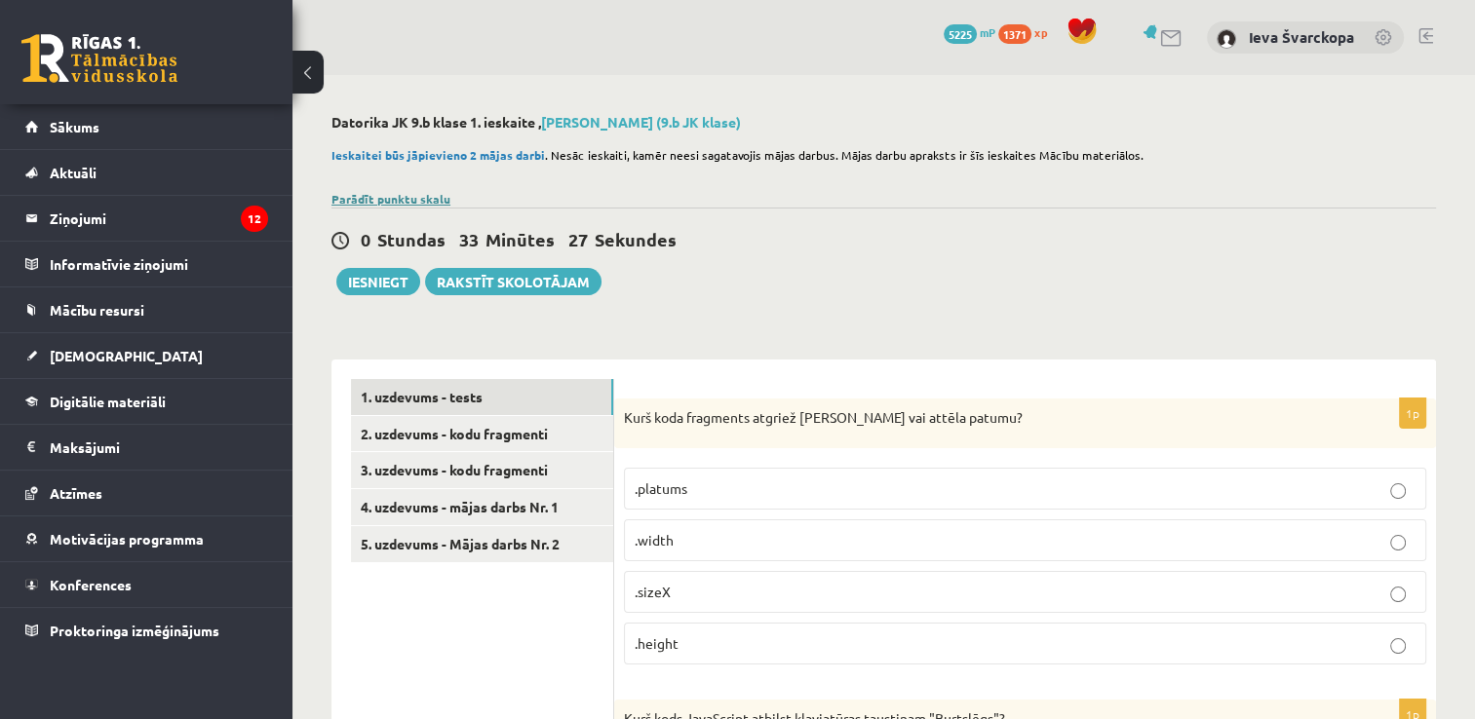
click at [431, 204] on link "Parādīt punktu skalu" at bounding box center [390, 199] width 119 height 16
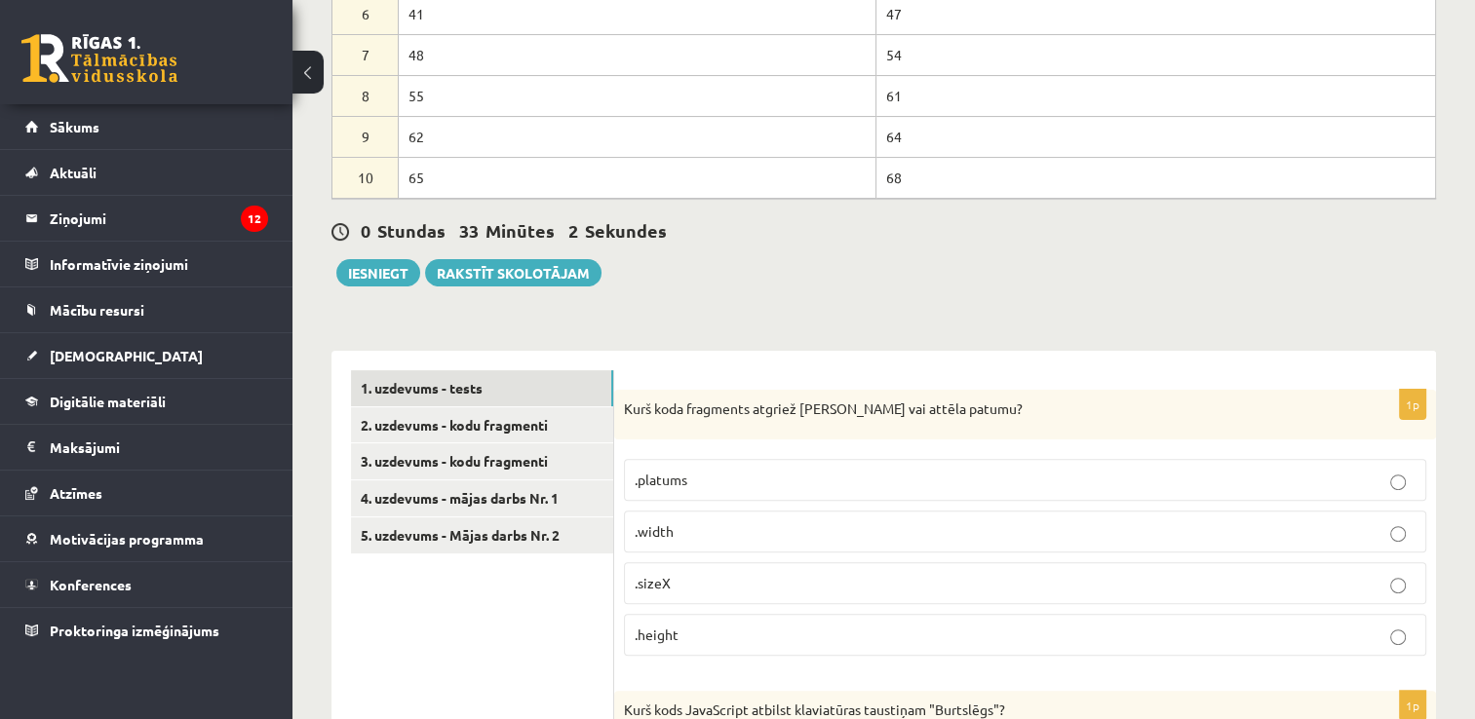
scroll to position [446, 0]
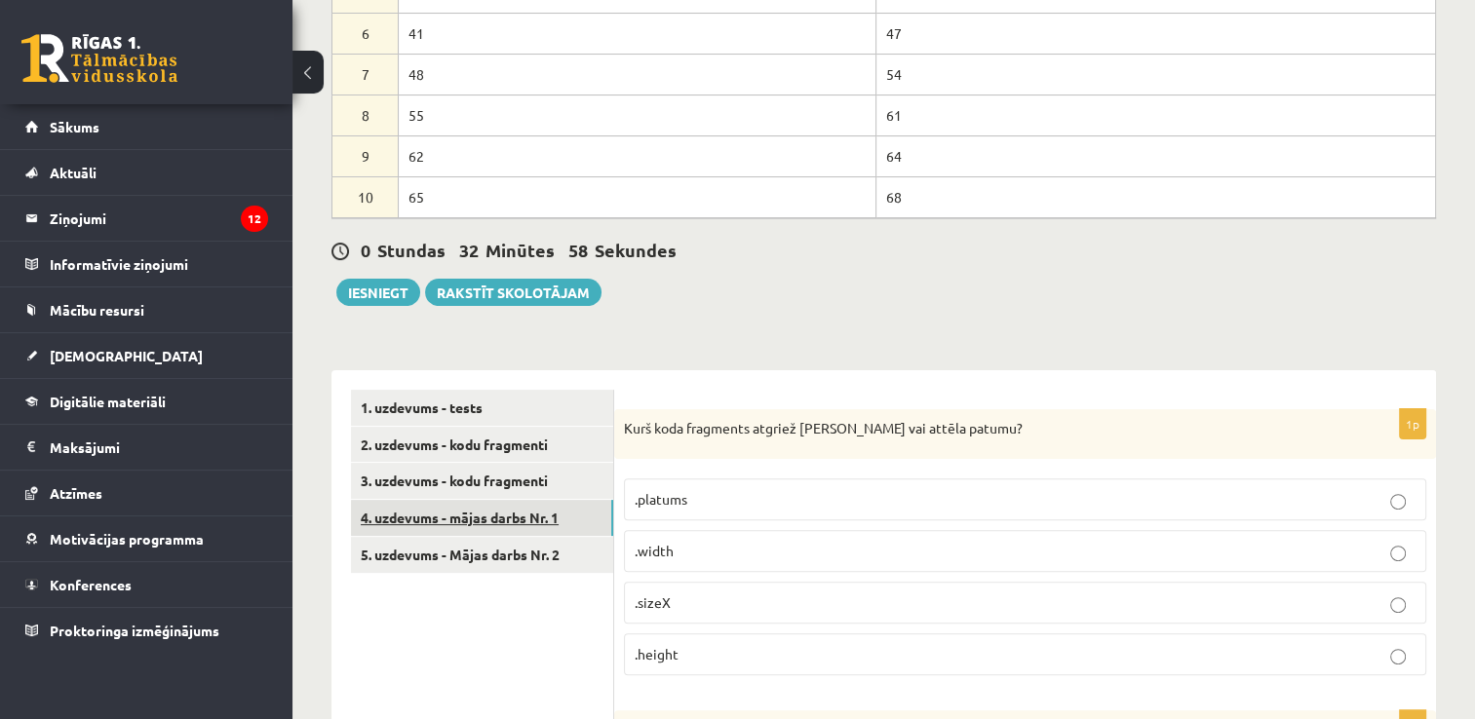
click at [529, 514] on link "4. uzdevums - mājas darbs Nr. 1" at bounding box center [482, 518] width 262 height 36
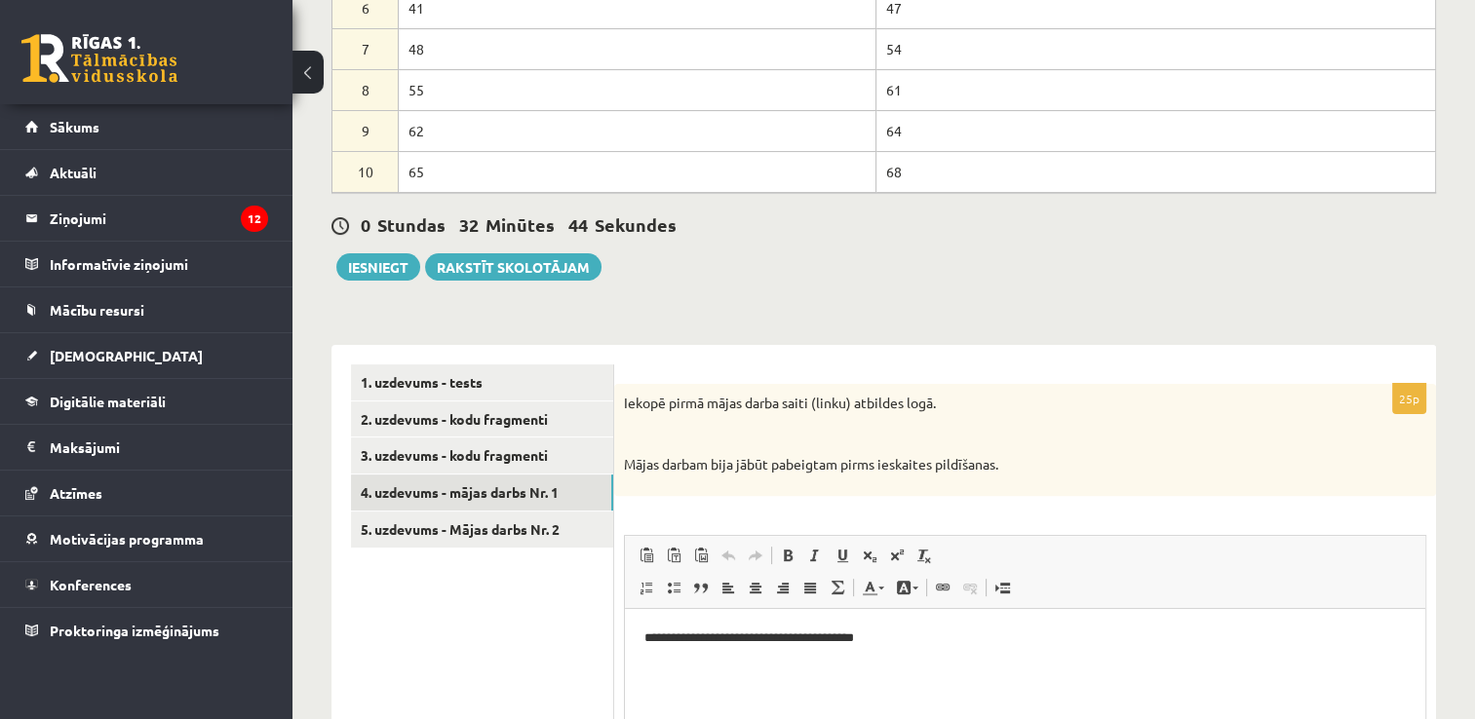
scroll to position [478, 0]
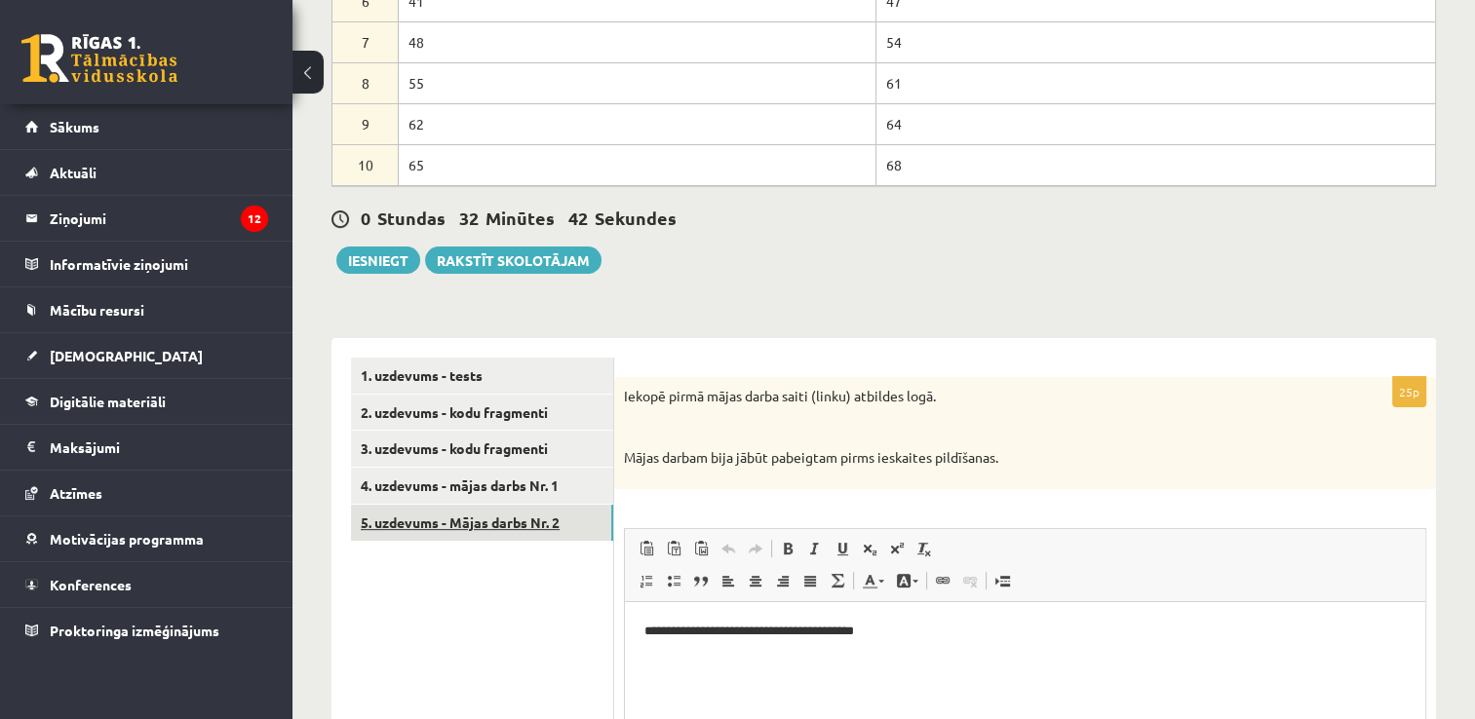
click at [473, 525] on link "5. uzdevums - Mājas darbs Nr. 2" at bounding box center [482, 523] width 262 height 36
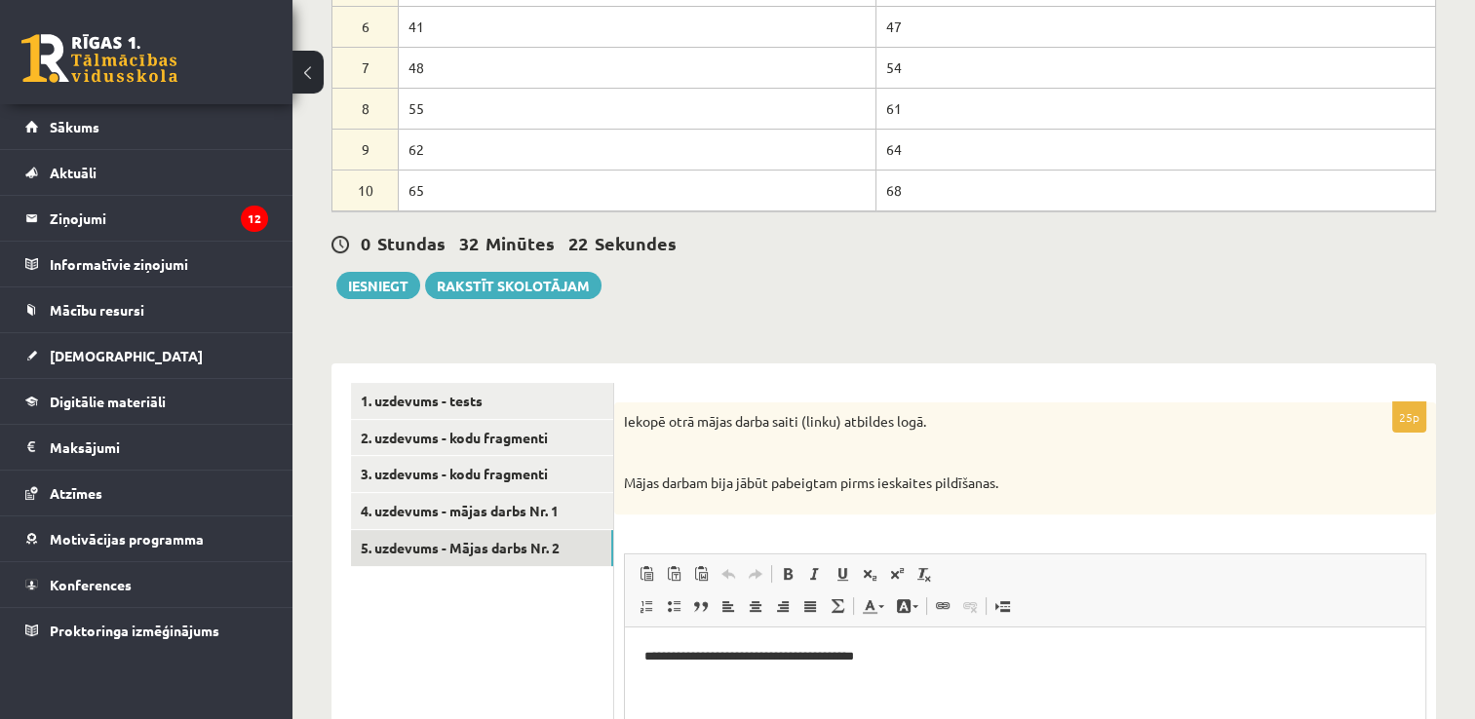
scroll to position [482, 0]
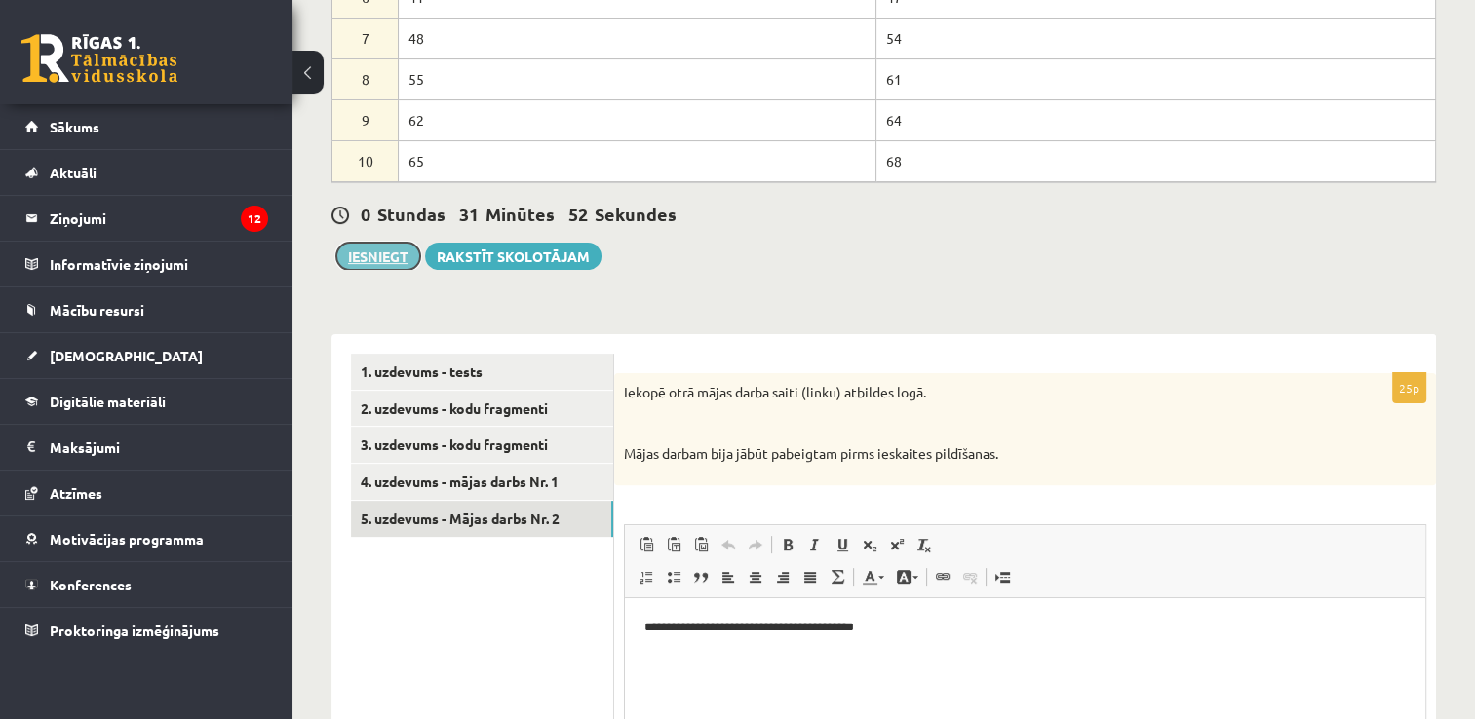
click at [374, 257] on button "Iesniegt" at bounding box center [378, 256] width 84 height 27
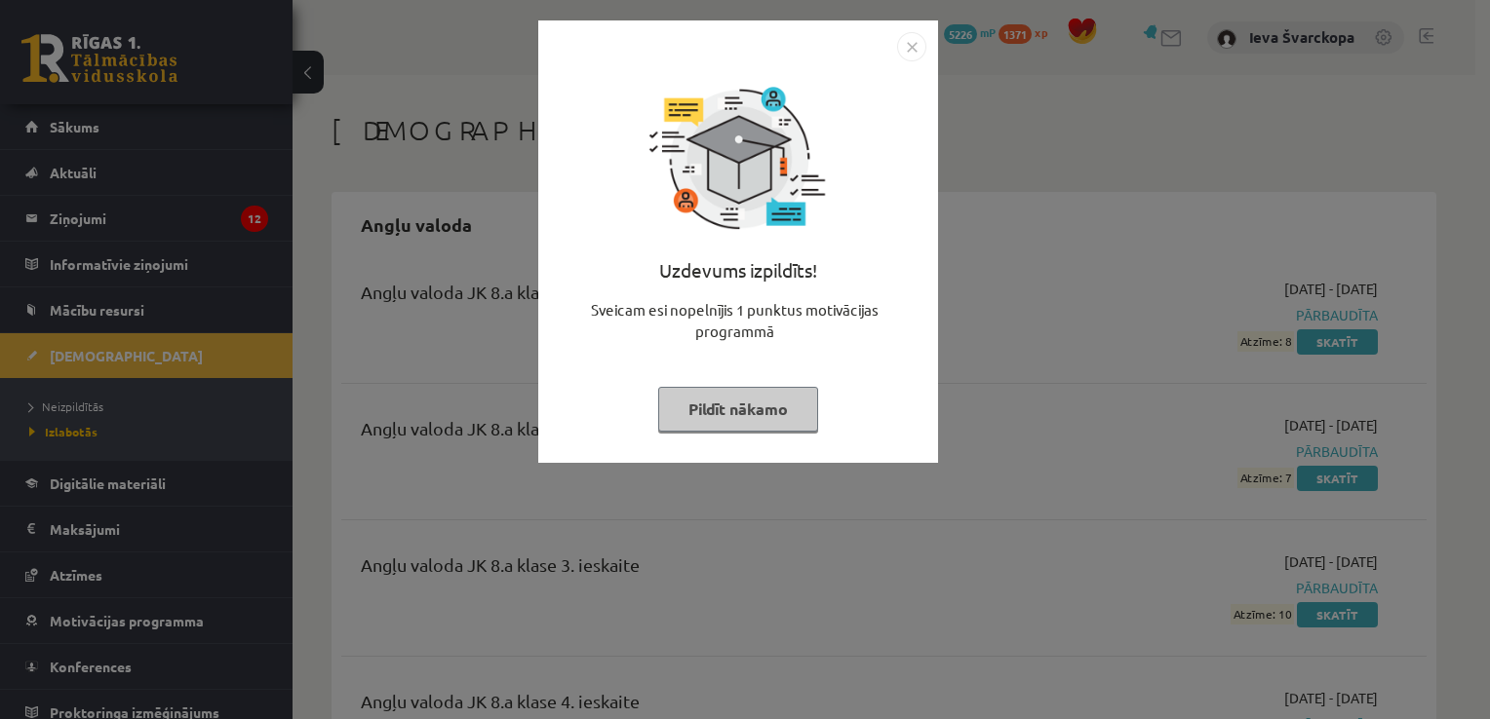
click at [718, 408] on button "Pildīt nākamo" at bounding box center [738, 409] width 160 height 45
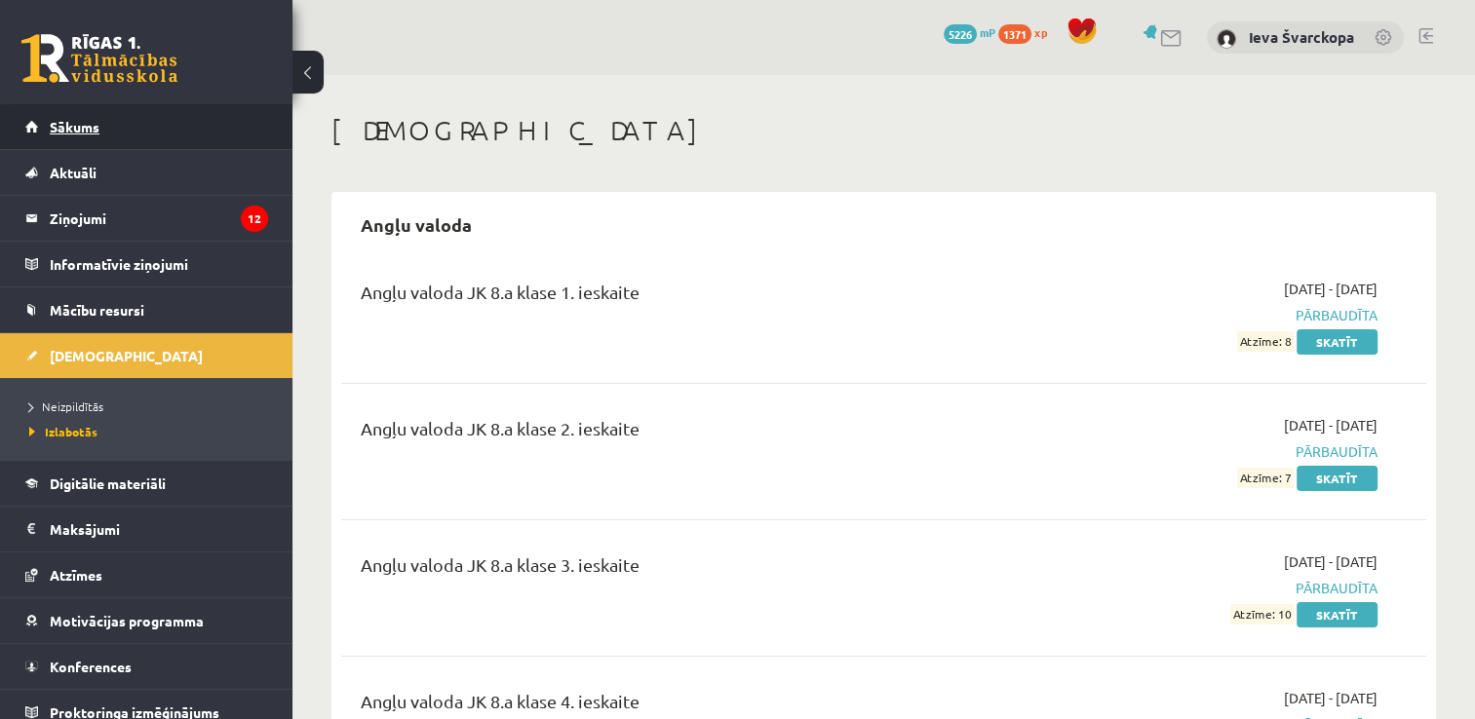
click at [86, 123] on span "Sākums" at bounding box center [75, 127] width 50 height 18
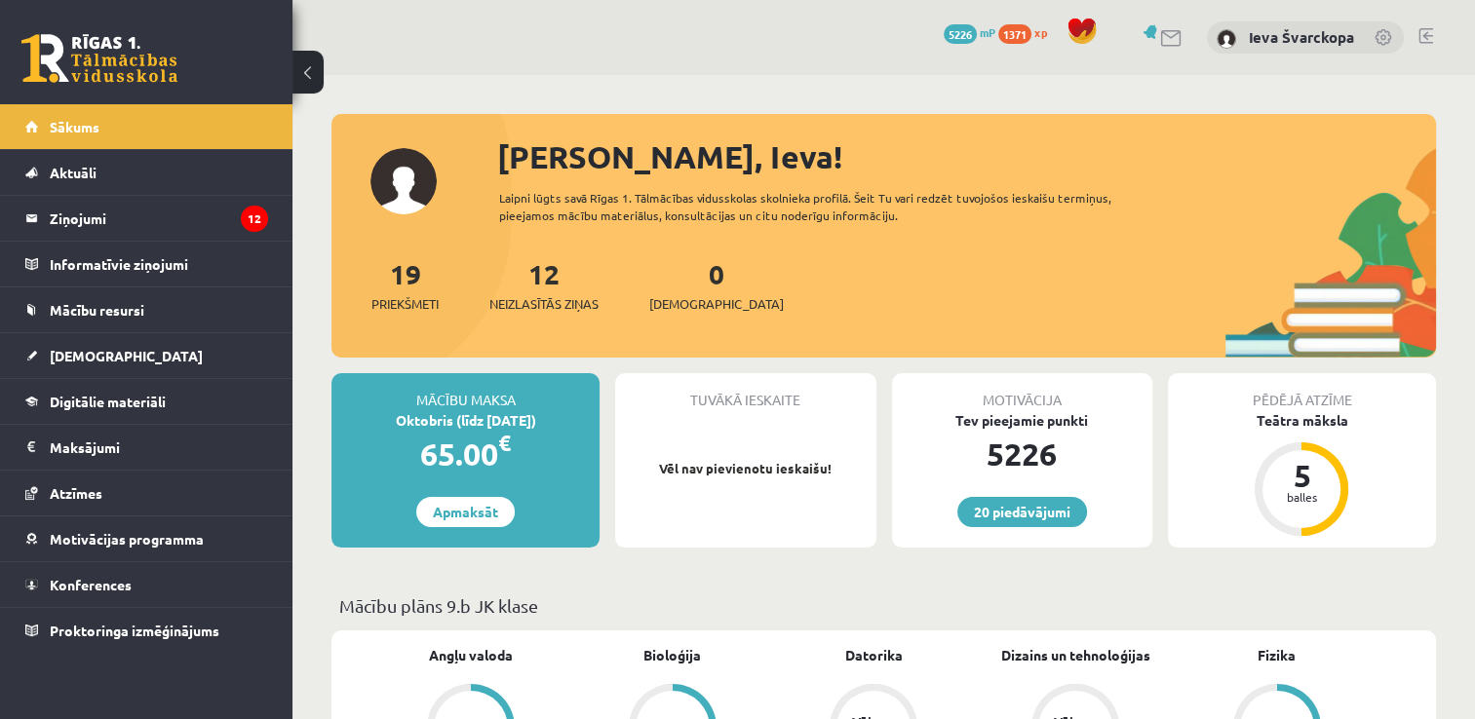
click at [1421, 34] on link at bounding box center [1425, 36] width 15 height 16
